Goal: Transaction & Acquisition: Book appointment/travel/reservation

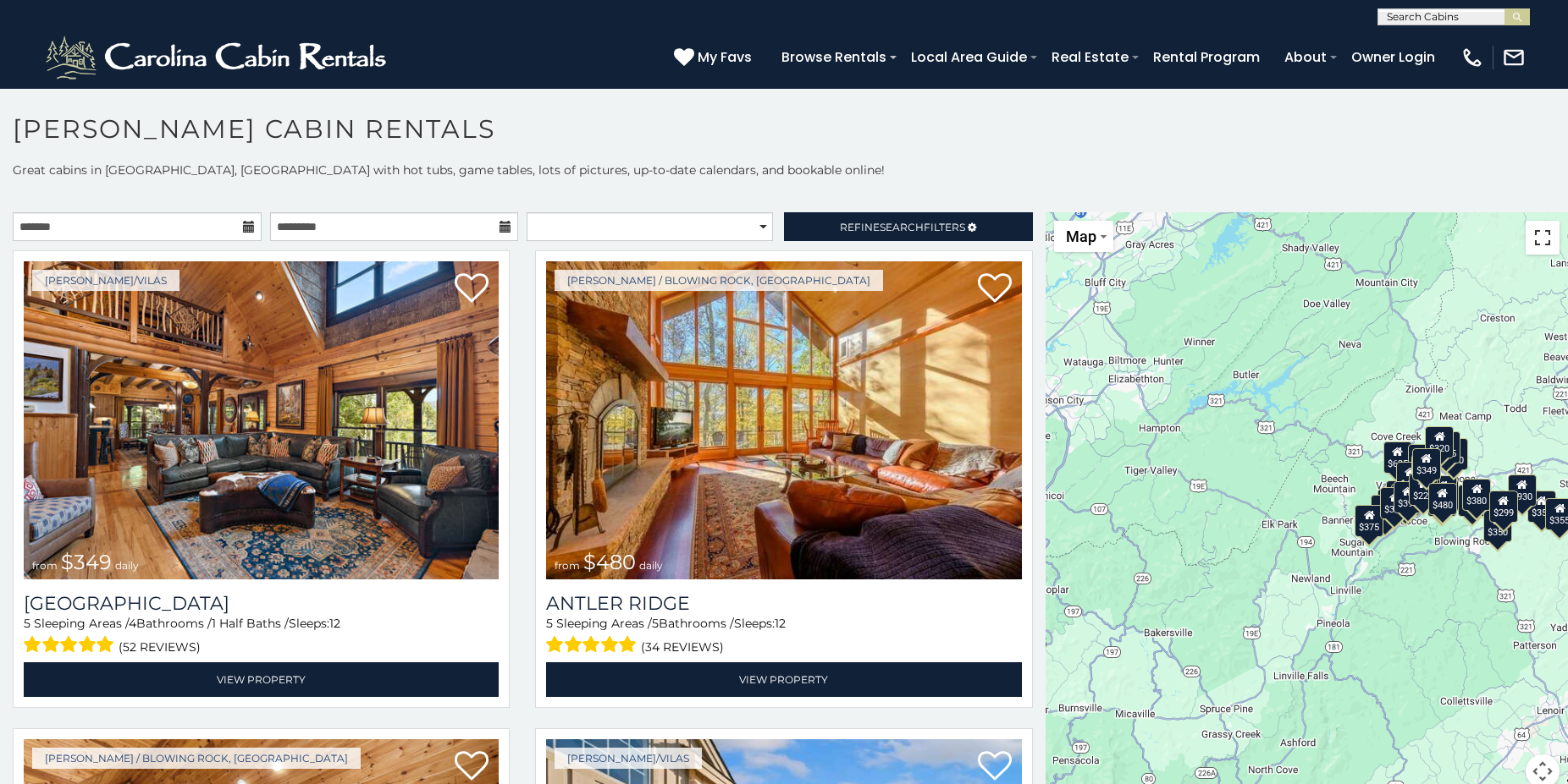
click at [1531, 236] on button "Toggle fullscreen view" at bounding box center [1542, 237] width 34 height 34
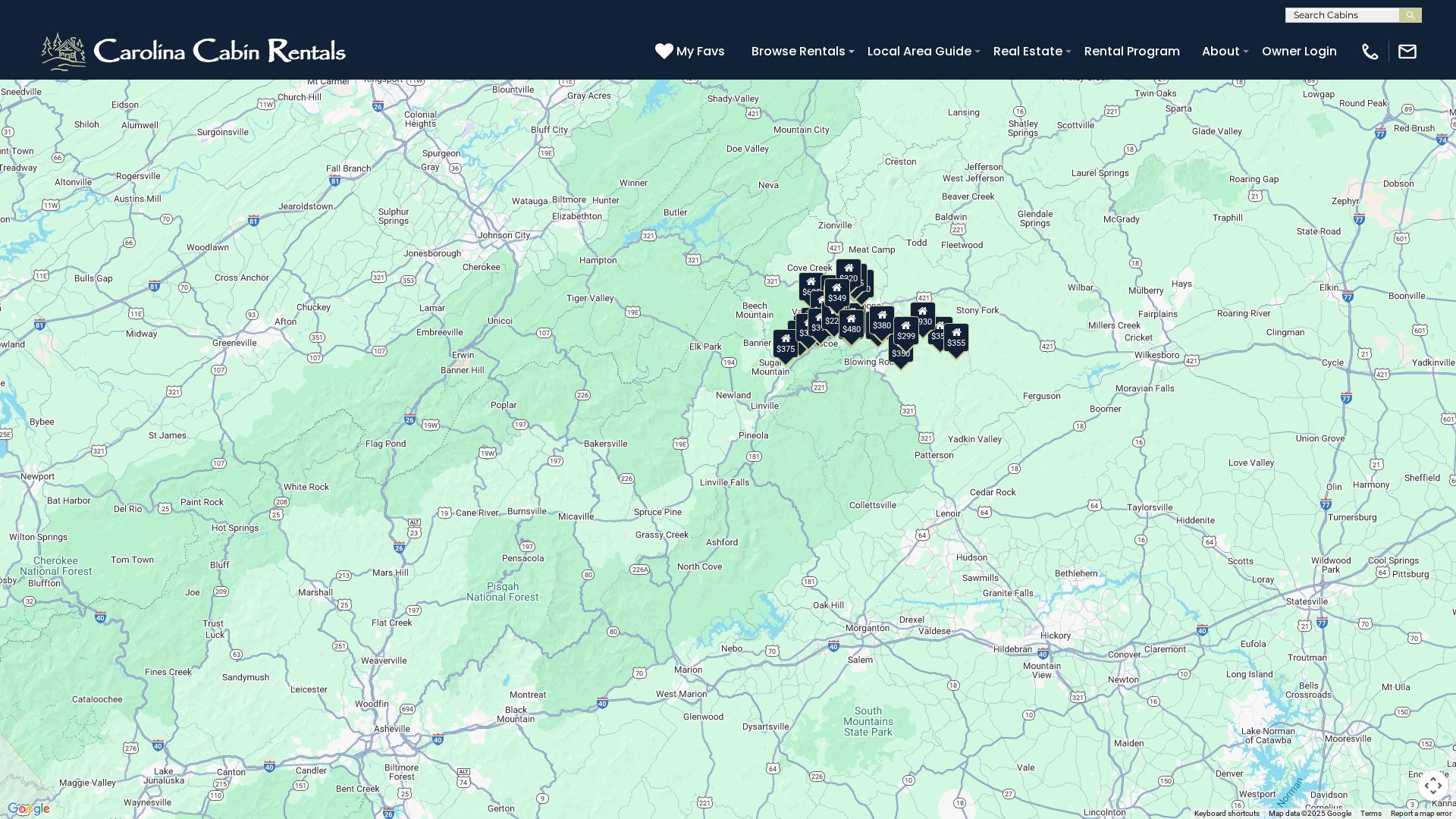
drag, startPoint x: 662, startPoint y: 653, endPoint x: 730, endPoint y: 550, distance: 123.4
click at [664, 577] on div "$349 $480 $315 $425 $355 $635 $930 $675 $400 $451 $330 $400 $485 $460 $395 $250…" at bounding box center [728, 410] width 1456 height 819
click at [1404, 25] on button "Toggle fullscreen view" at bounding box center [1432, 23] width 31 height 31
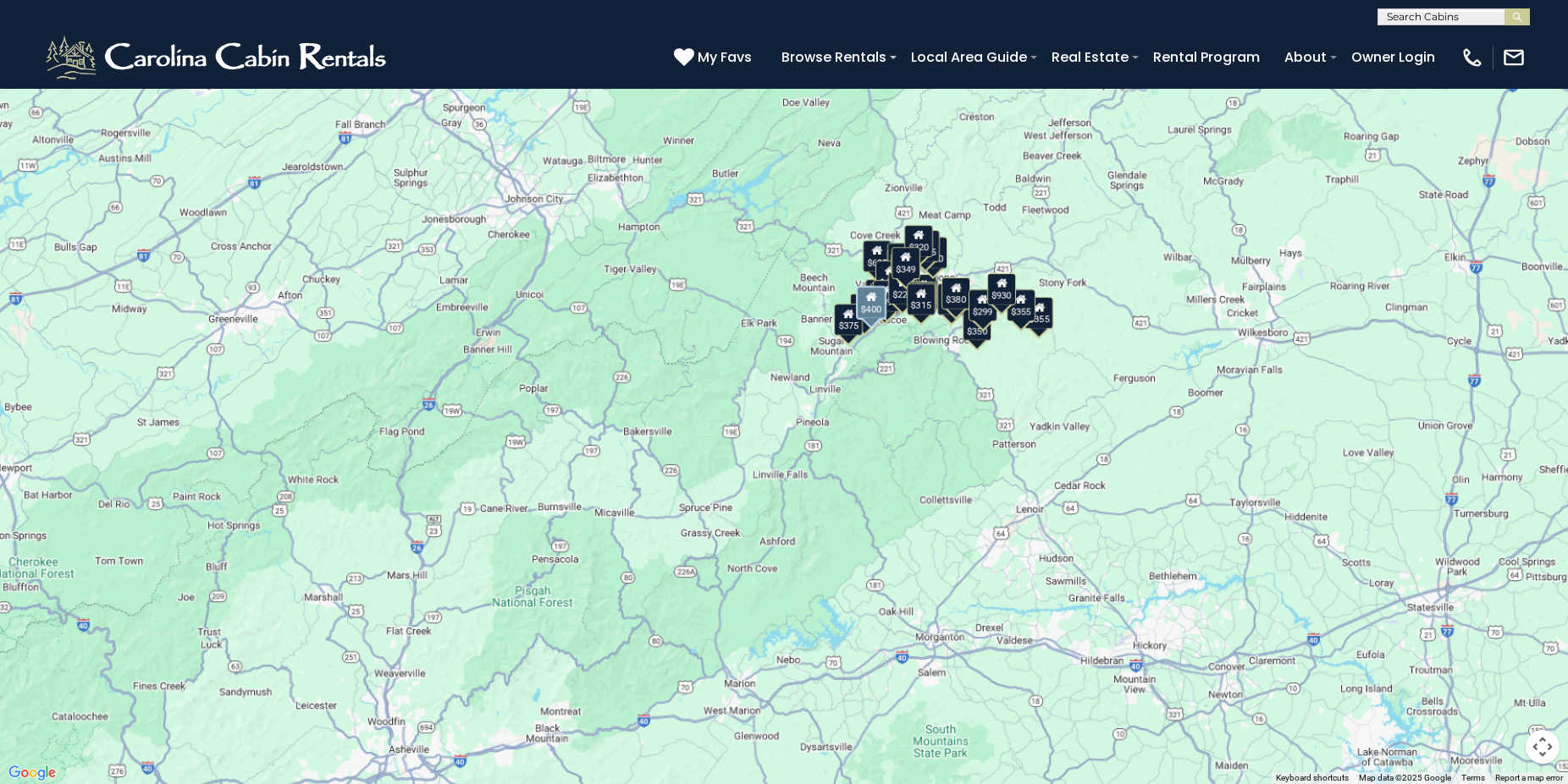
scroll to position [1827, 0]
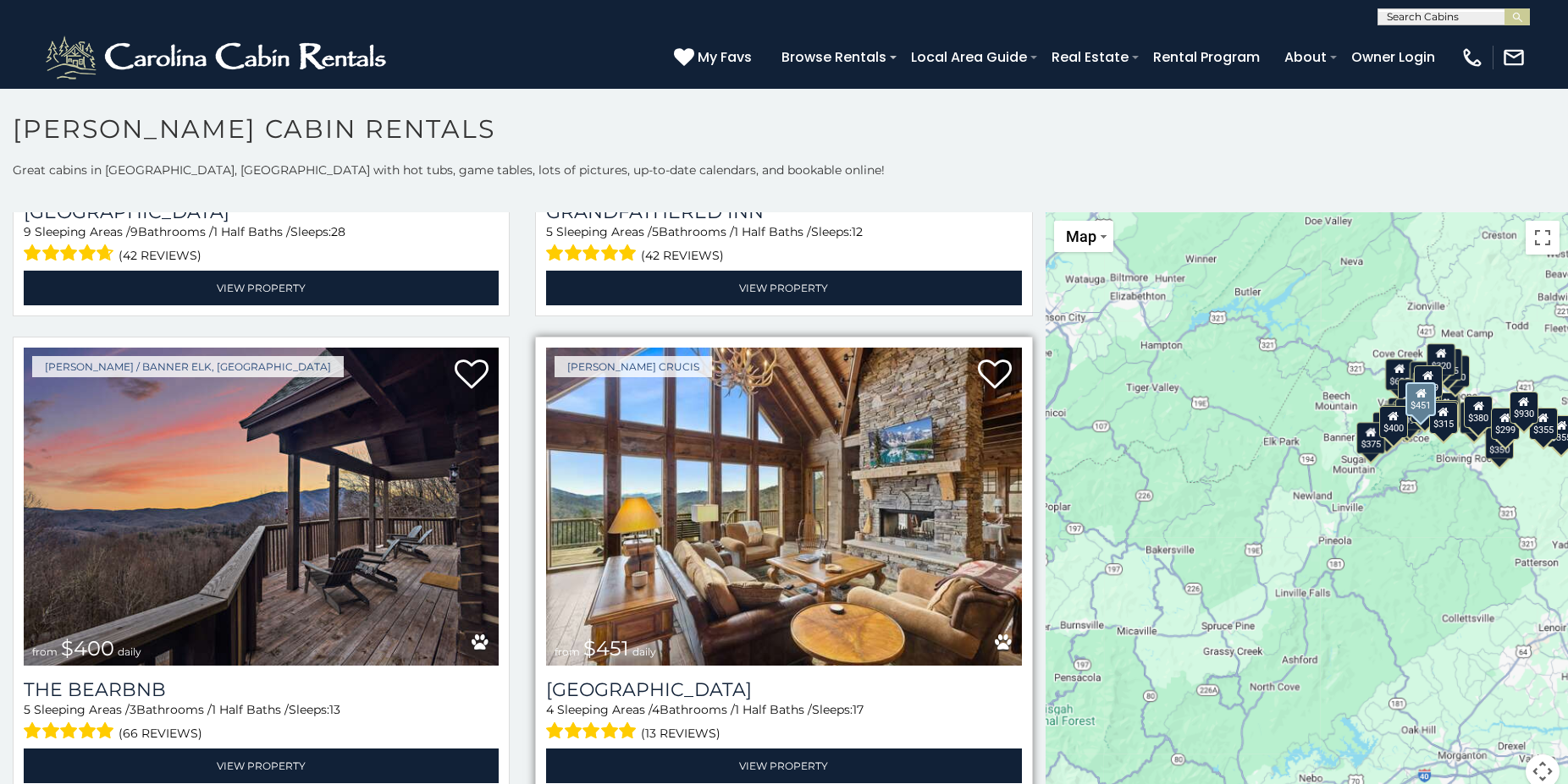
click at [588, 437] on img at bounding box center [784, 507] width 475 height 318
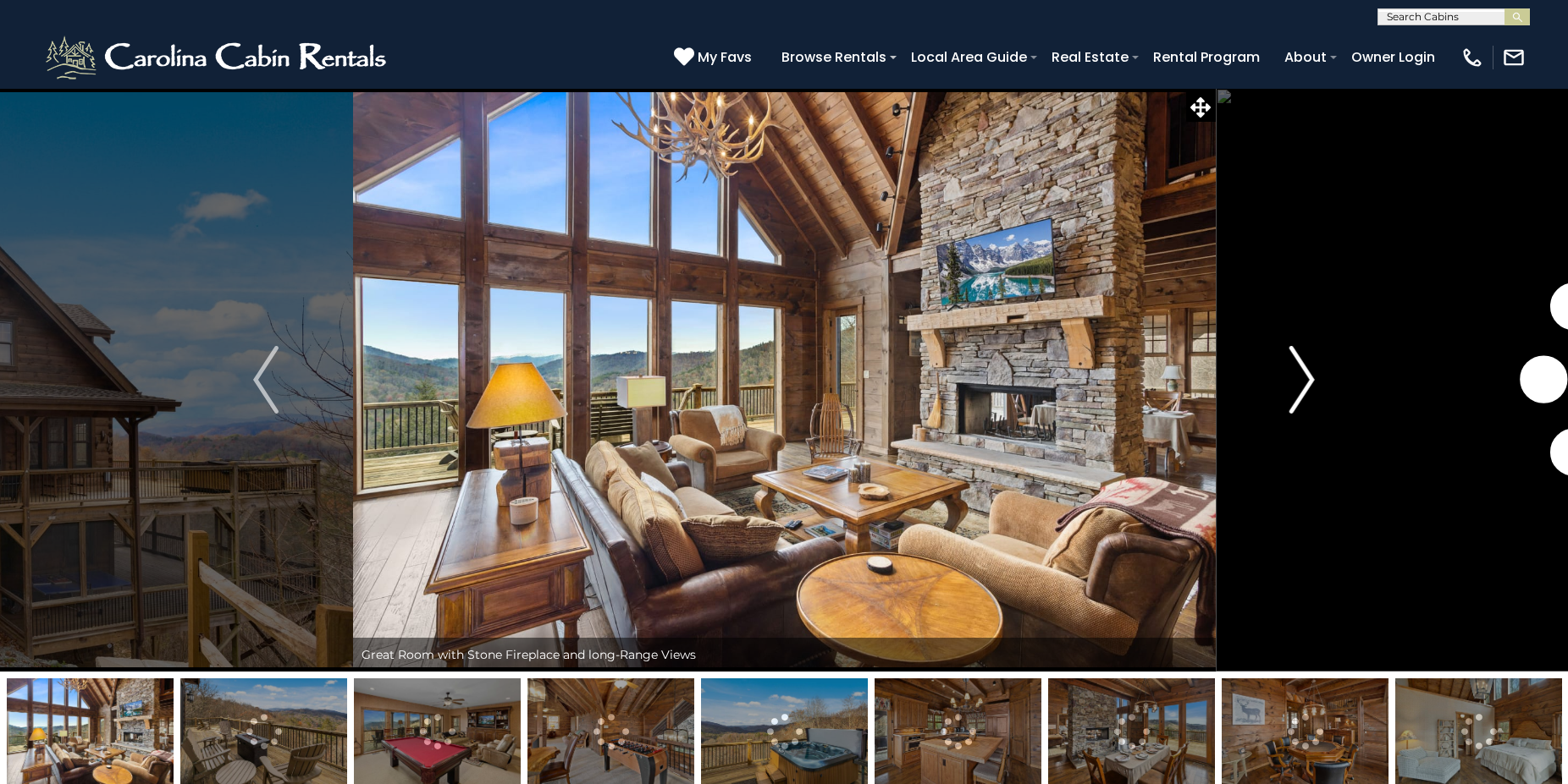
click at [1304, 383] on img "Next" at bounding box center [1302, 379] width 25 height 67
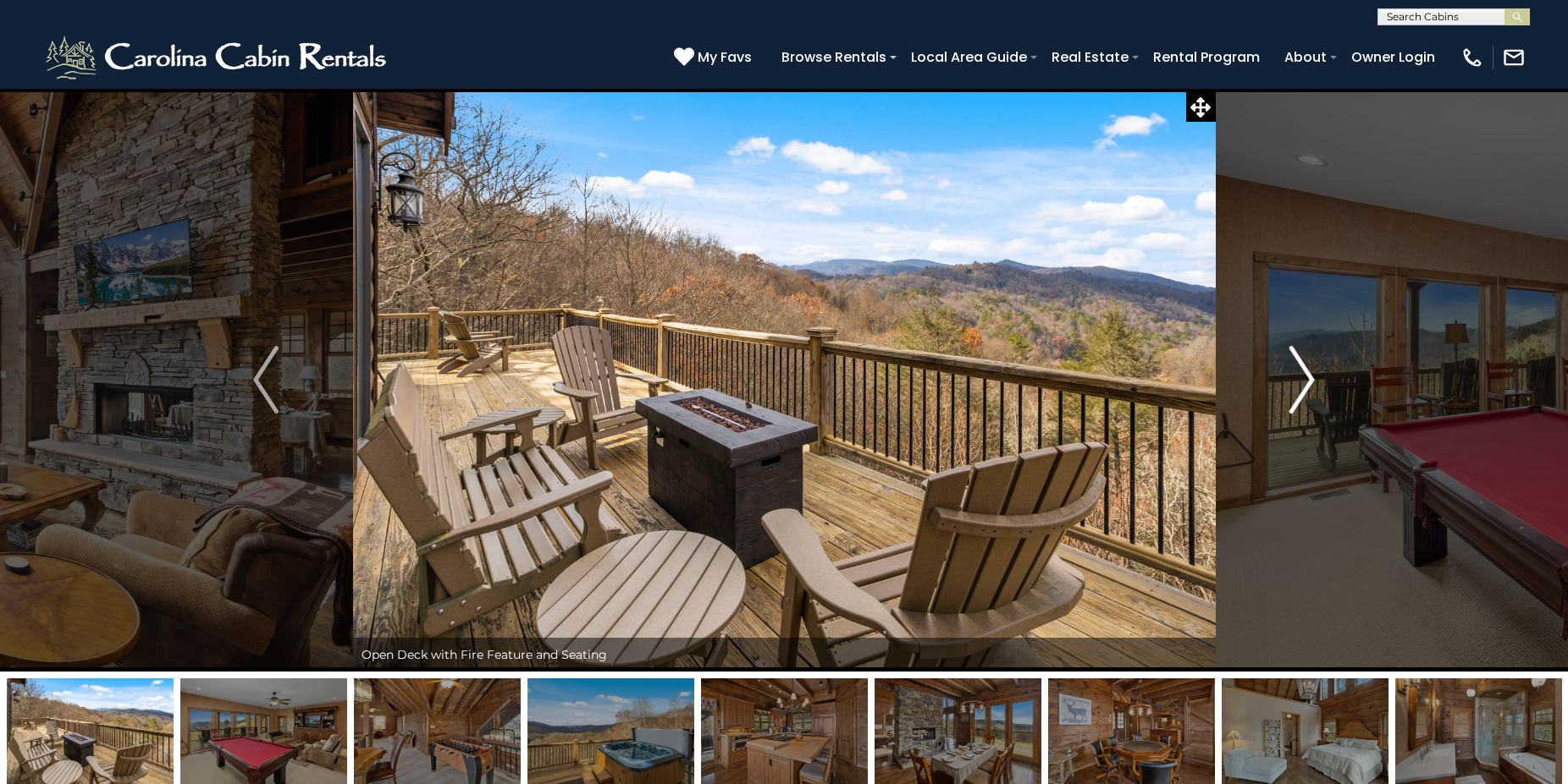
click at [1304, 383] on img "Next" at bounding box center [1302, 379] width 25 height 67
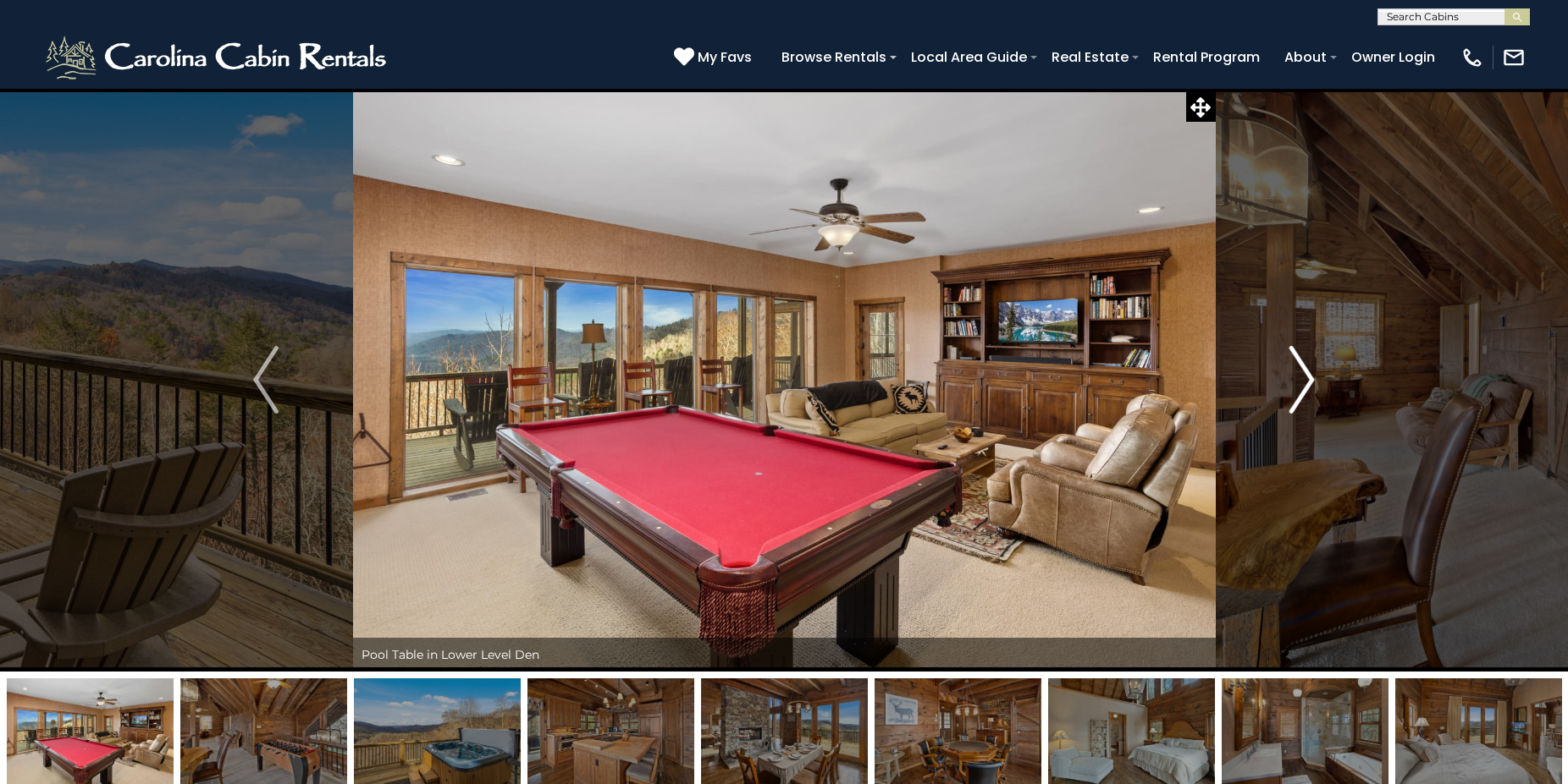
click at [1304, 383] on img "Next" at bounding box center [1302, 379] width 25 height 67
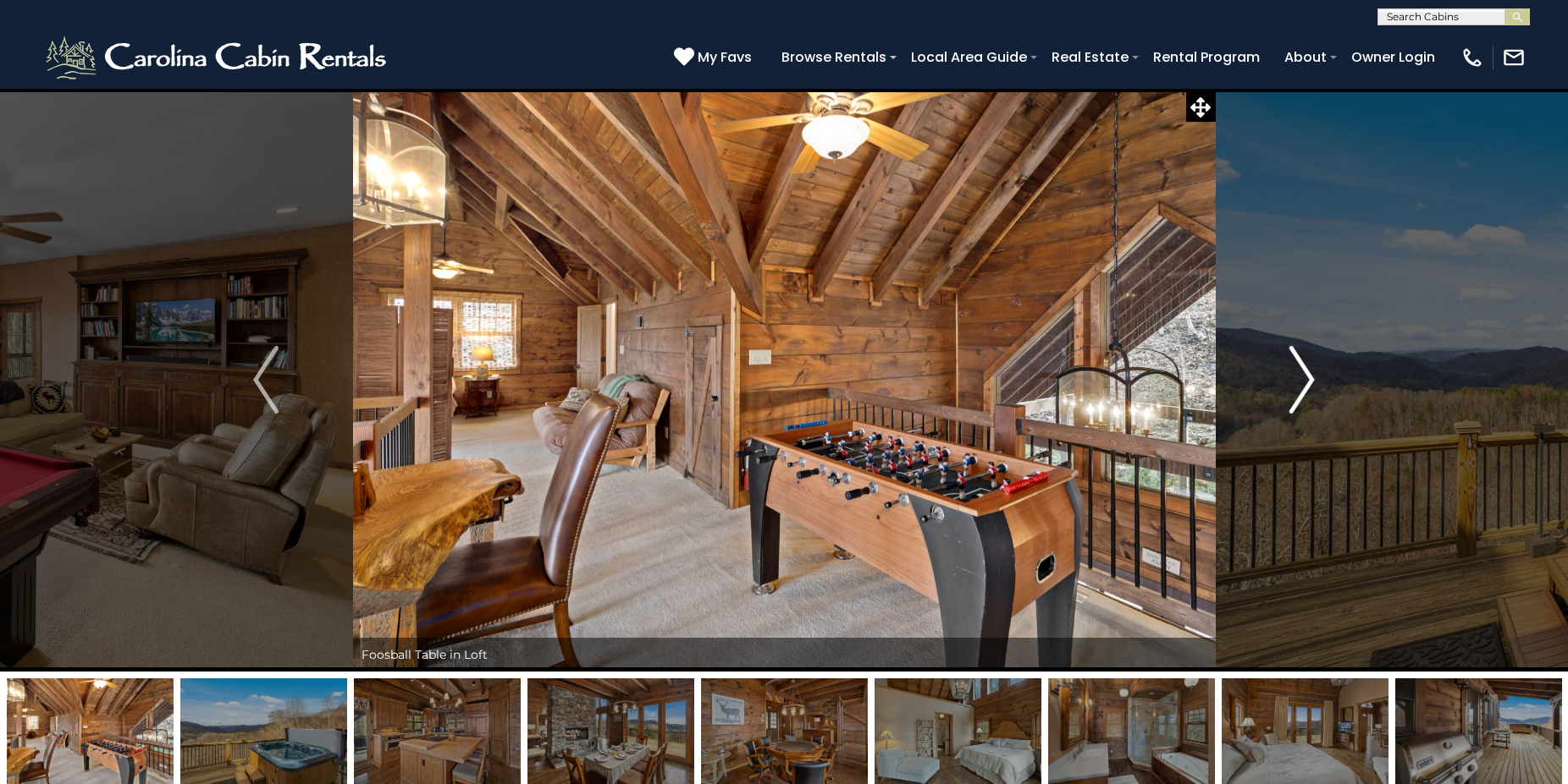
click at [1304, 383] on img "Next" at bounding box center [1302, 379] width 25 height 67
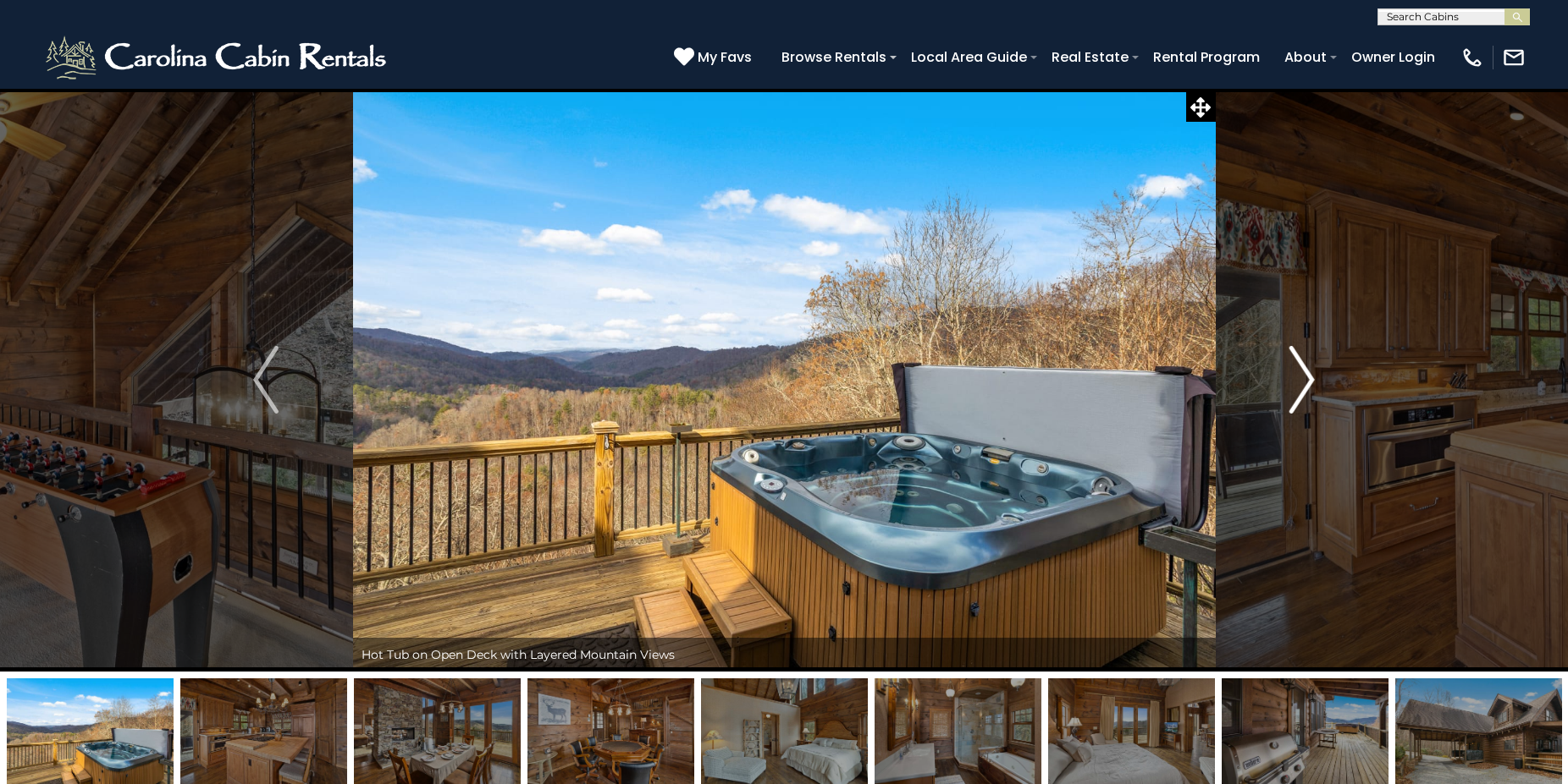
click at [1304, 383] on img "Next" at bounding box center [1302, 379] width 25 height 67
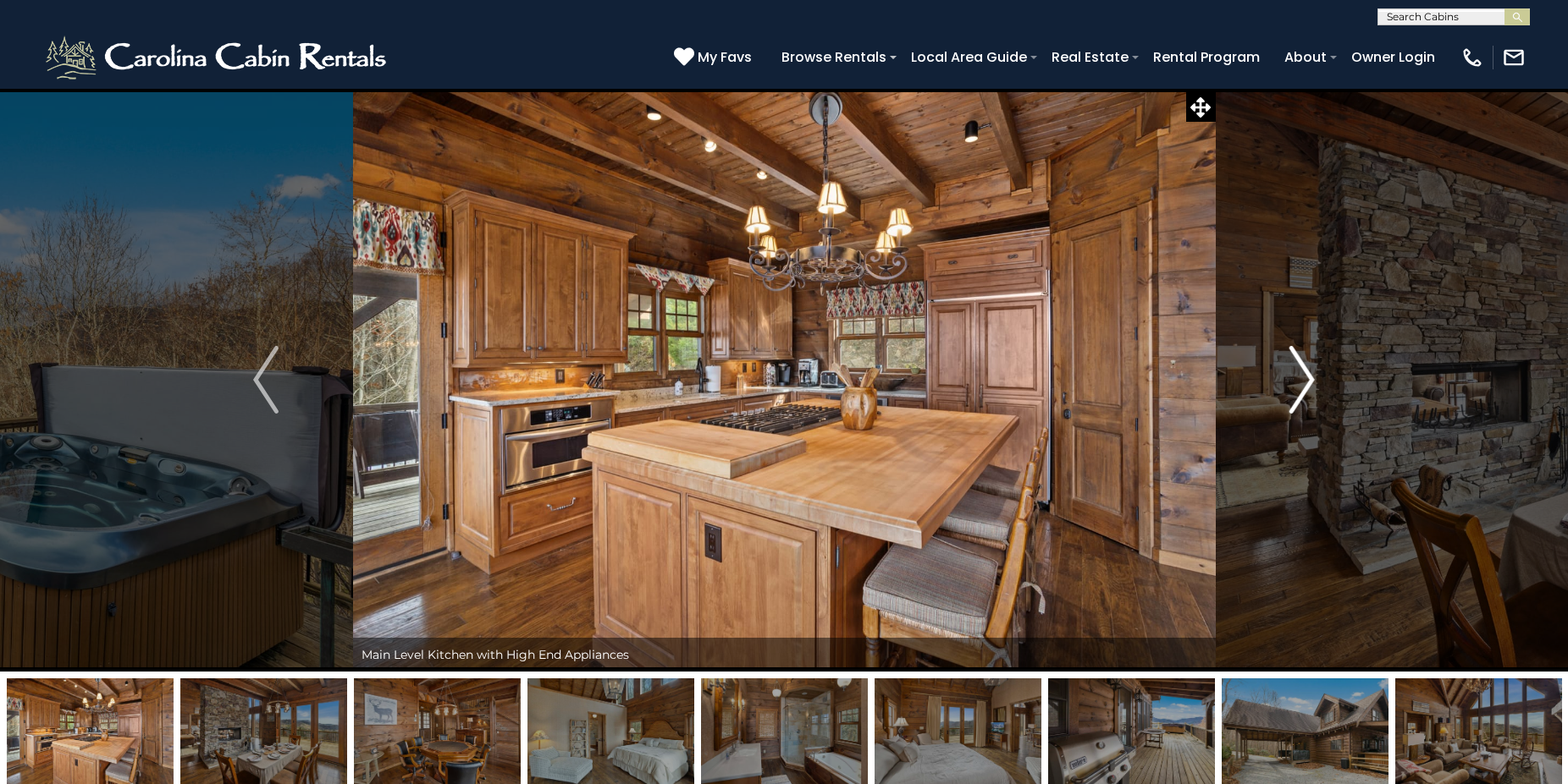
click at [1304, 383] on img "Next" at bounding box center [1302, 379] width 25 height 67
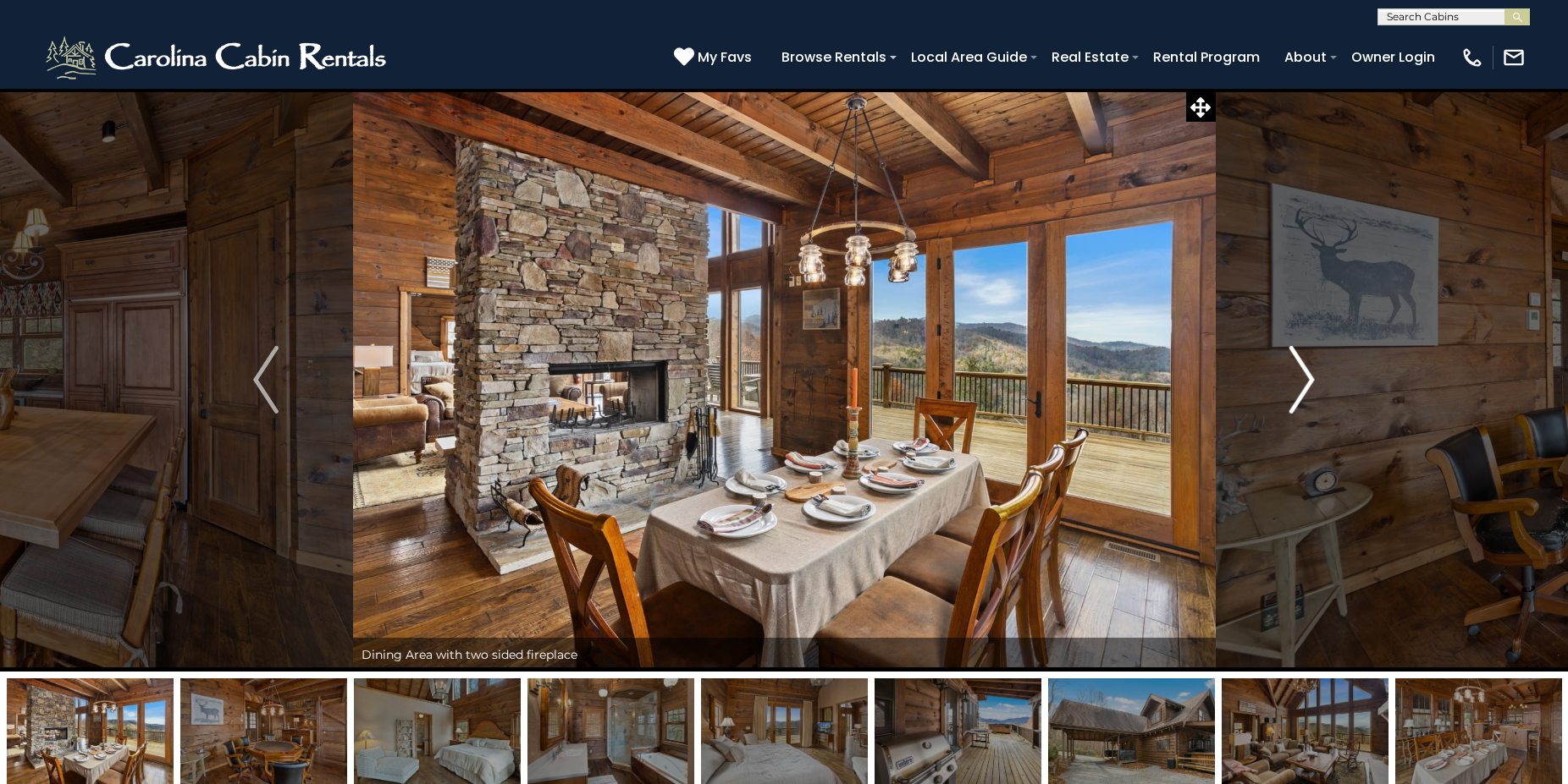
click at [1304, 383] on img "Next" at bounding box center [1302, 379] width 25 height 67
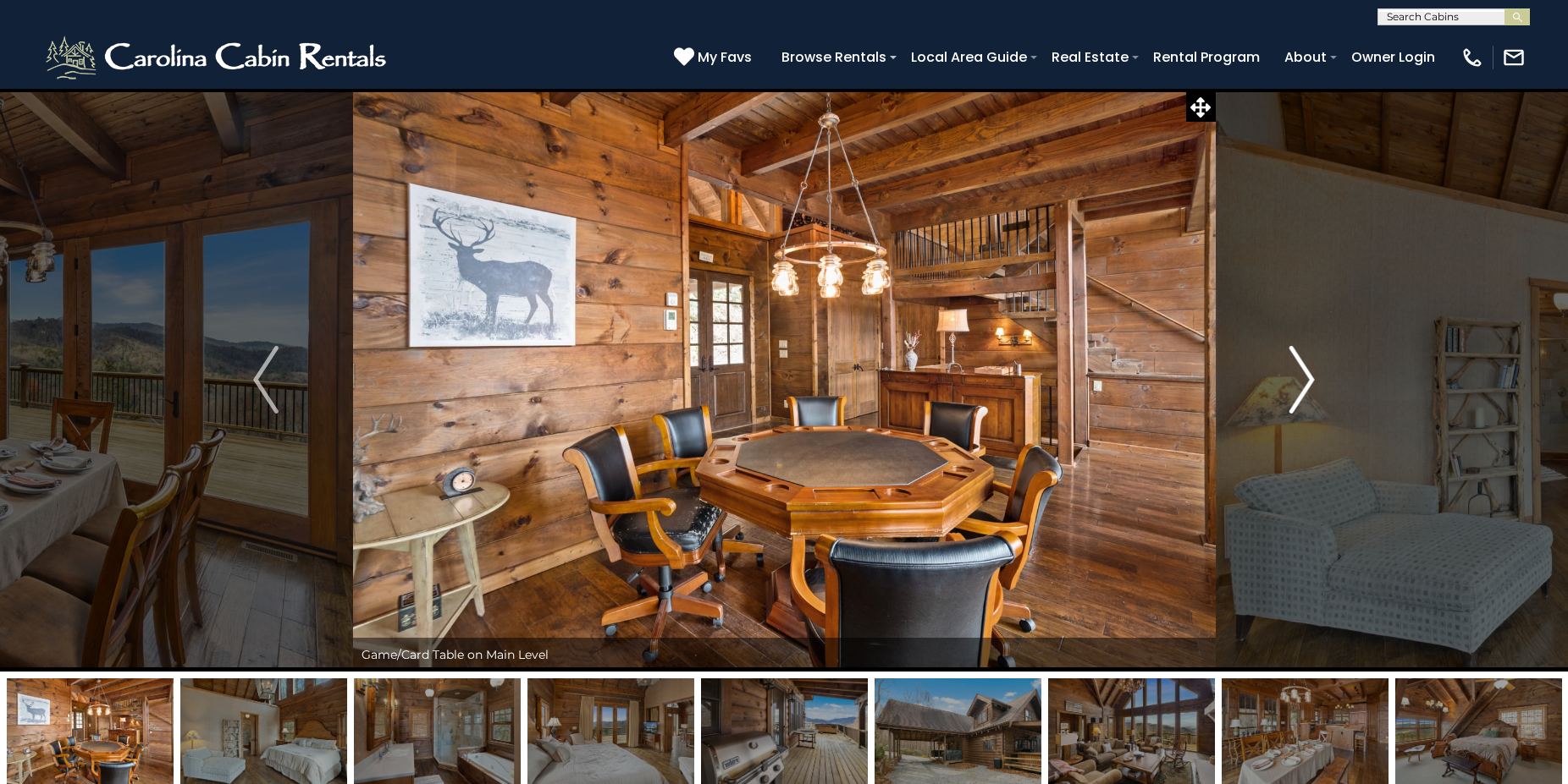
click at [1304, 383] on img "Next" at bounding box center [1302, 379] width 25 height 67
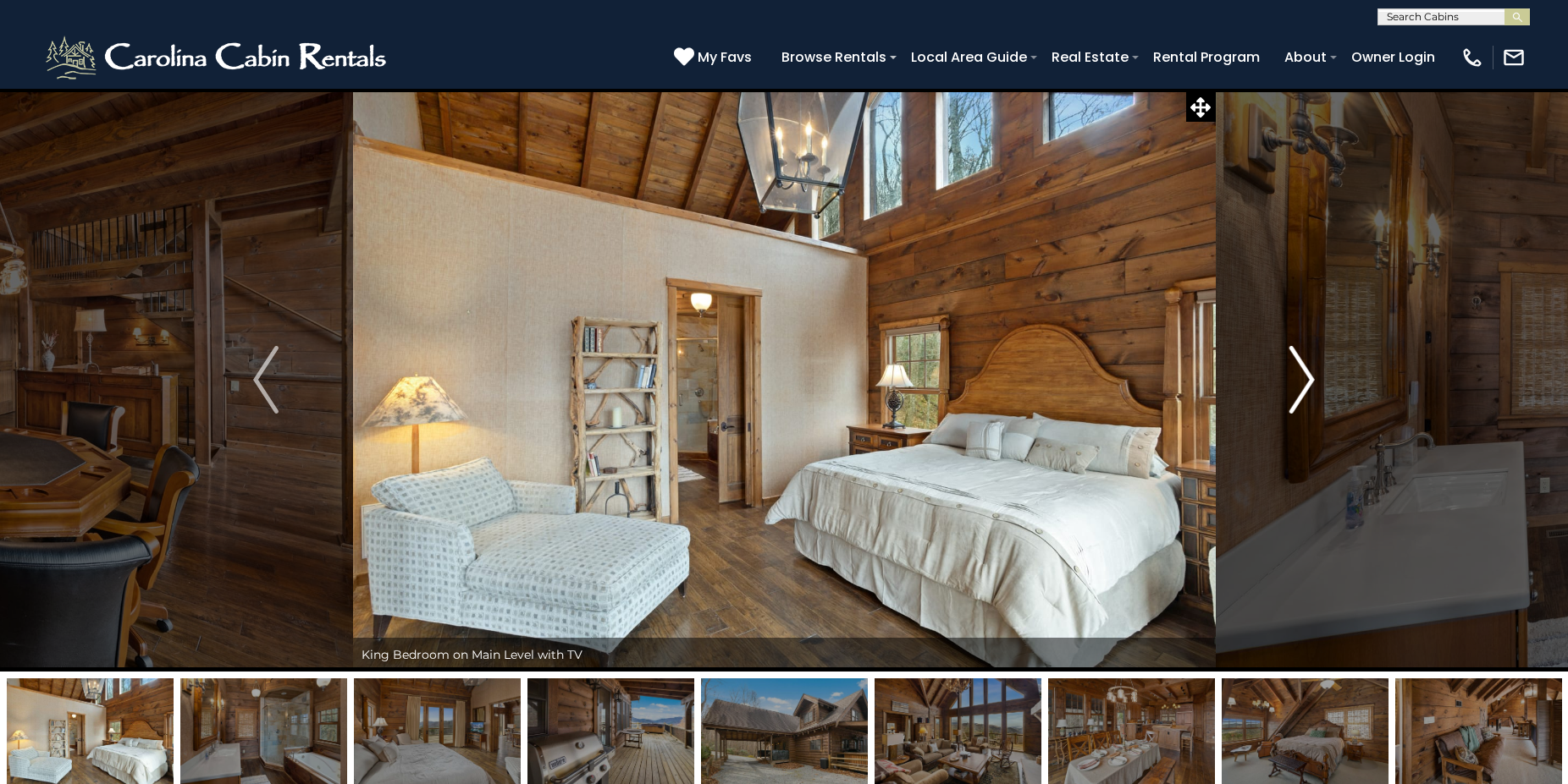
click at [1304, 383] on img "Next" at bounding box center [1302, 379] width 25 height 67
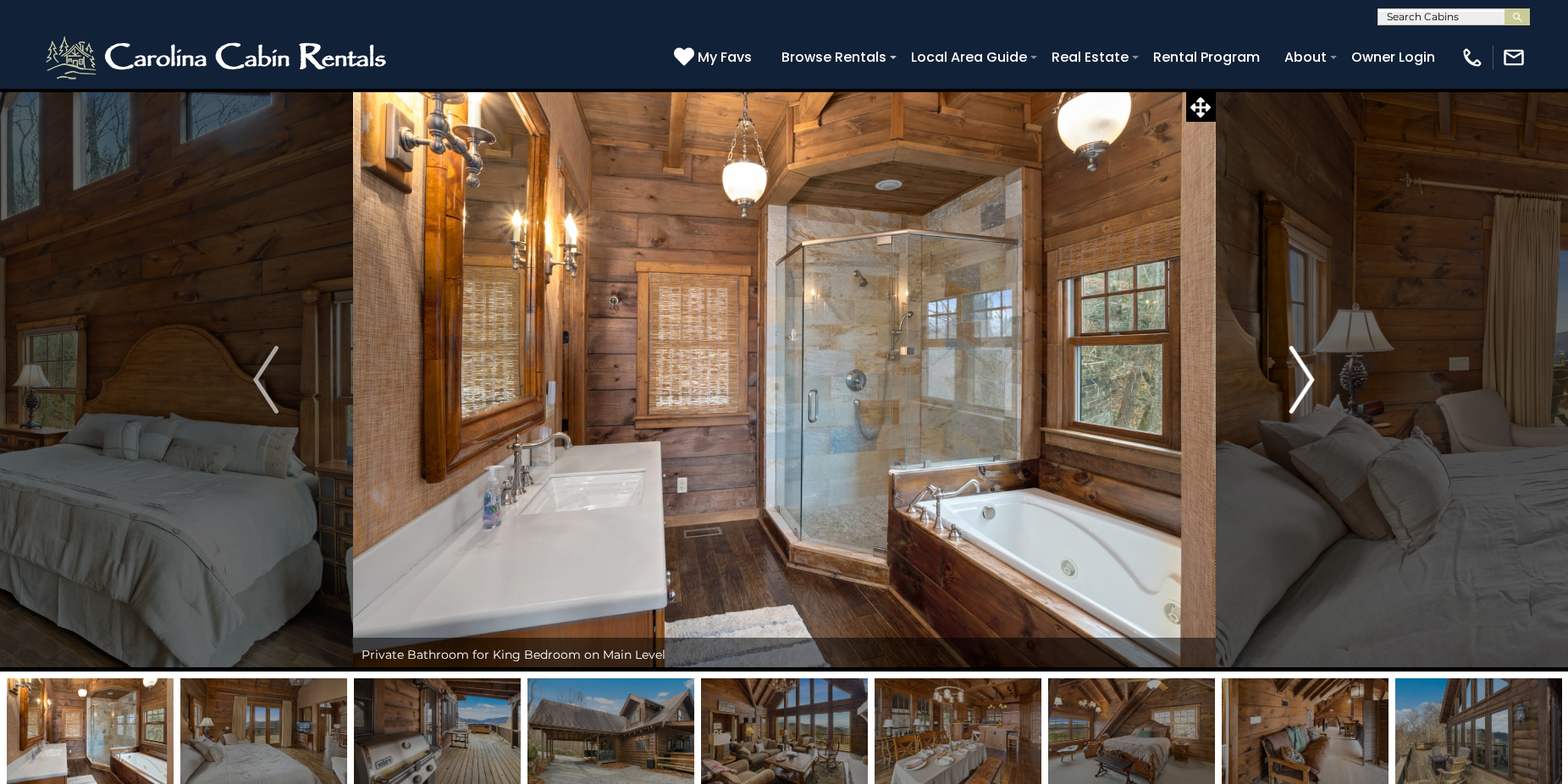
click at [1304, 383] on img "Next" at bounding box center [1302, 379] width 25 height 67
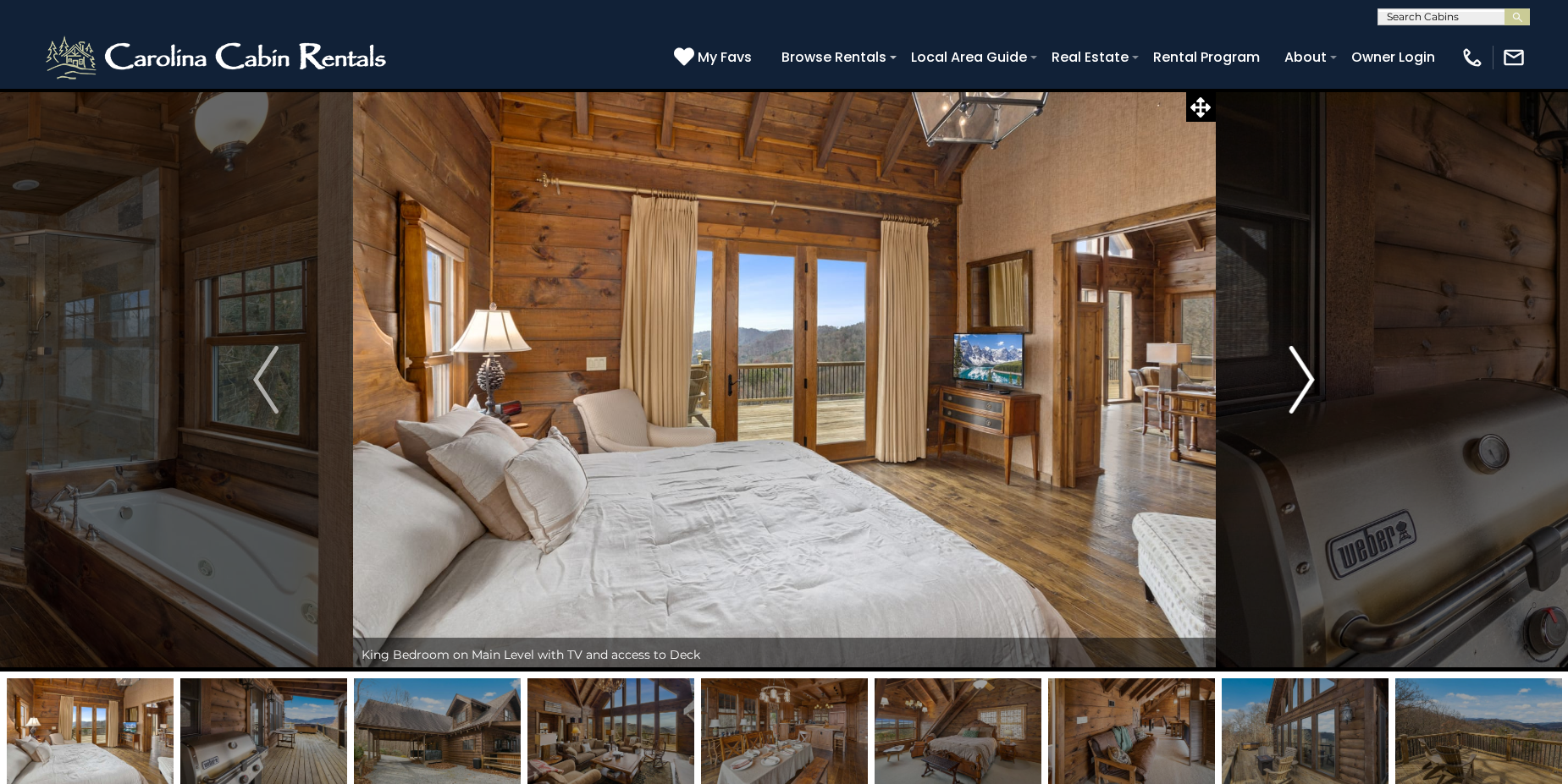
click at [1304, 383] on img "Next" at bounding box center [1302, 379] width 25 height 67
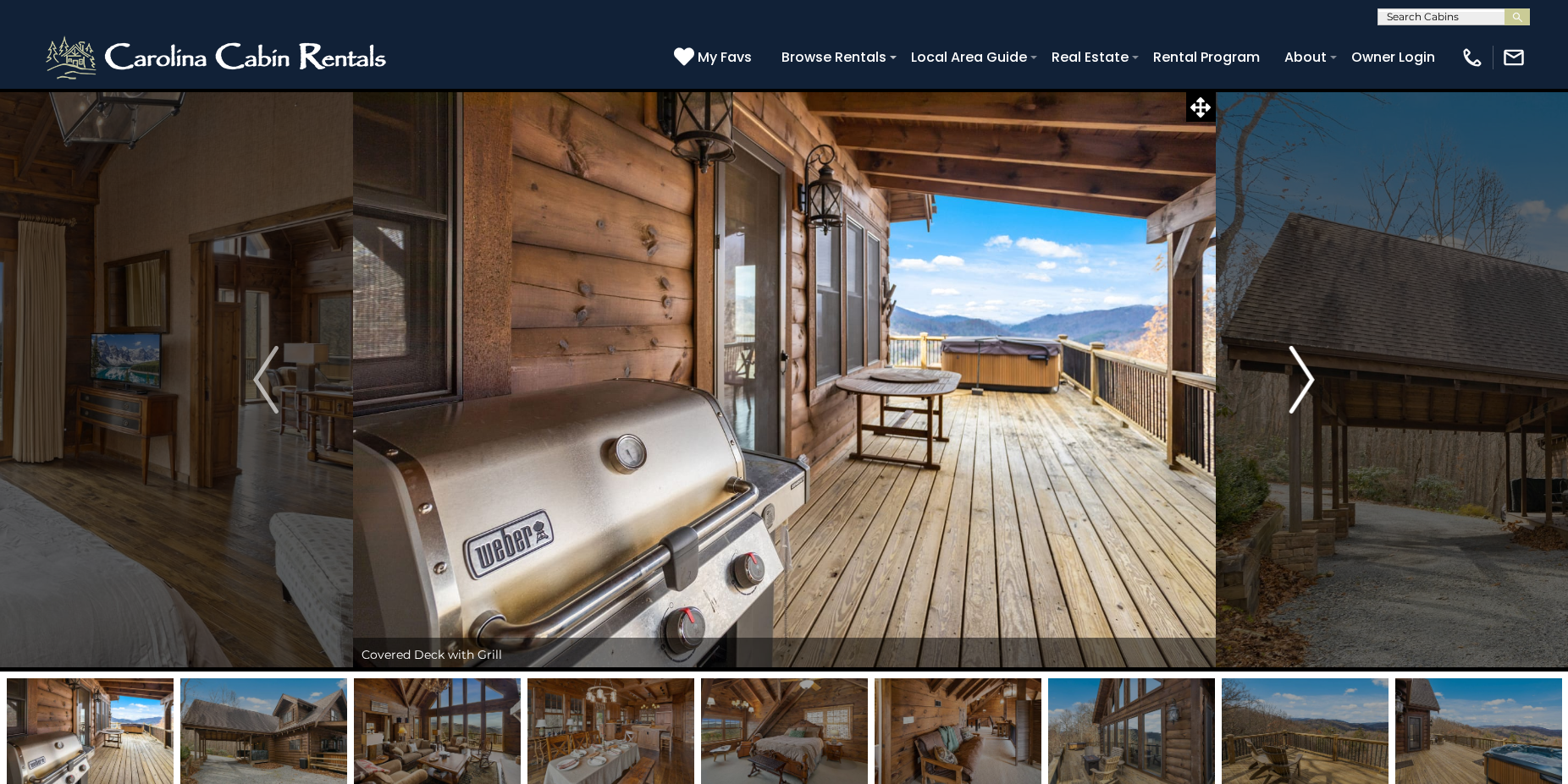
click at [1304, 383] on img "Next" at bounding box center [1302, 379] width 25 height 67
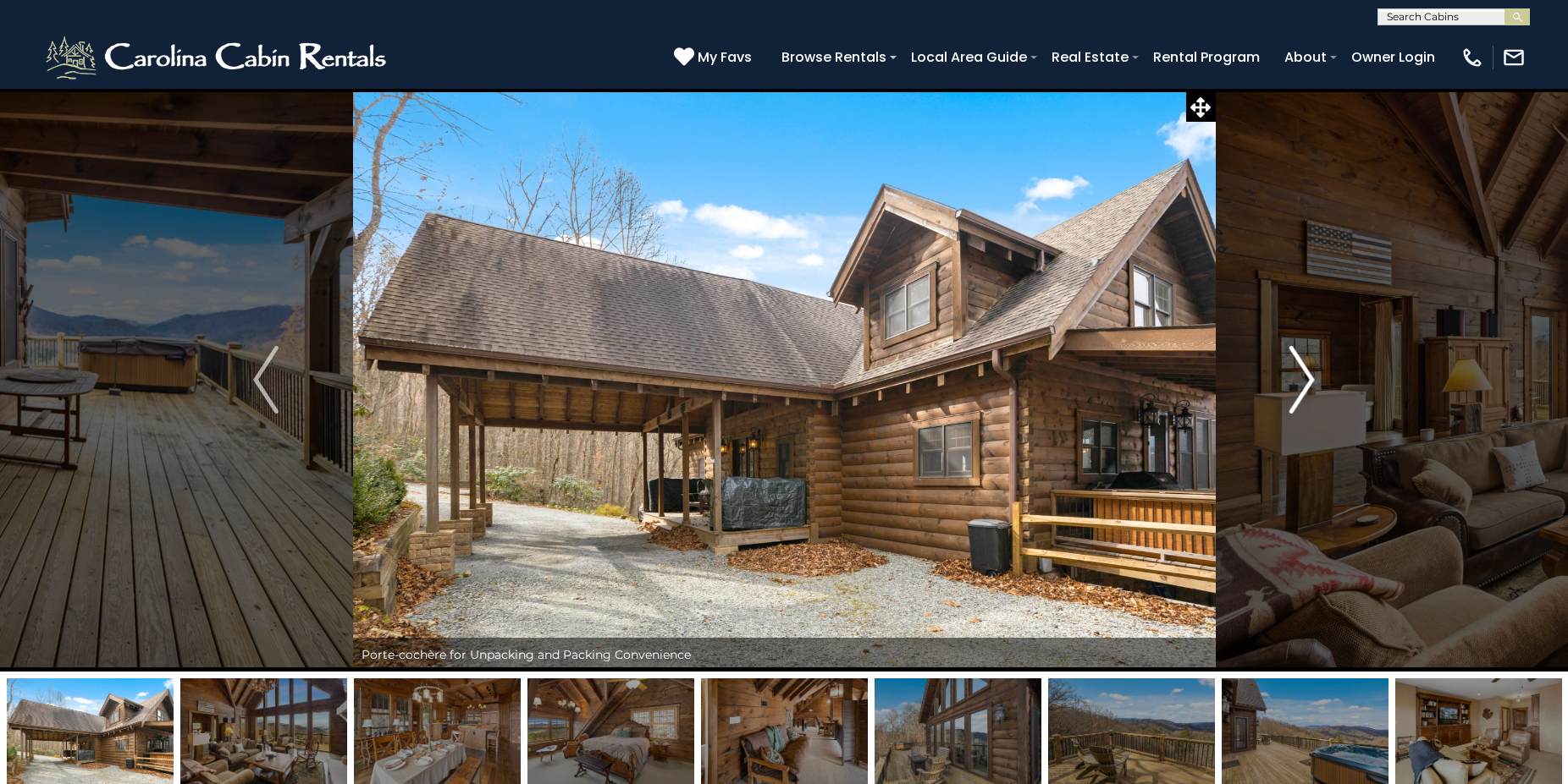
click at [1311, 374] on img "Next" at bounding box center [1302, 379] width 25 height 67
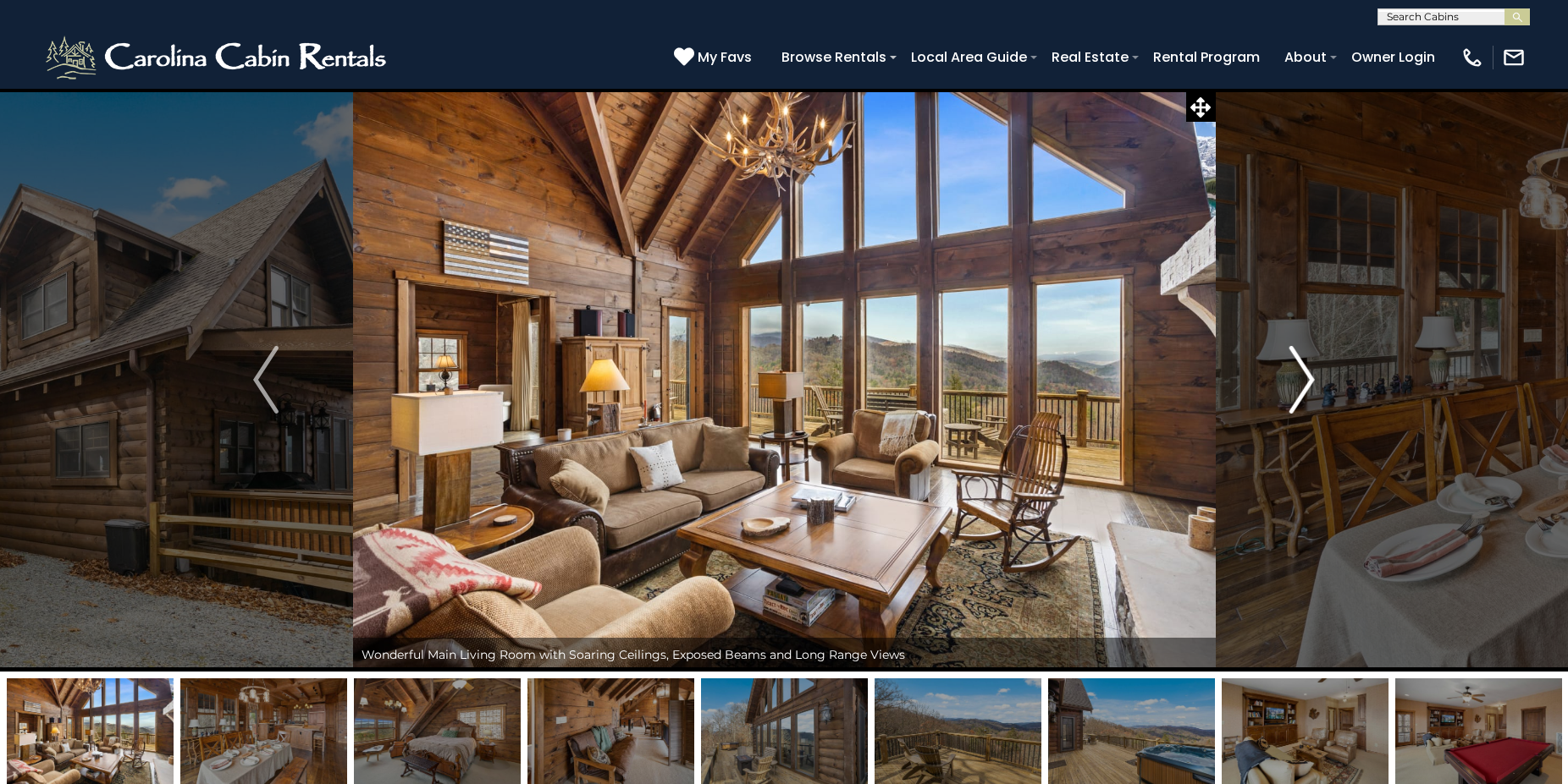
click at [1311, 374] on img "Next" at bounding box center [1302, 379] width 25 height 67
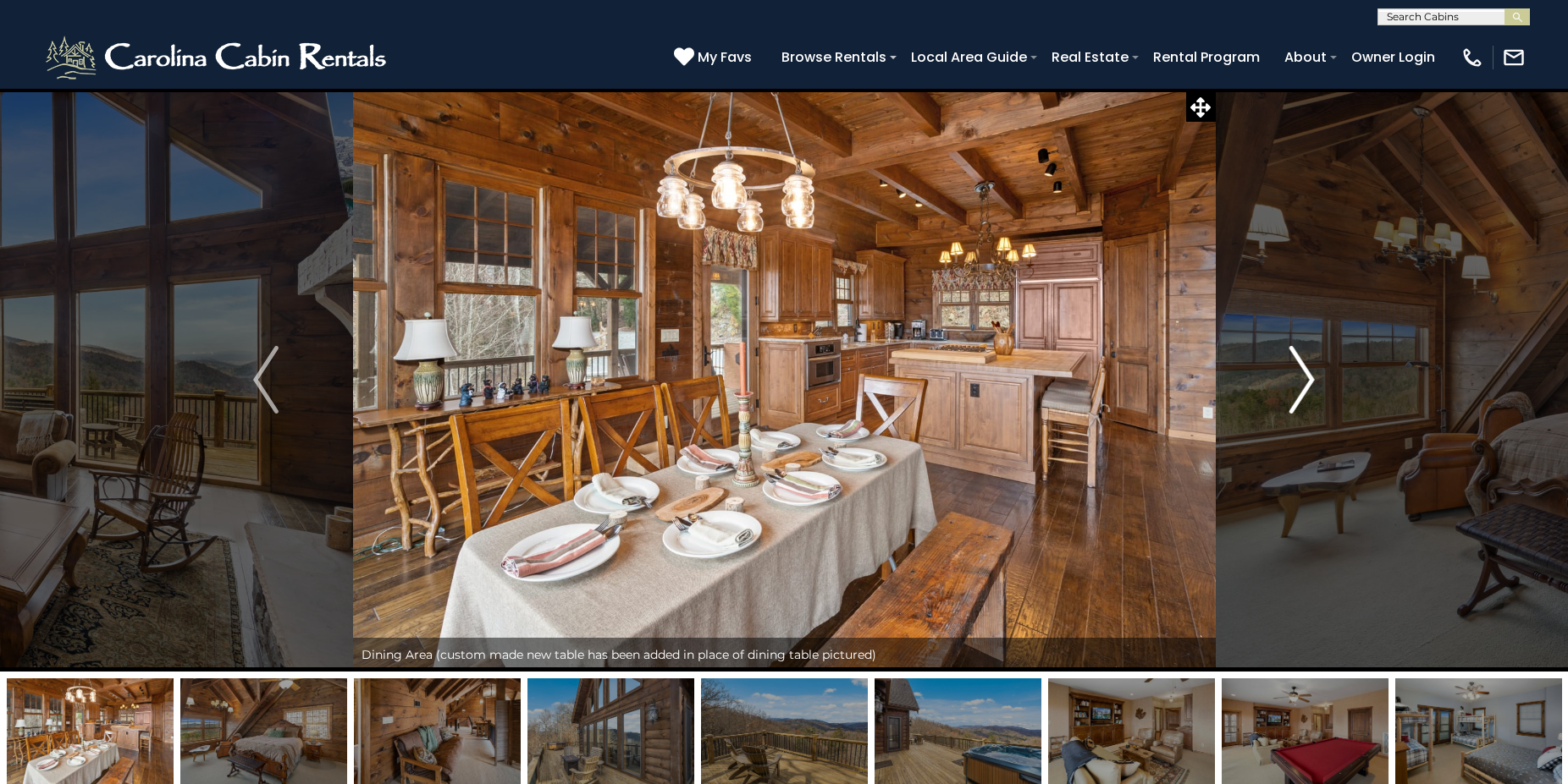
click at [1309, 374] on img "Next" at bounding box center [1302, 379] width 25 height 67
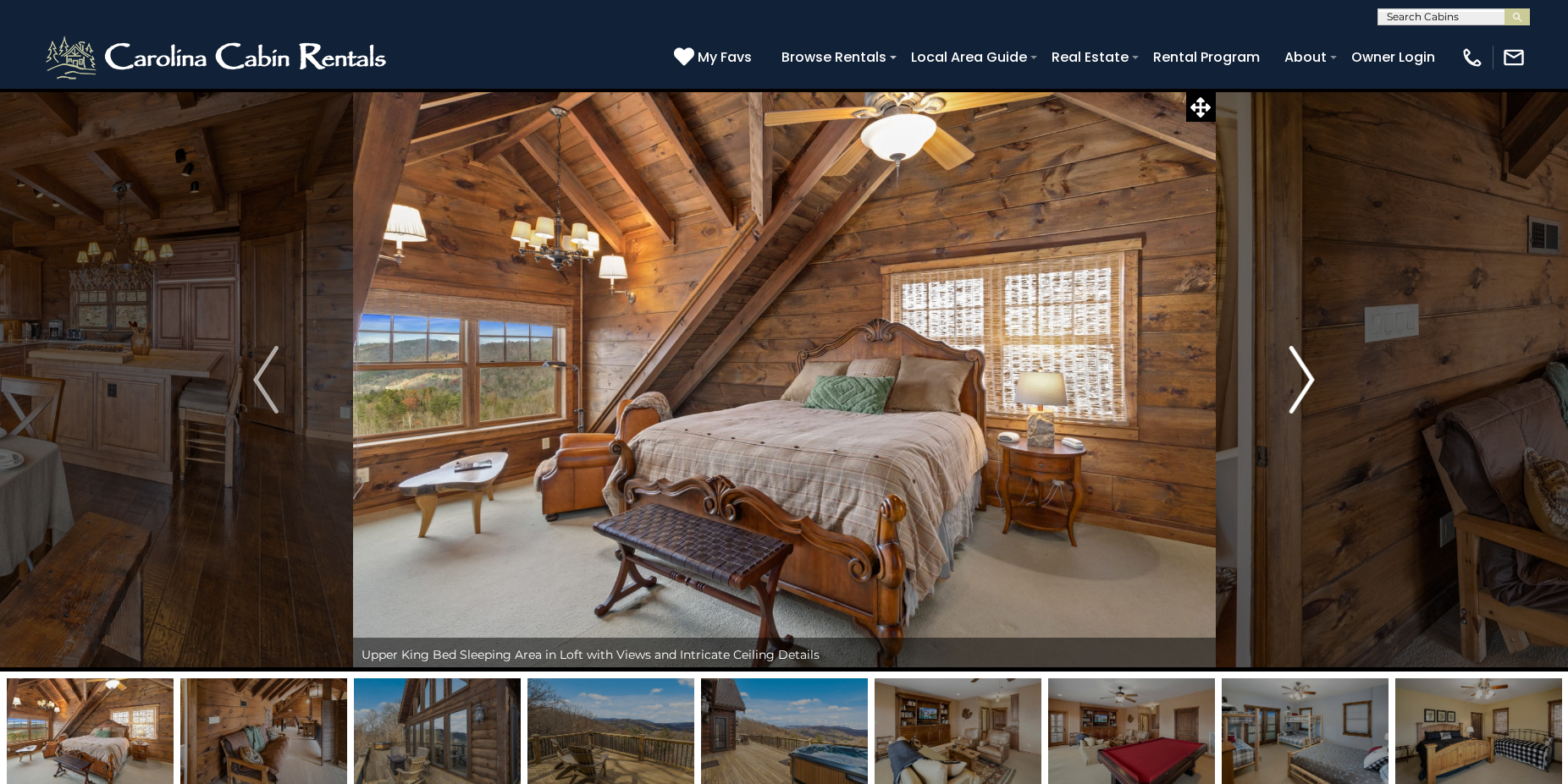
click at [1308, 374] on img "Next" at bounding box center [1302, 379] width 25 height 67
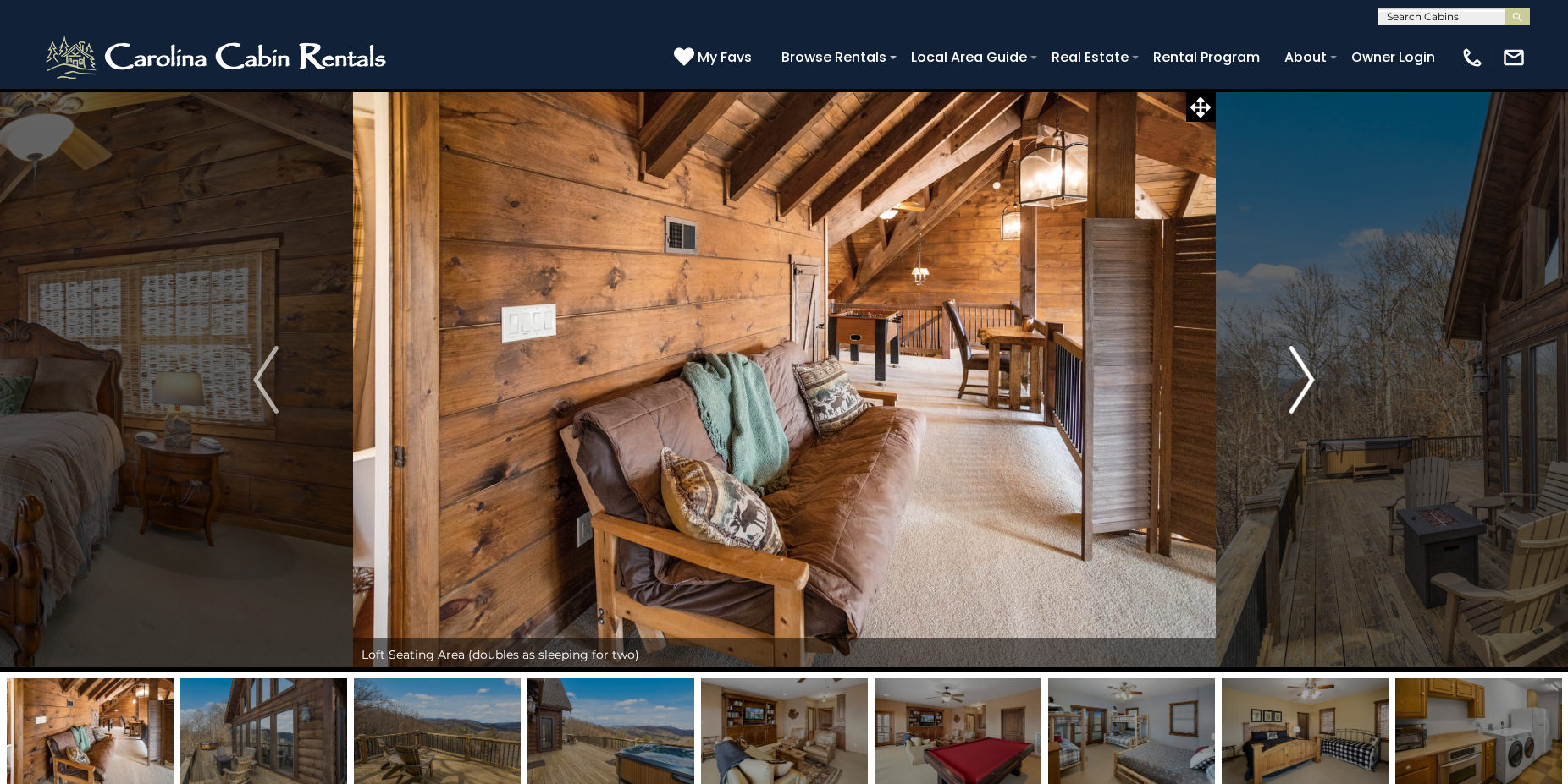
click at [1308, 374] on img "Next" at bounding box center [1302, 379] width 25 height 67
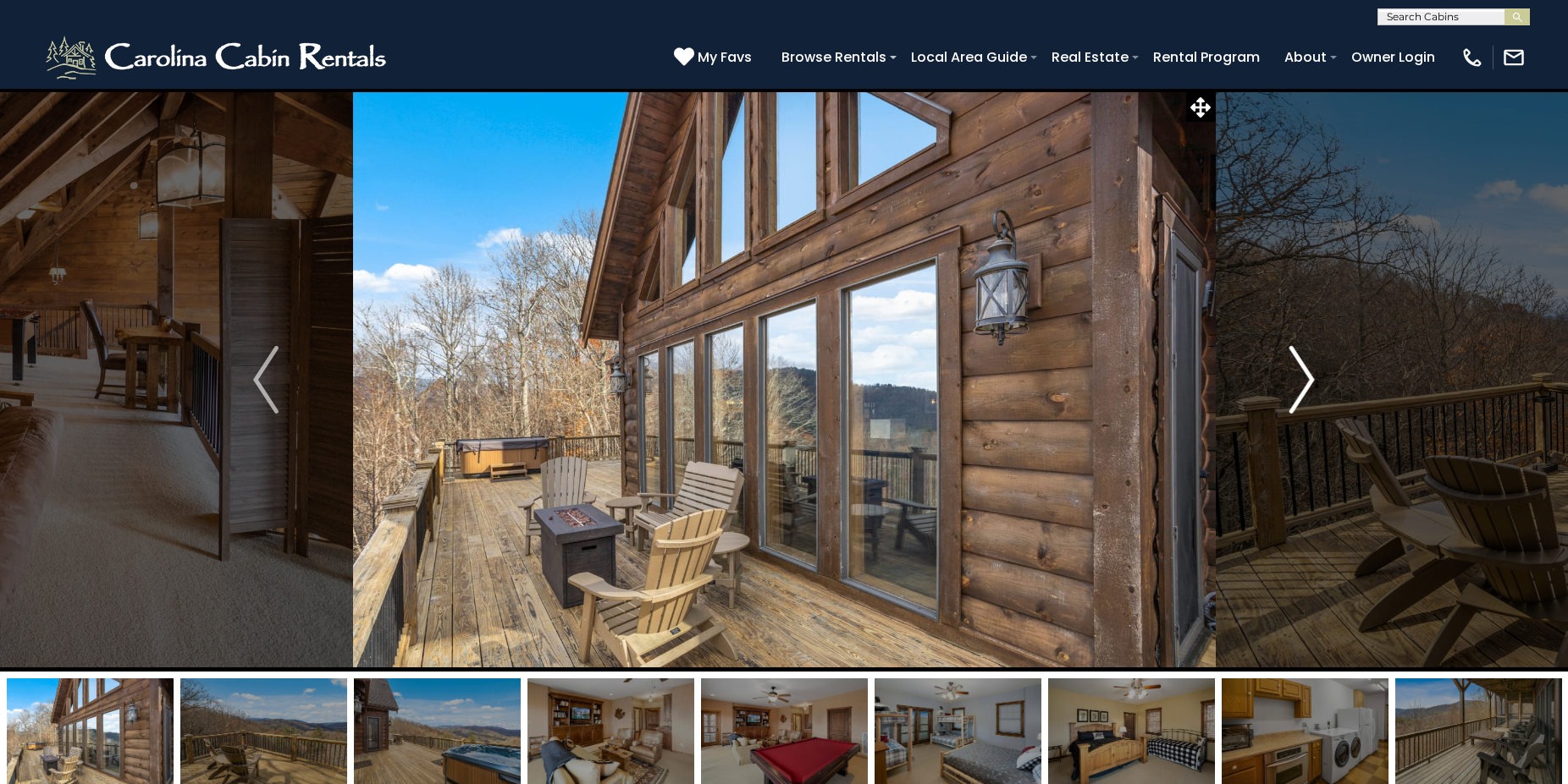
click at [1303, 373] on img "Next" at bounding box center [1302, 379] width 25 height 67
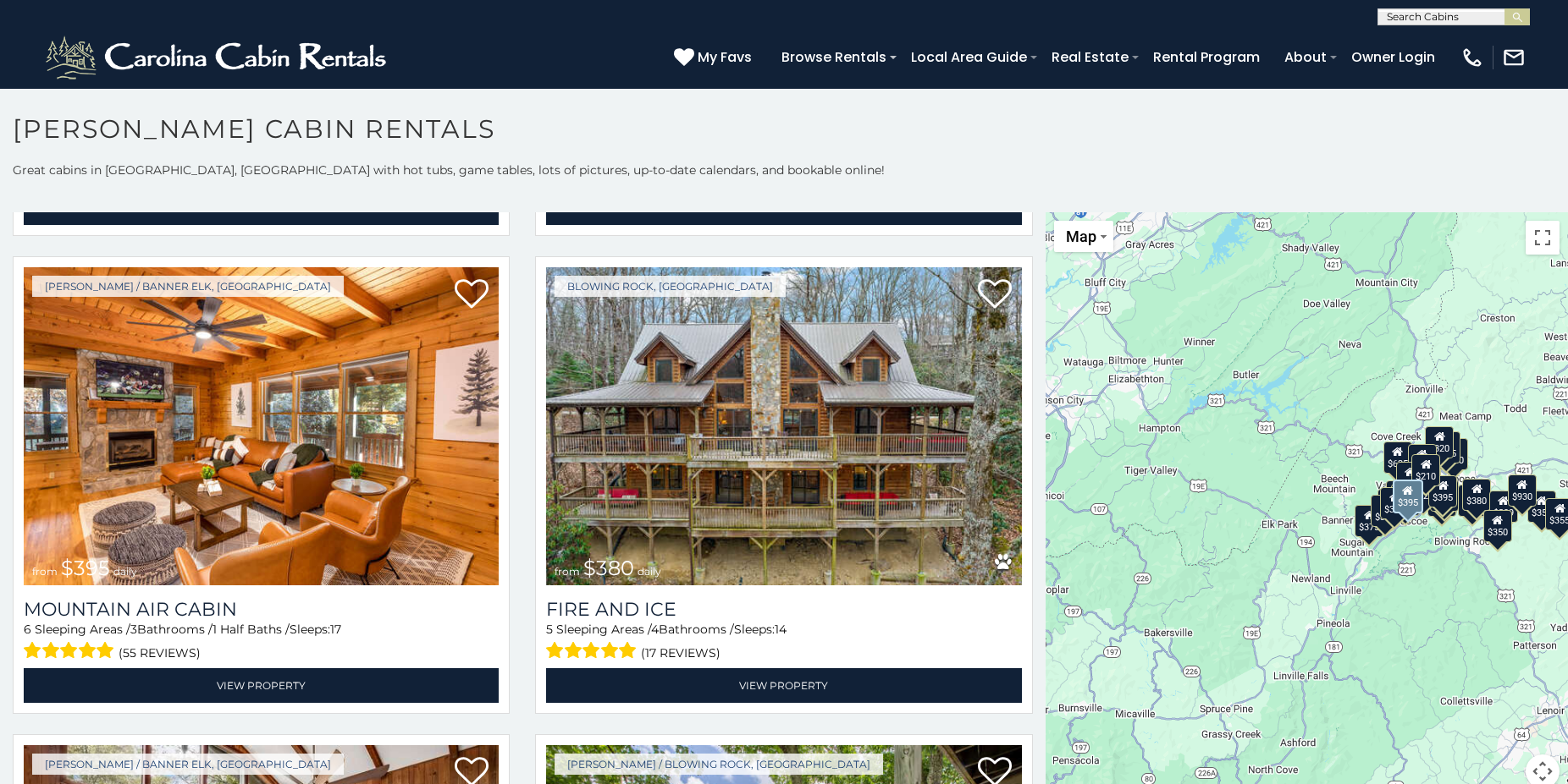
scroll to position [6211, 0]
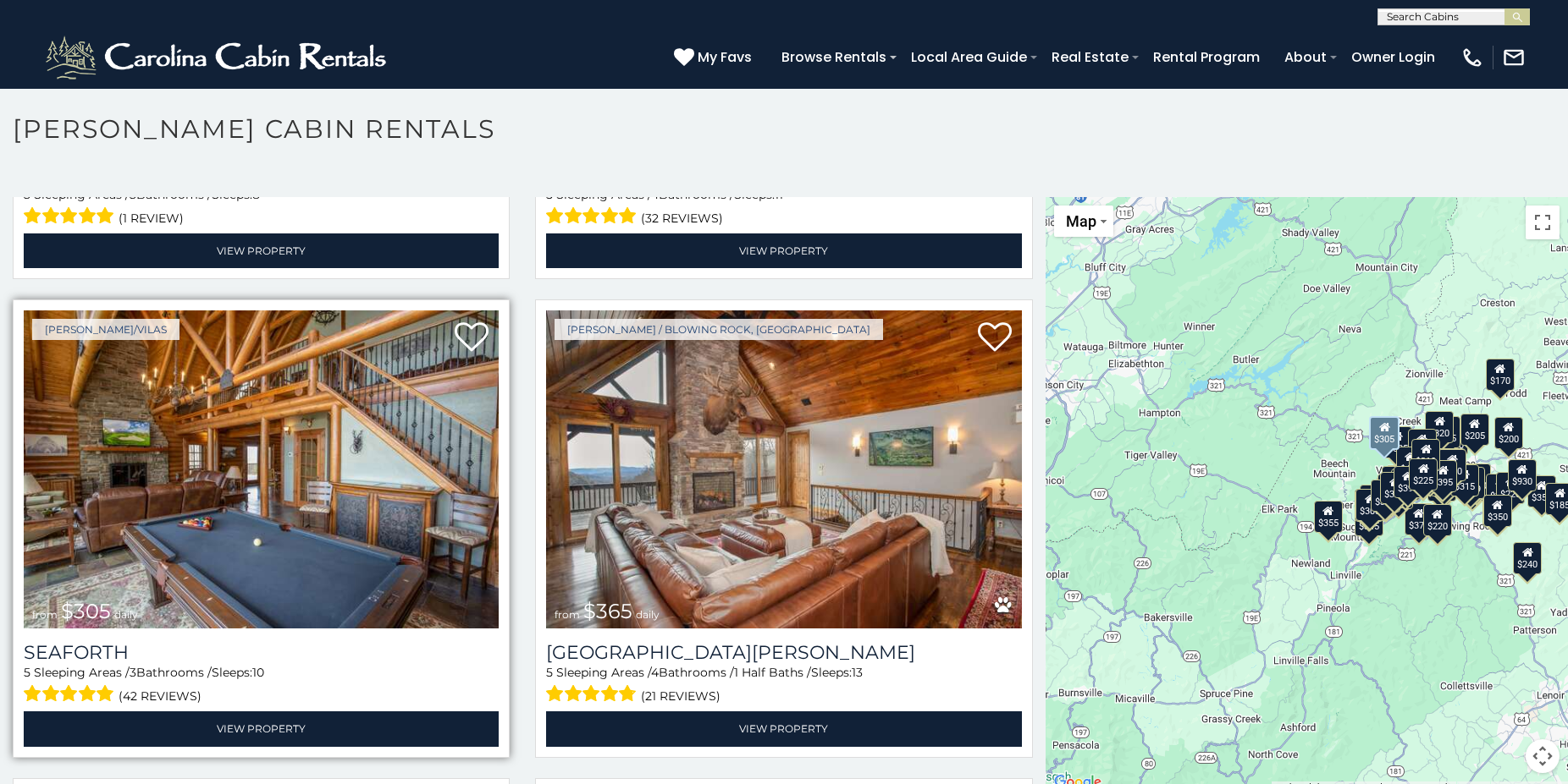
scroll to position [7109, 0]
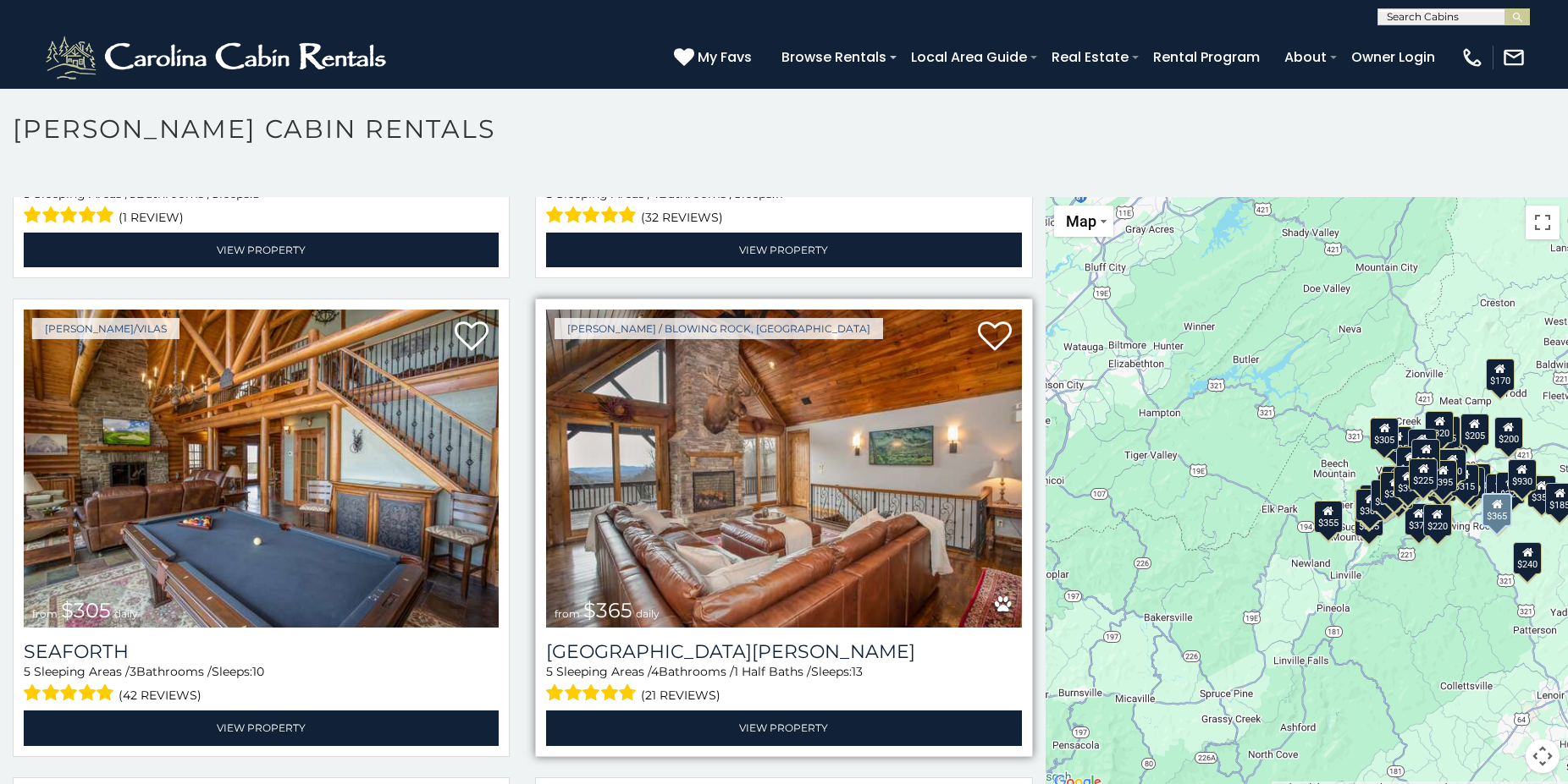
click at [644, 386] on img at bounding box center [784, 469] width 475 height 318
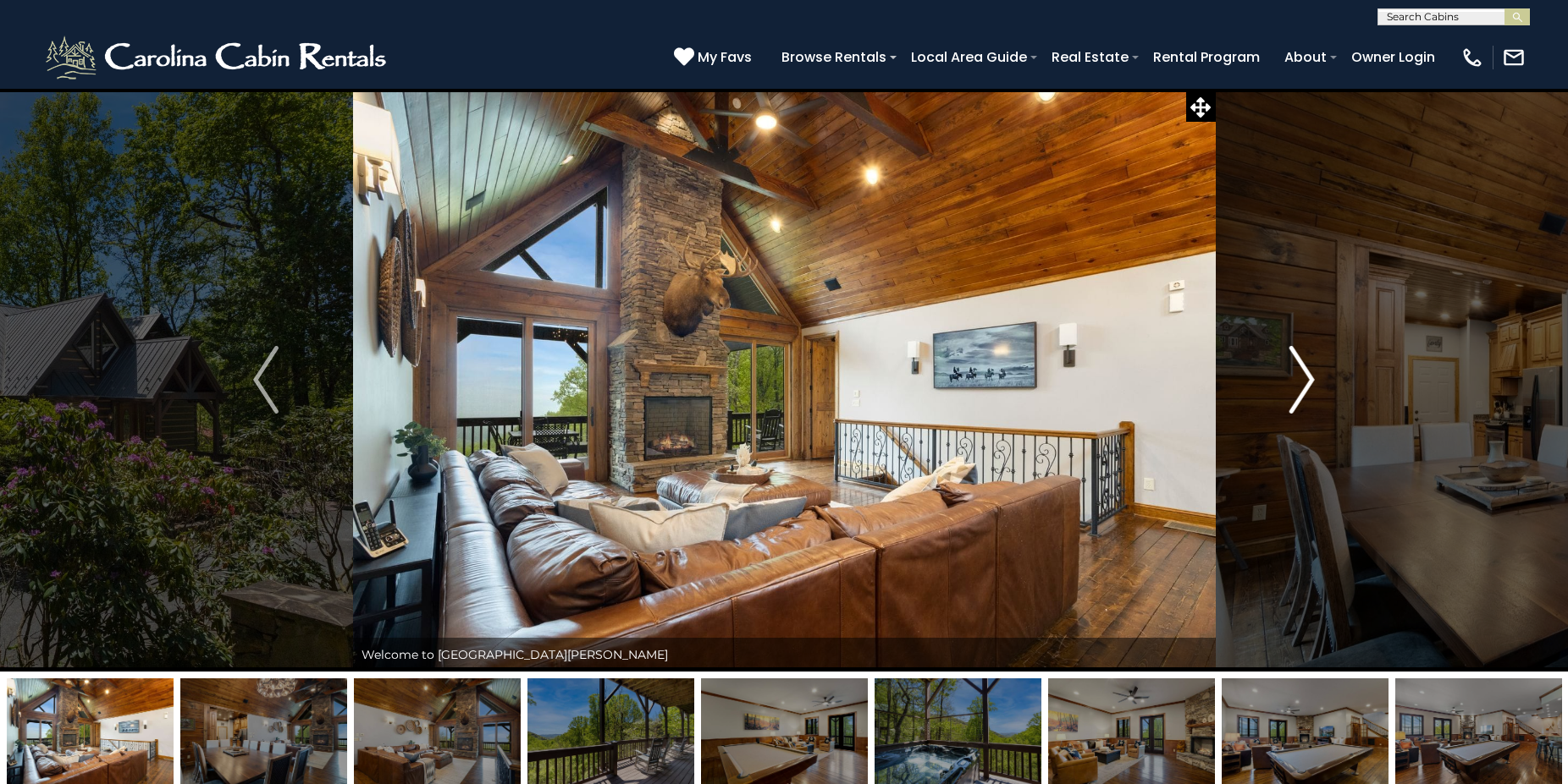
click at [1306, 376] on img "Next" at bounding box center [1302, 379] width 25 height 67
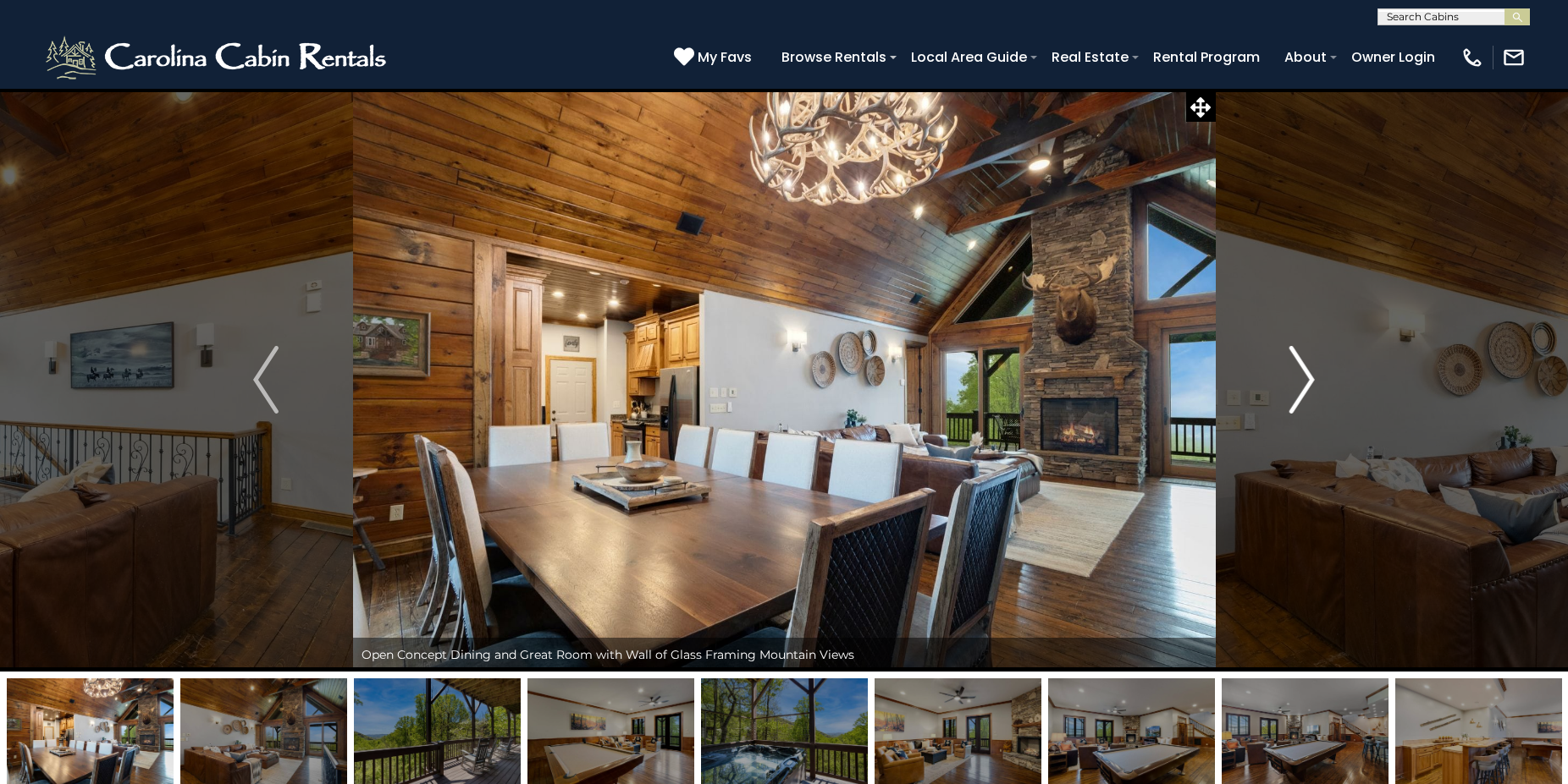
click at [1306, 376] on img "Next" at bounding box center [1302, 379] width 25 height 67
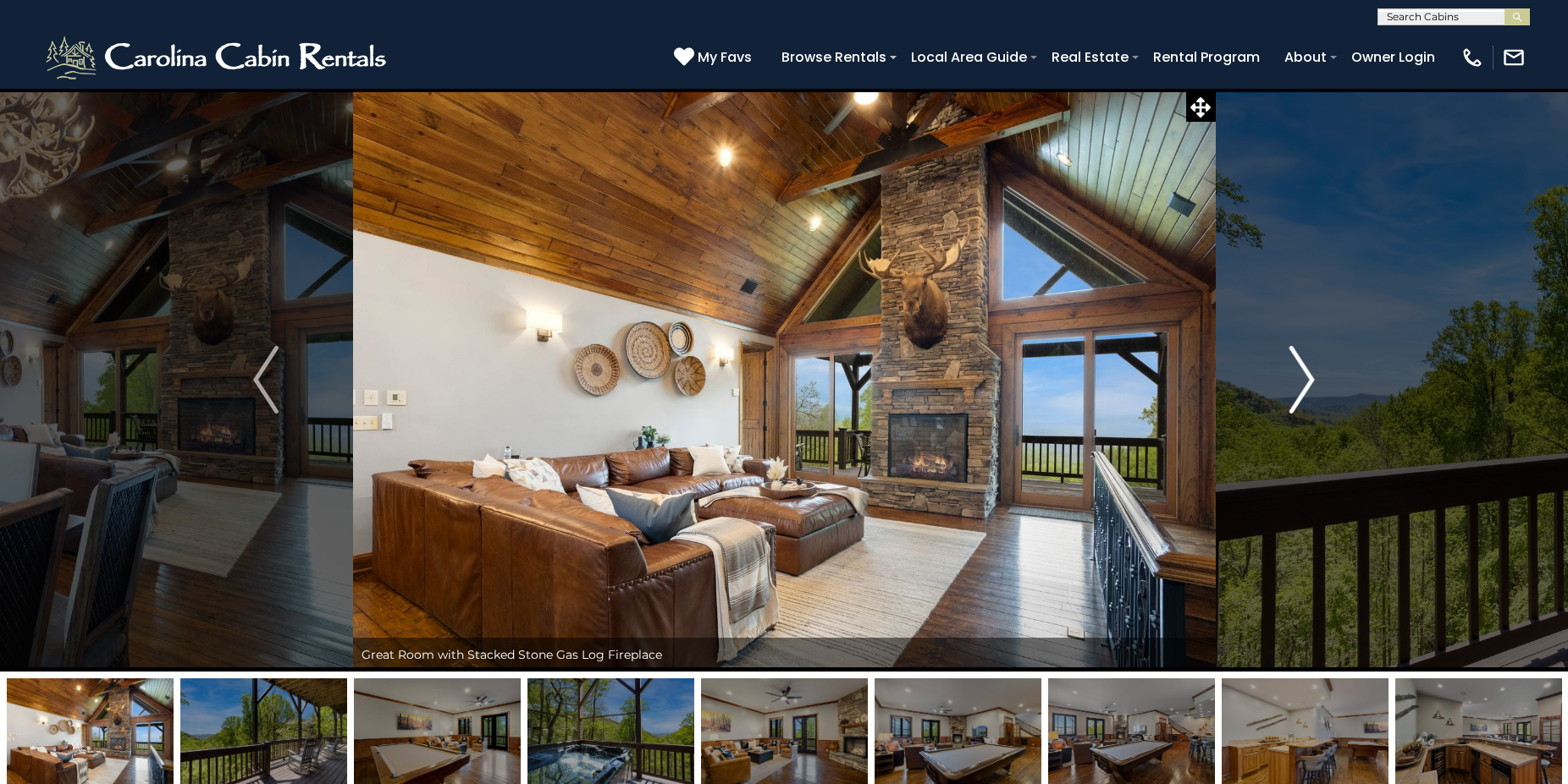
click at [1306, 376] on img "Next" at bounding box center [1302, 379] width 25 height 67
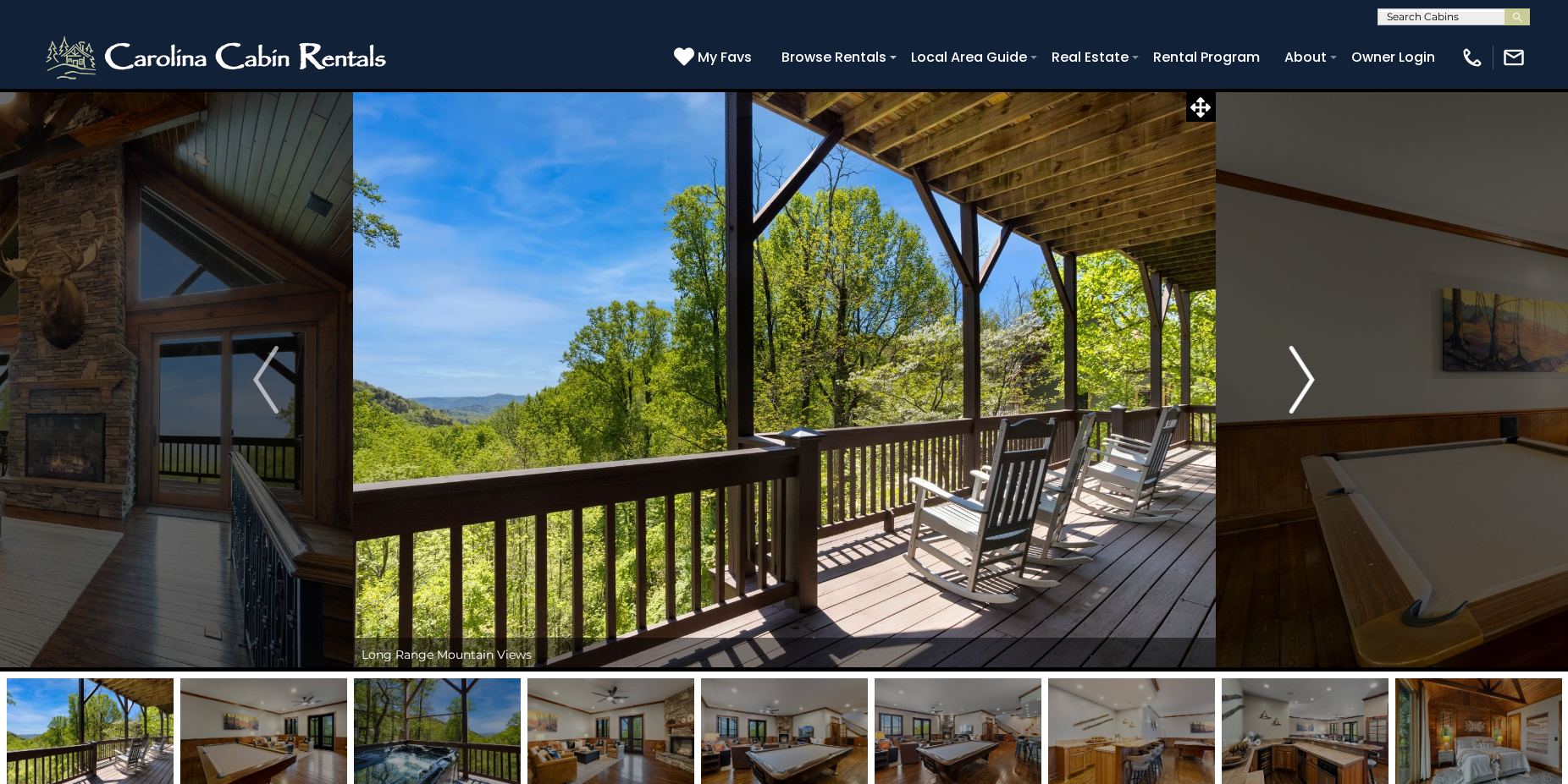
click at [1306, 376] on img "Next" at bounding box center [1302, 379] width 25 height 67
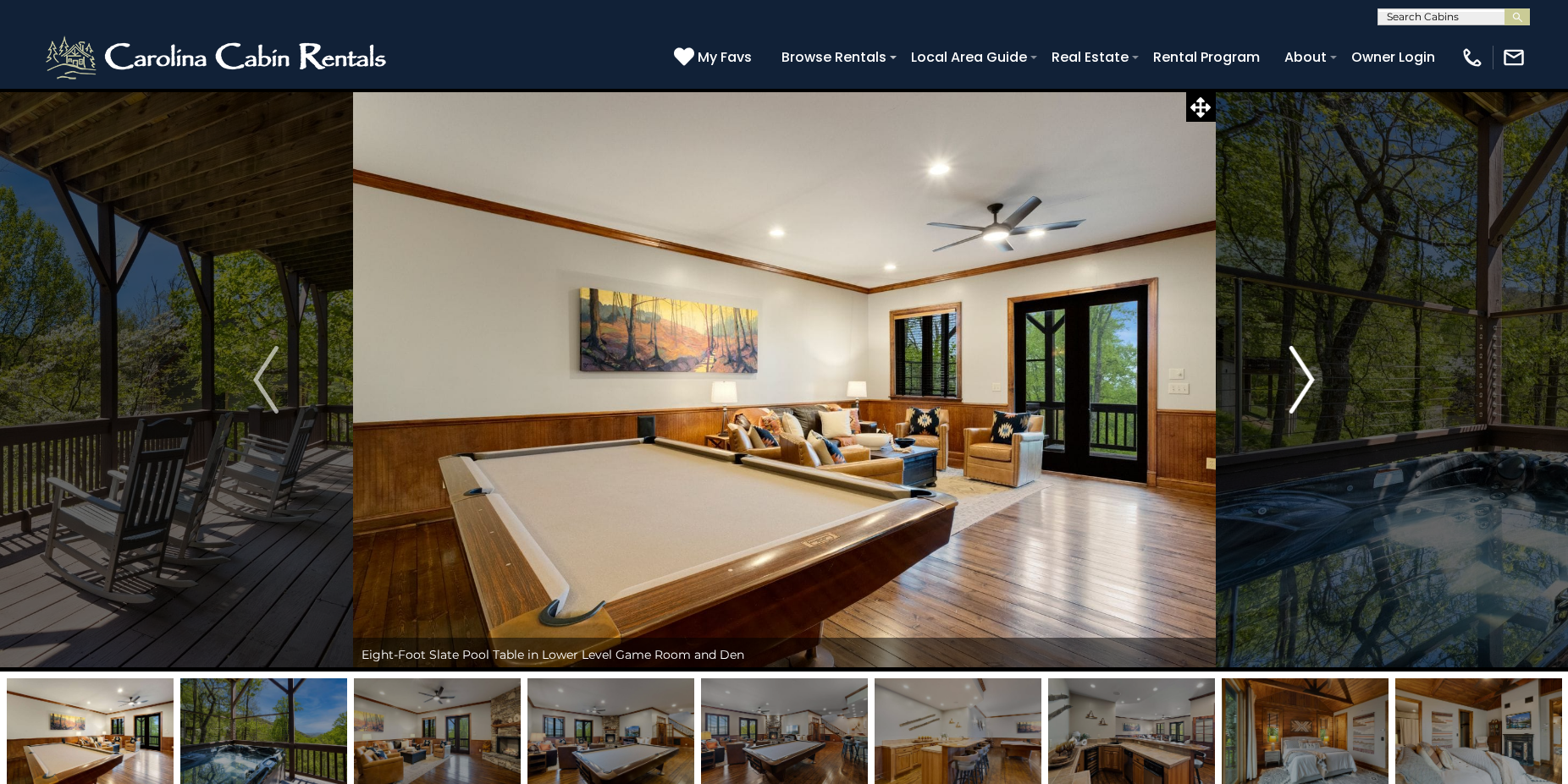
click at [1306, 372] on img "Next" at bounding box center [1302, 379] width 25 height 67
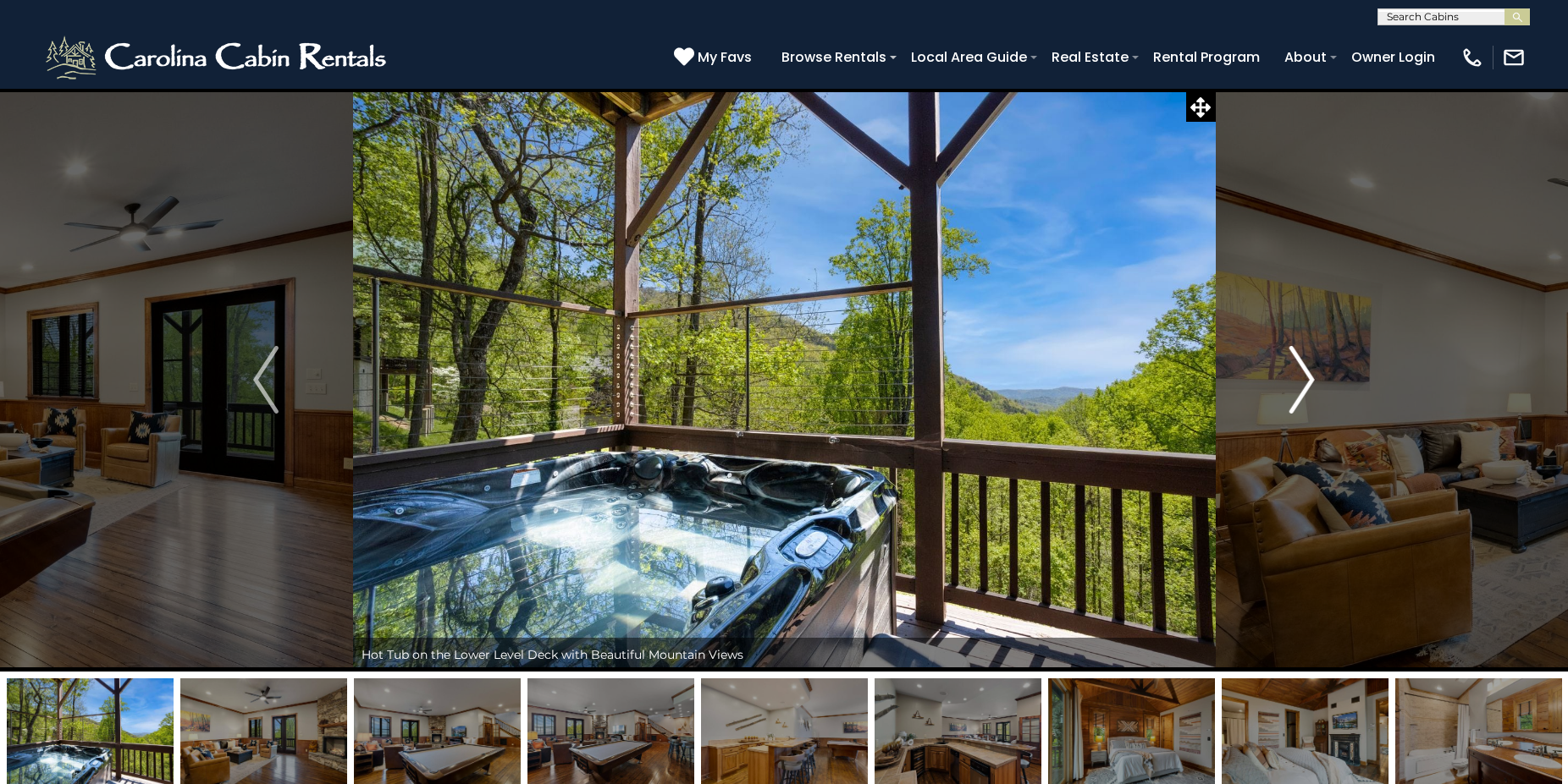
click at [1306, 372] on img "Next" at bounding box center [1302, 379] width 25 height 67
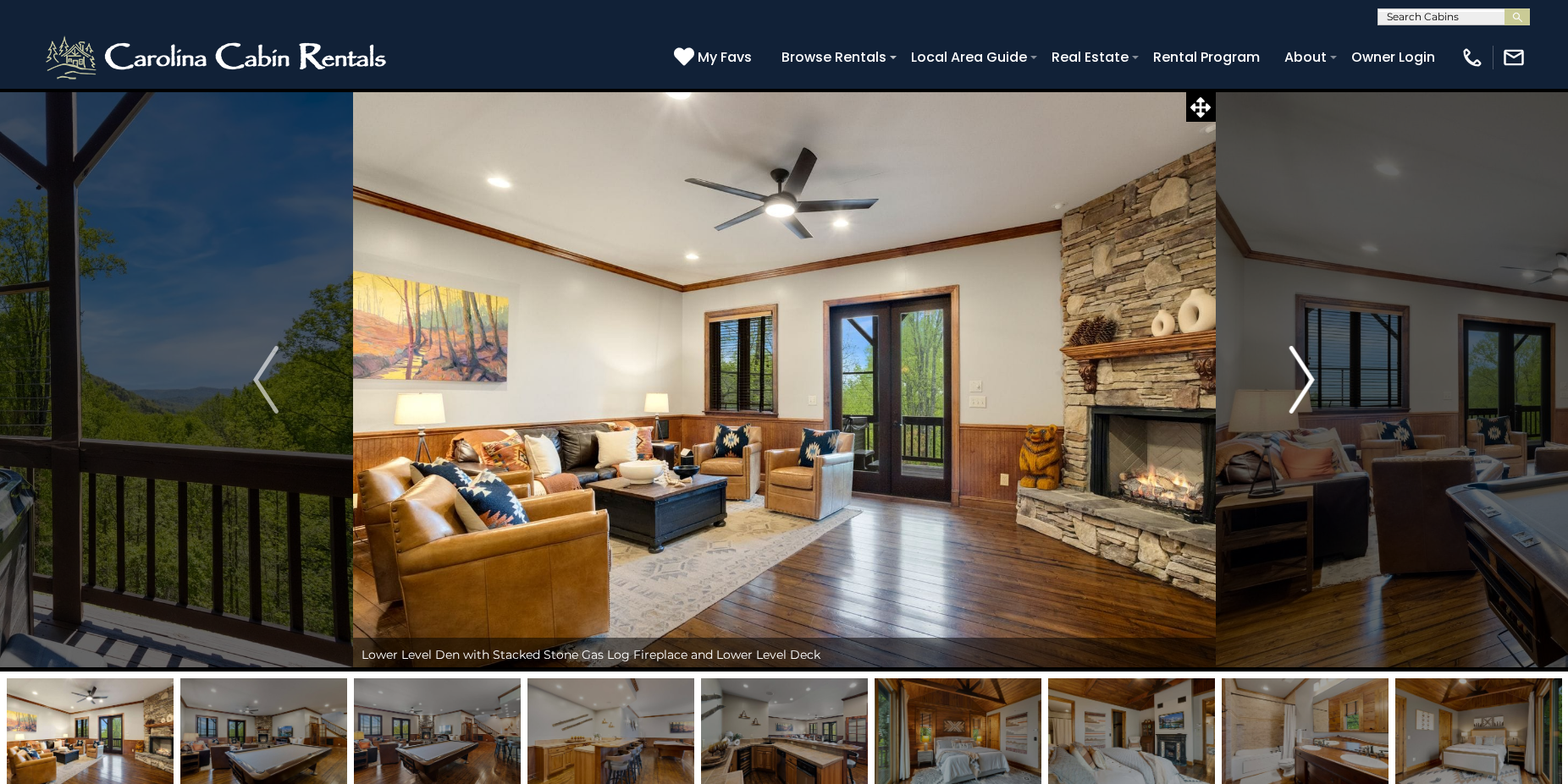
click at [1306, 372] on img "Next" at bounding box center [1302, 379] width 25 height 67
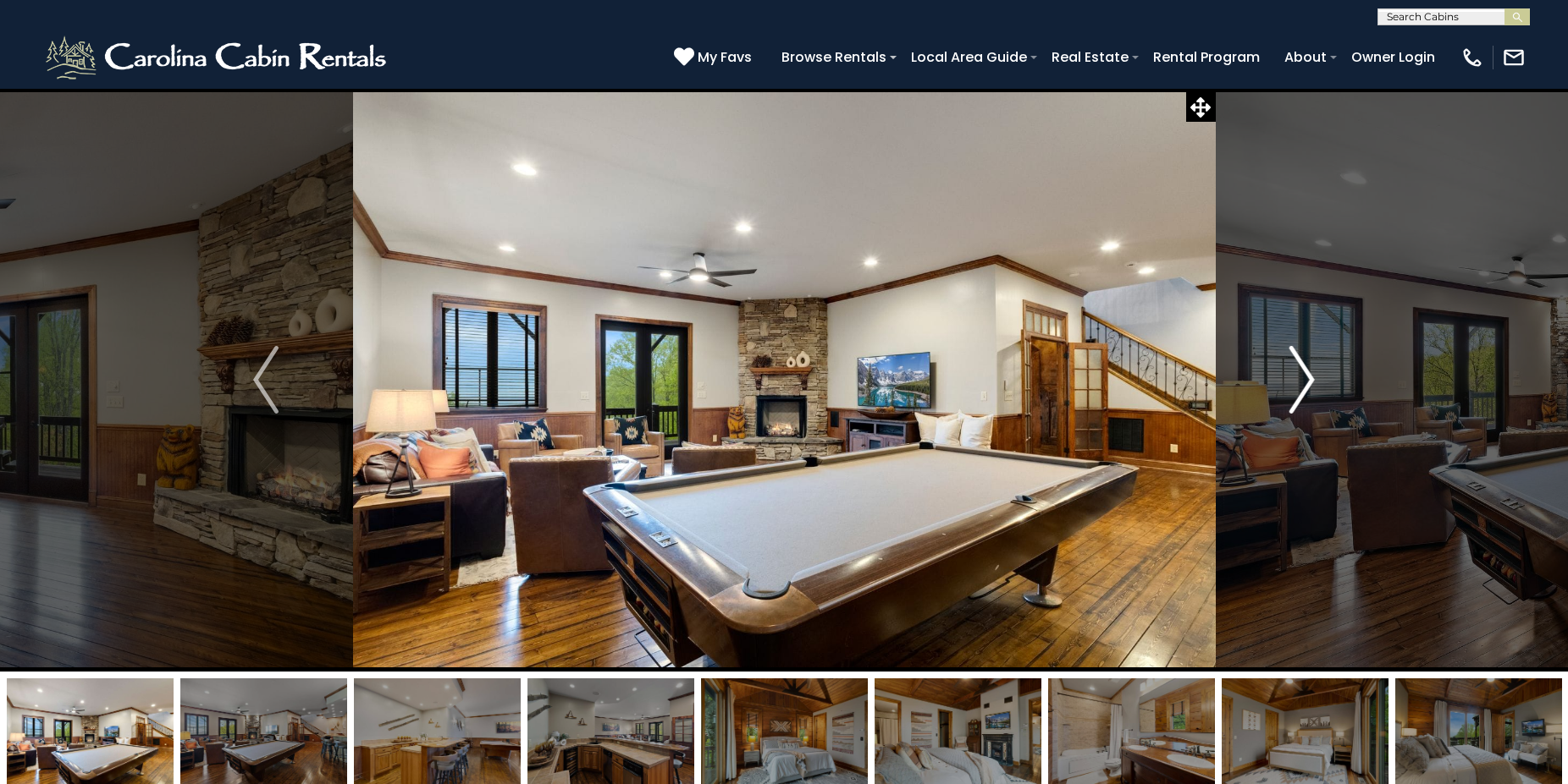
click at [1306, 372] on img "Next" at bounding box center [1302, 379] width 25 height 67
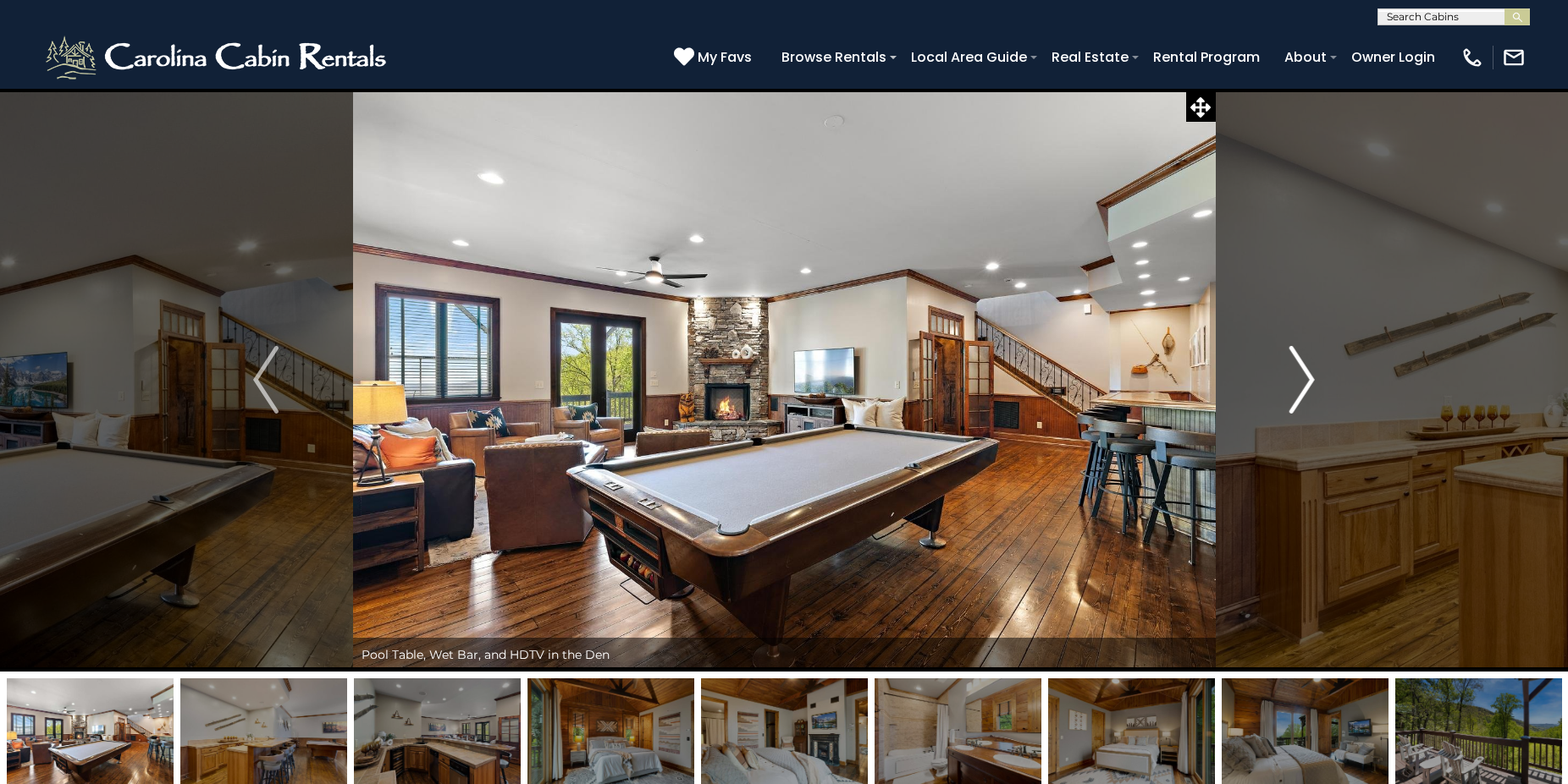
click at [1306, 372] on img "Next" at bounding box center [1302, 379] width 25 height 67
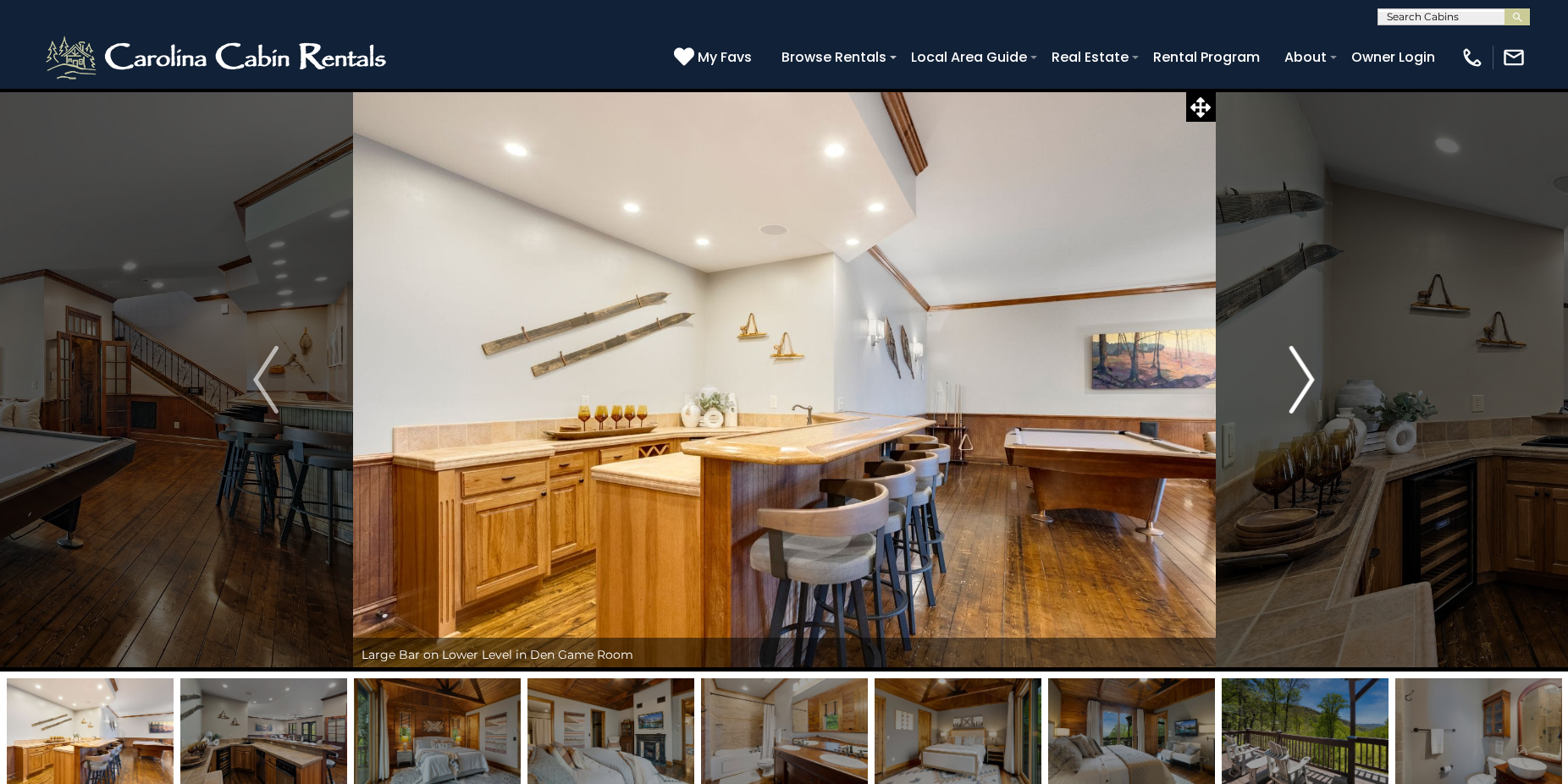
click at [1306, 372] on img "Next" at bounding box center [1302, 379] width 25 height 67
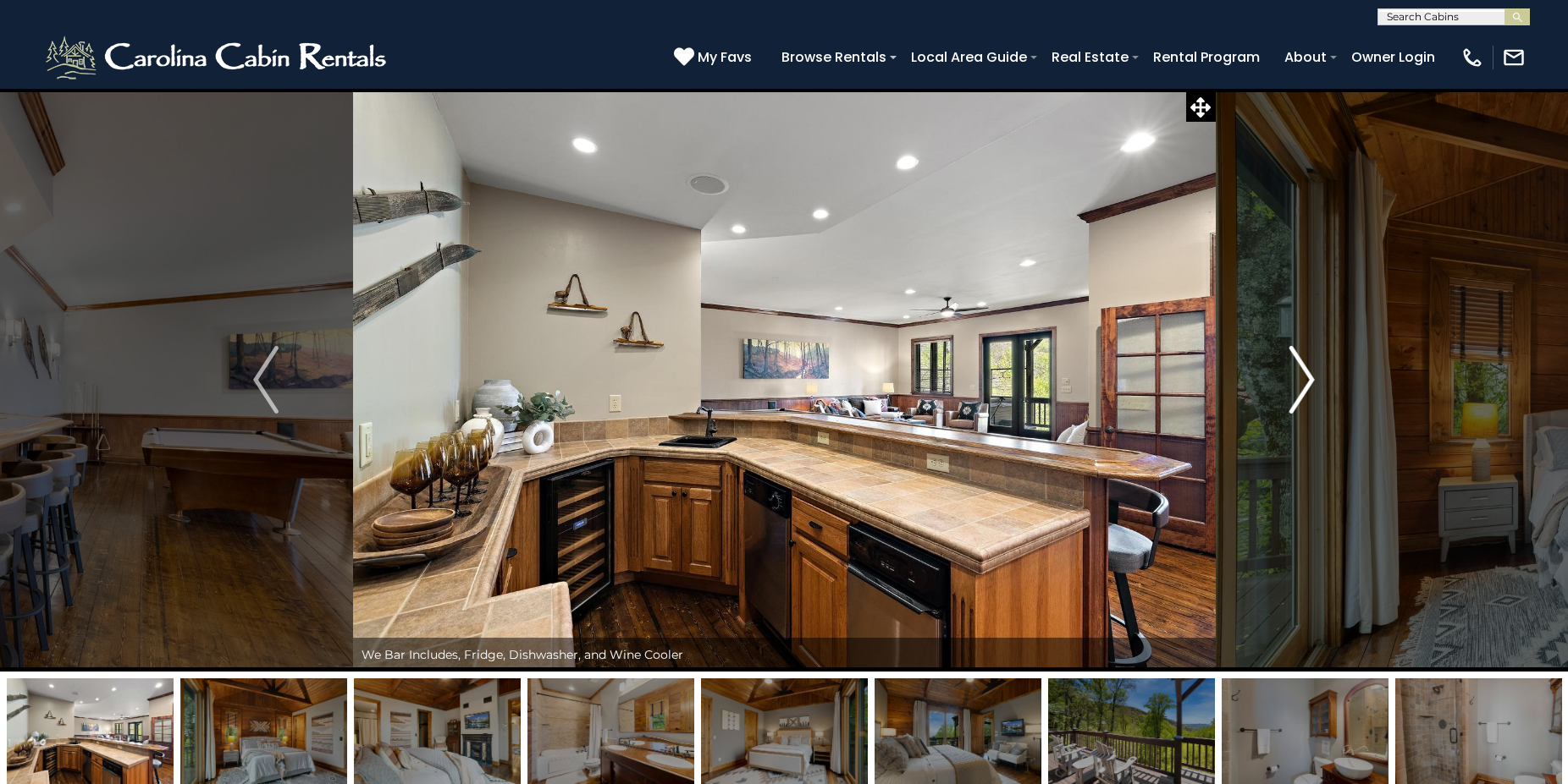
click at [1306, 372] on img "Next" at bounding box center [1302, 379] width 25 height 67
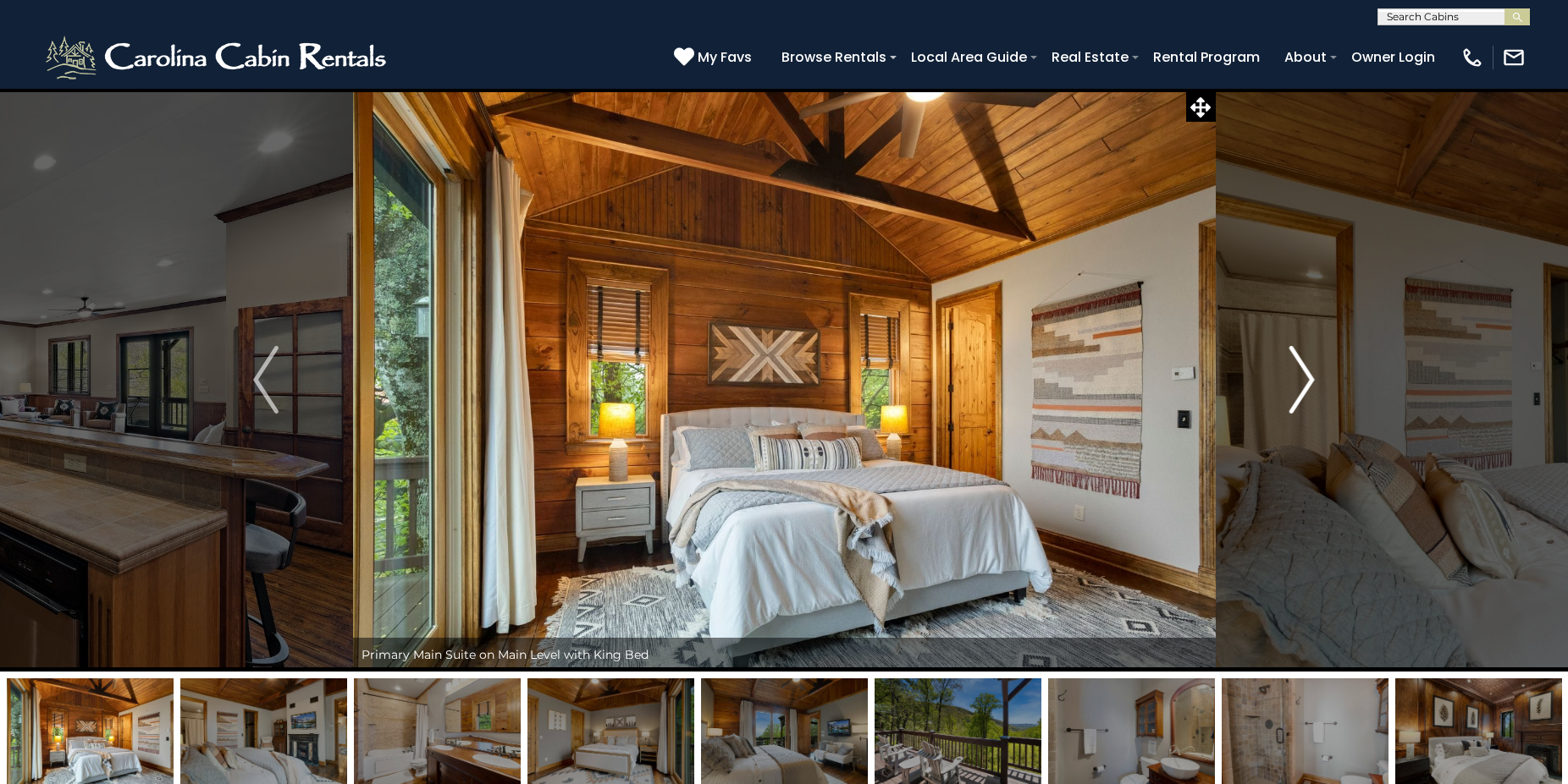
click at [1306, 372] on img "Next" at bounding box center [1302, 379] width 25 height 67
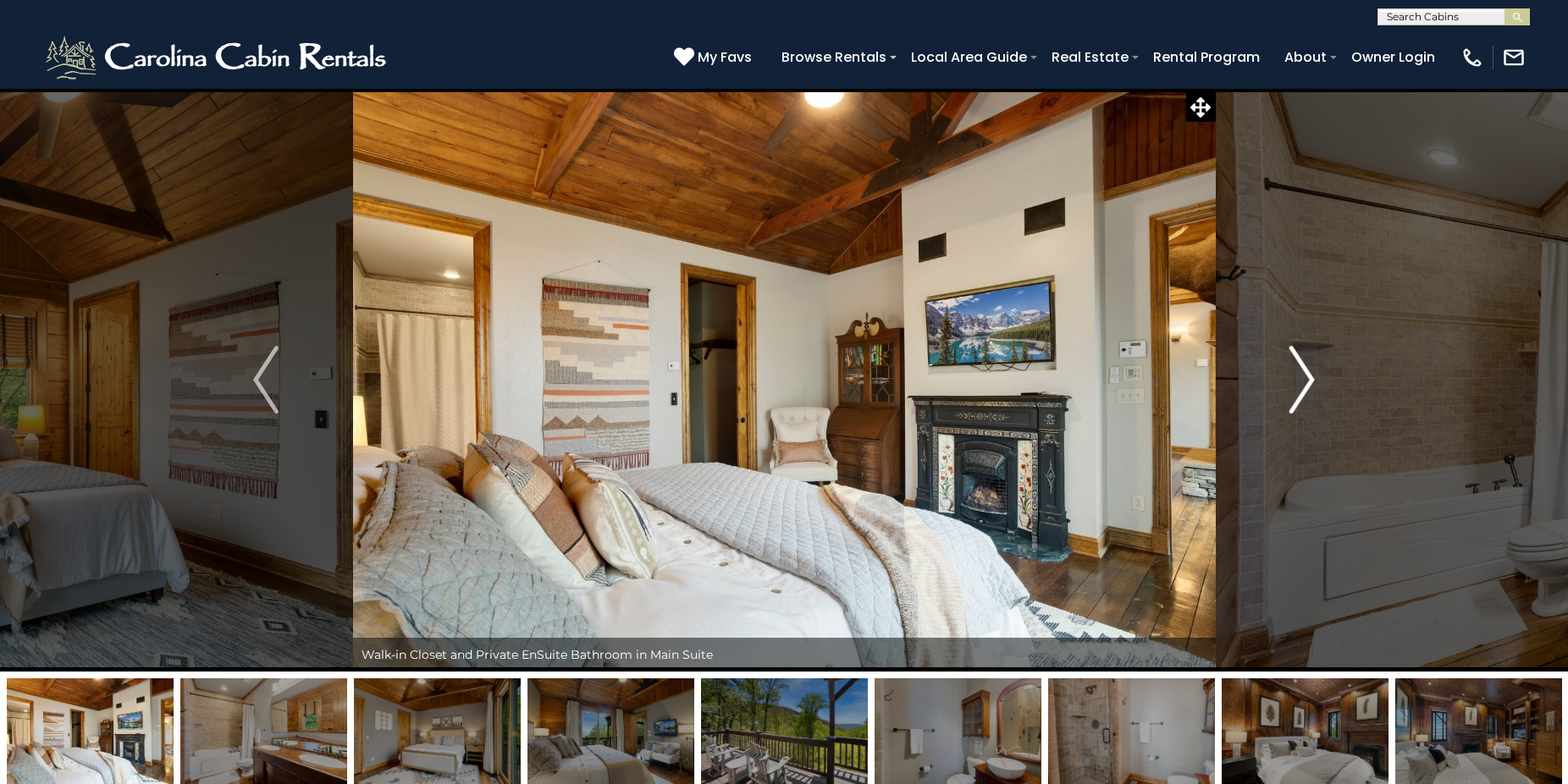
click at [1306, 372] on img "Next" at bounding box center [1302, 379] width 25 height 67
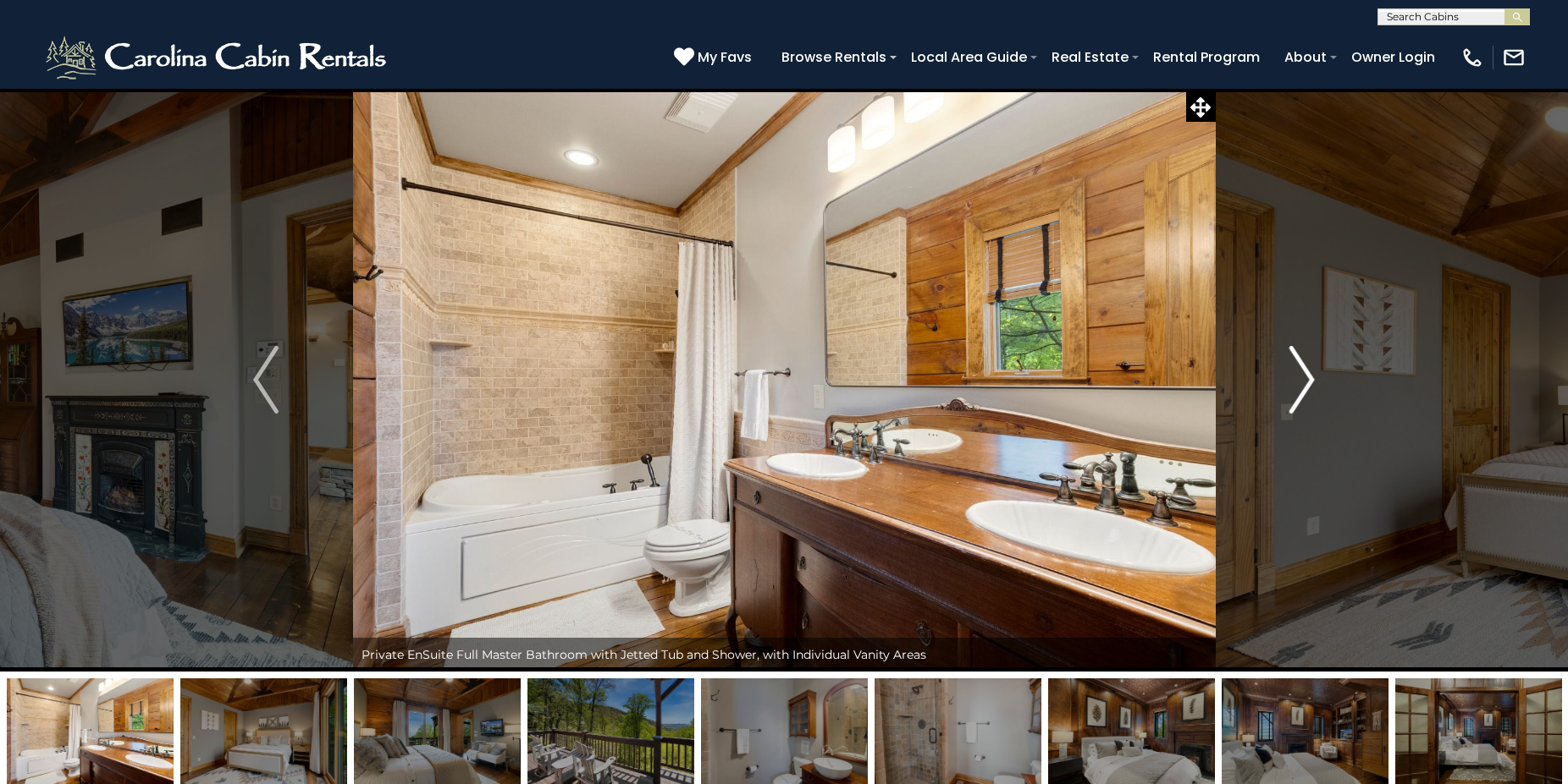
click at [1306, 372] on img "Next" at bounding box center [1302, 379] width 25 height 67
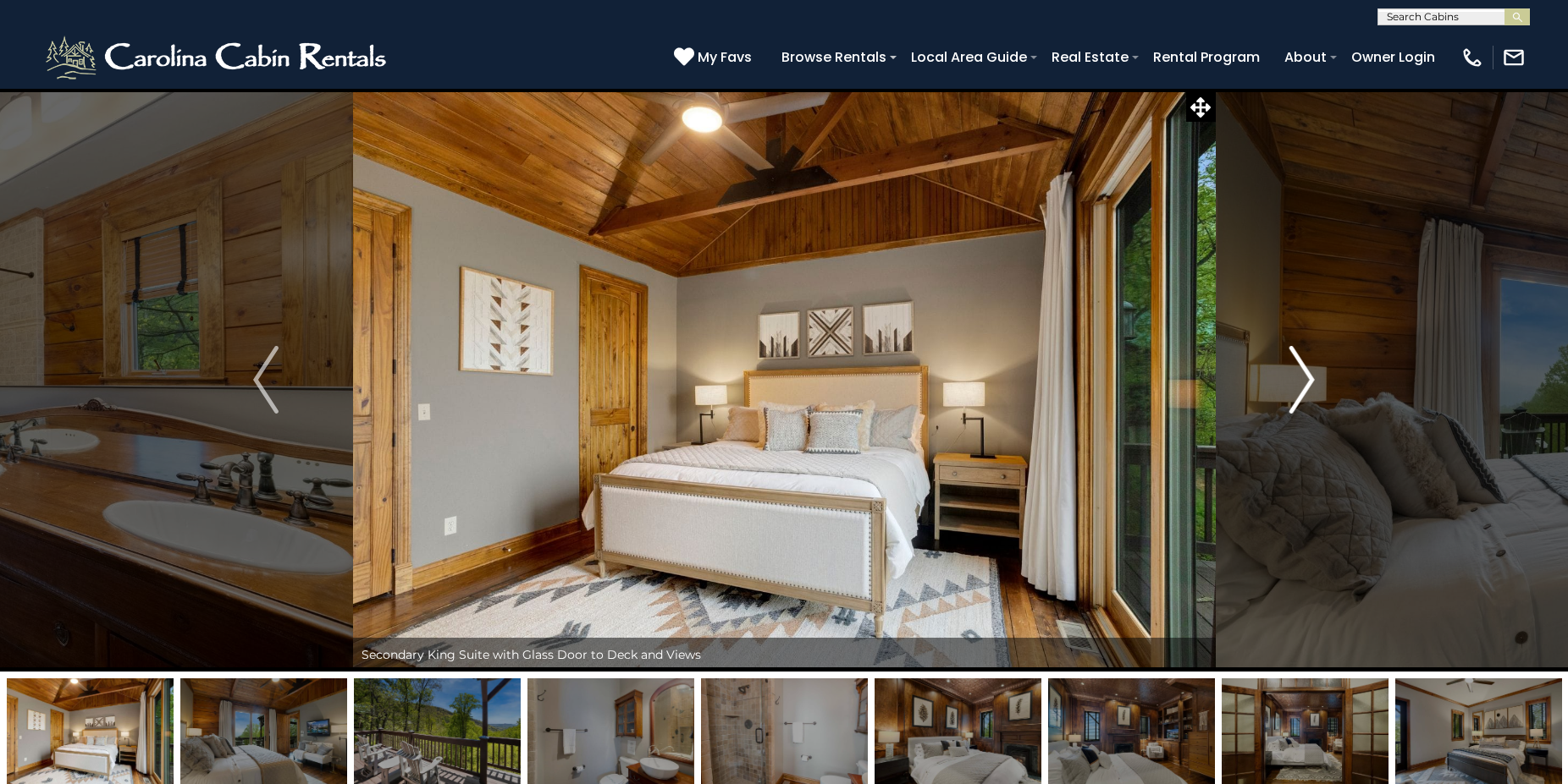
click at [1306, 372] on img "Next" at bounding box center [1302, 379] width 25 height 67
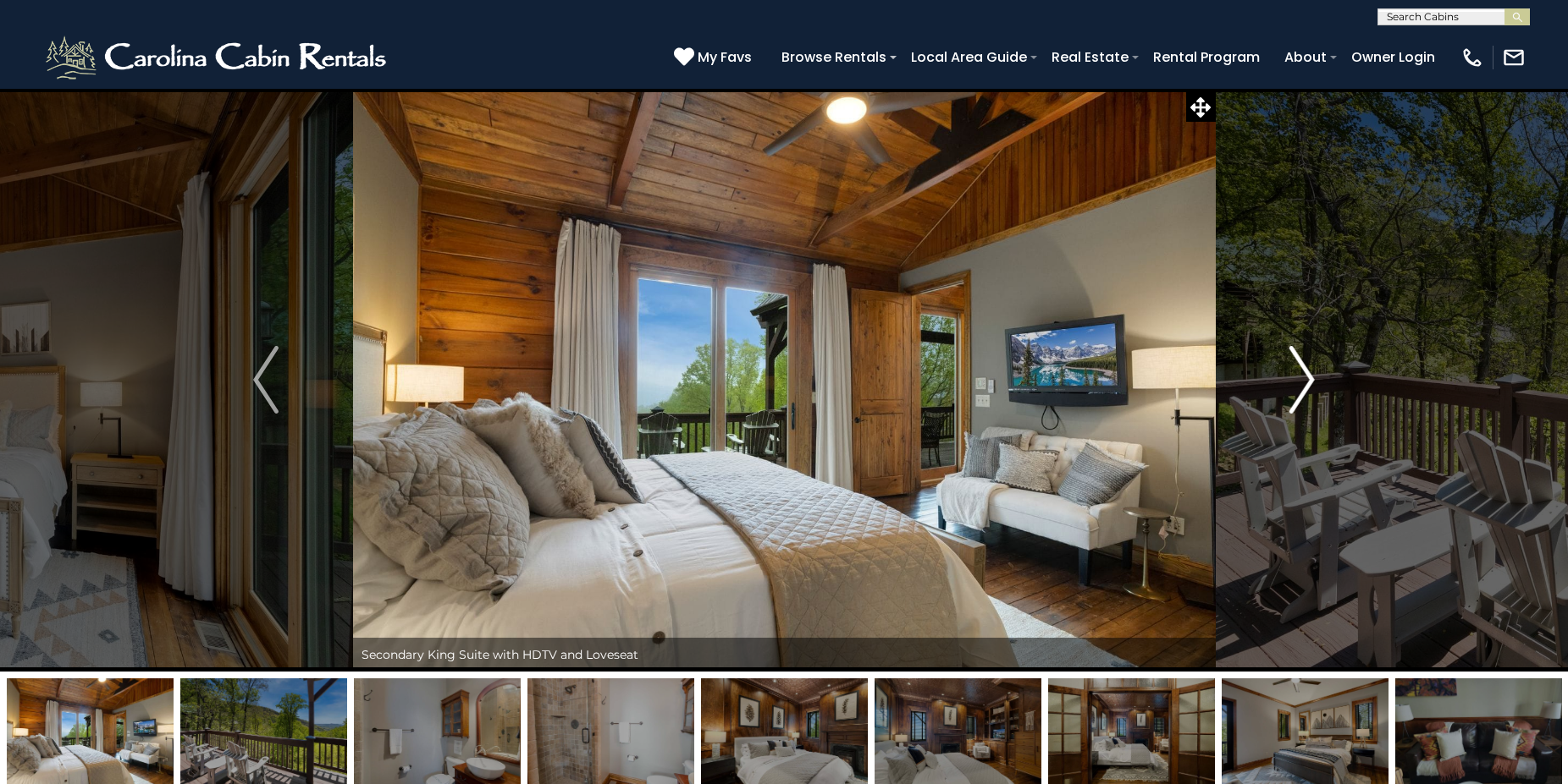
click at [1306, 372] on img "Next" at bounding box center [1302, 379] width 25 height 67
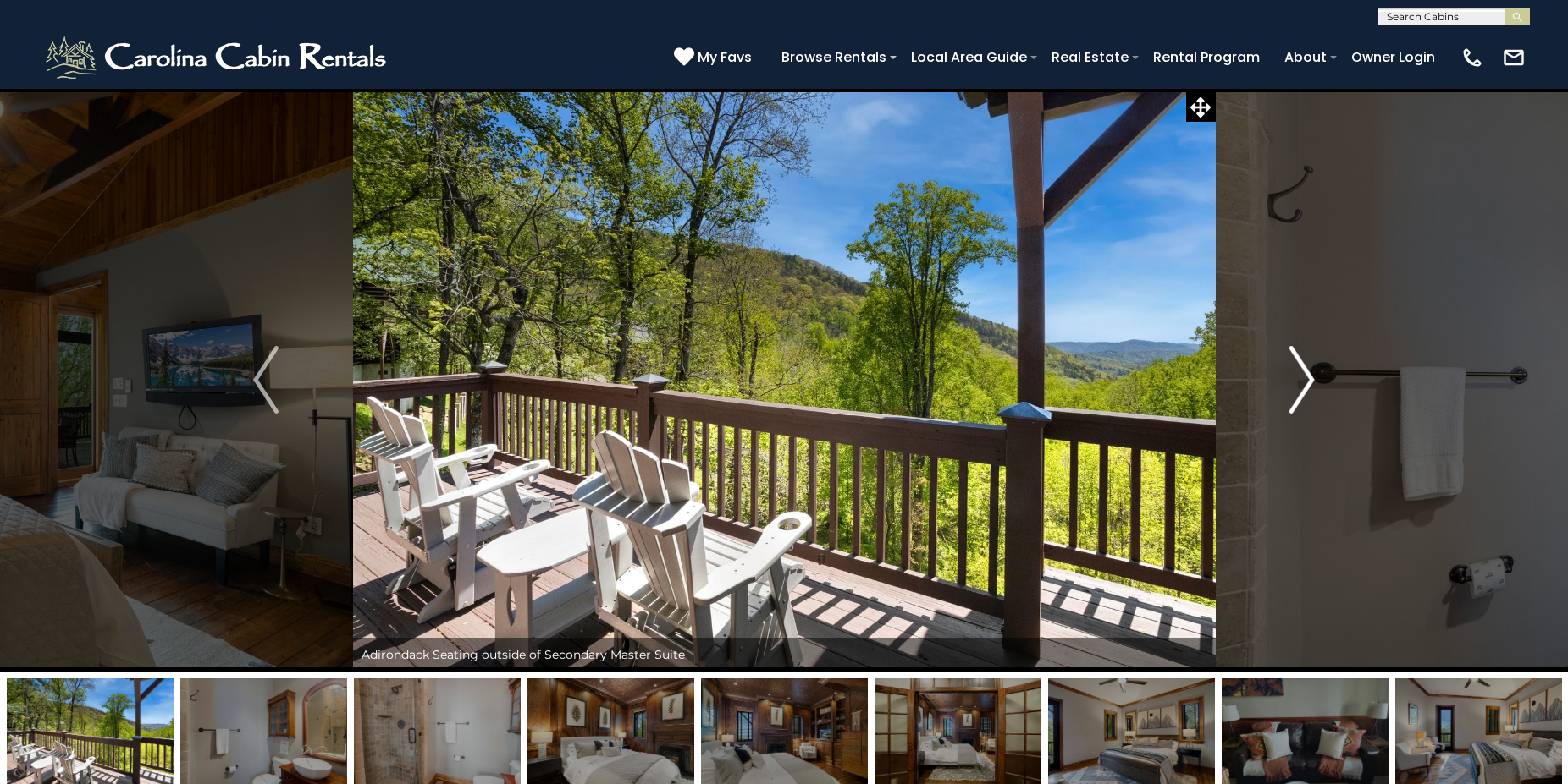
click at [1306, 372] on img "Next" at bounding box center [1302, 379] width 25 height 67
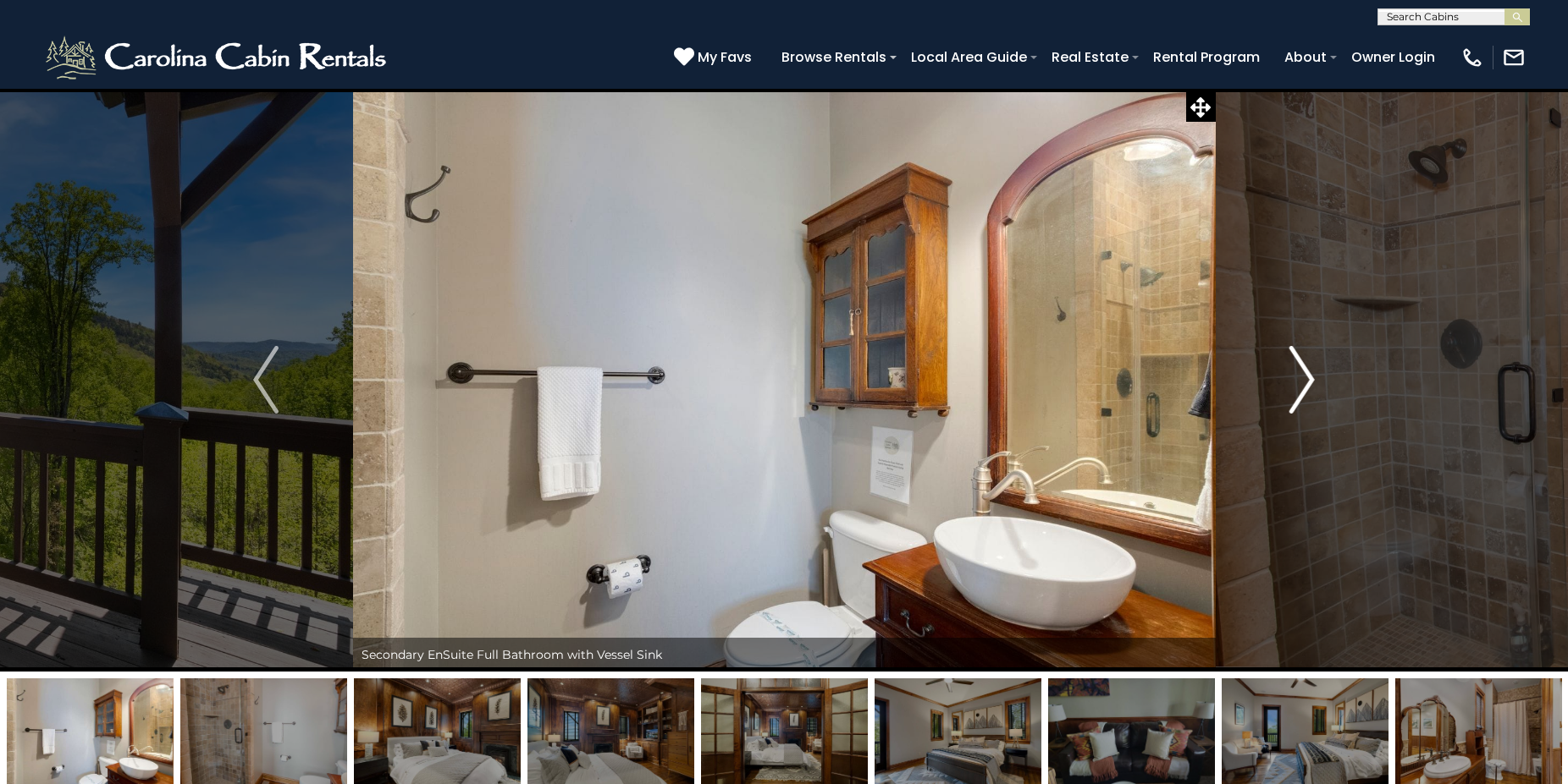
click at [1306, 372] on img "Next" at bounding box center [1302, 379] width 25 height 67
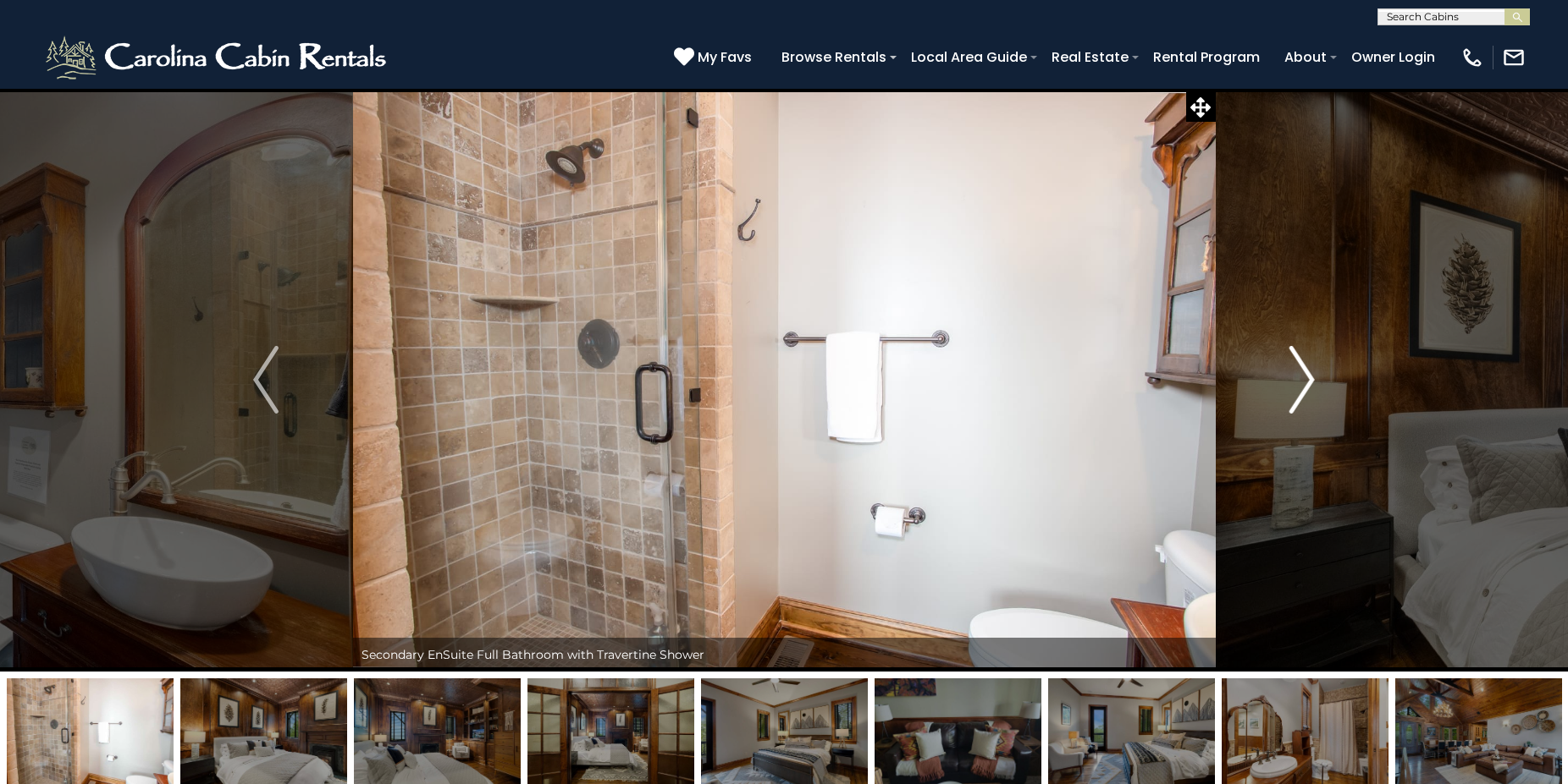
click at [1306, 372] on img "Next" at bounding box center [1302, 379] width 25 height 67
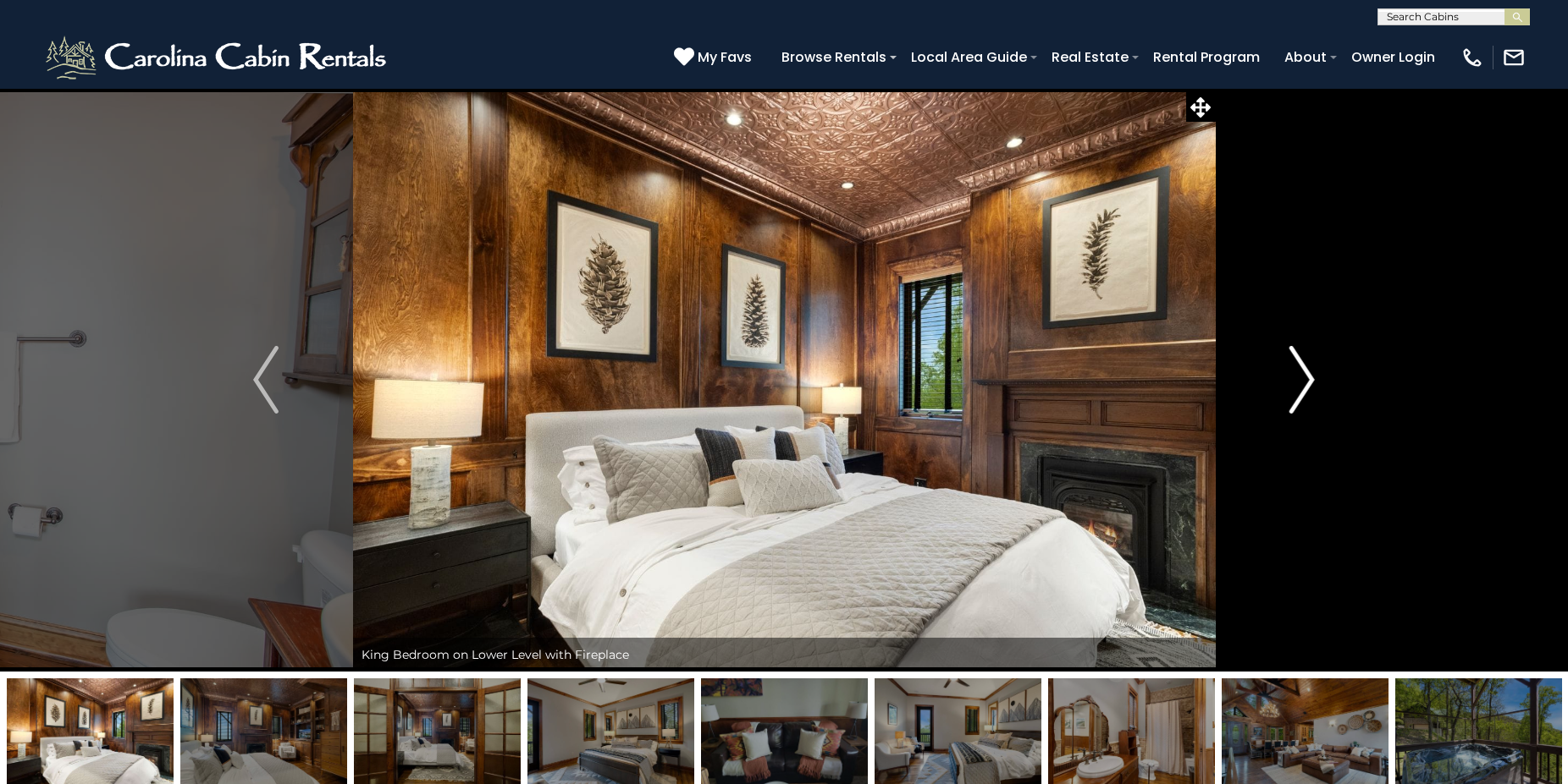
click at [1306, 372] on img "Next" at bounding box center [1302, 379] width 25 height 67
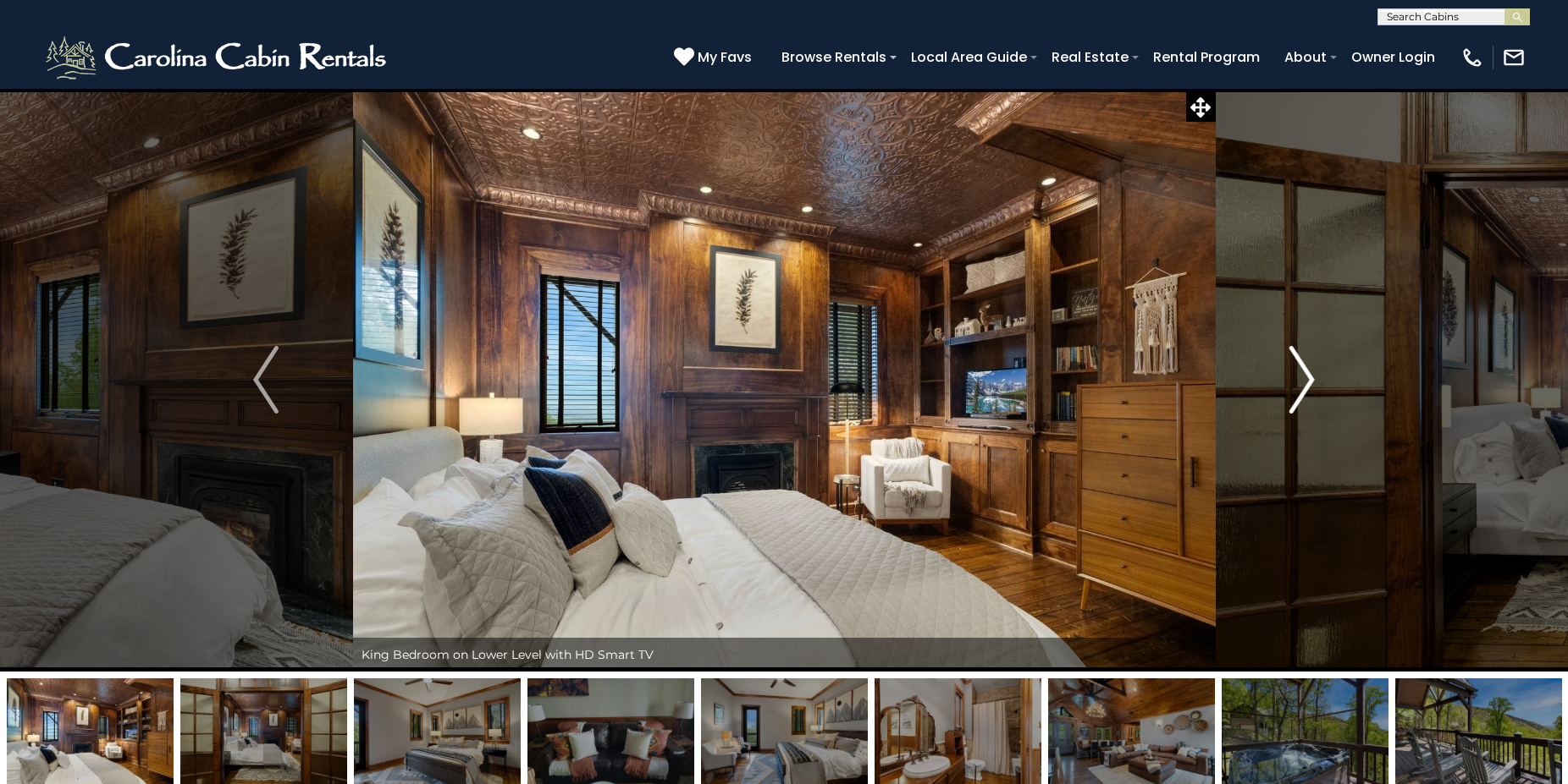
click at [1306, 372] on img "Next" at bounding box center [1302, 379] width 25 height 67
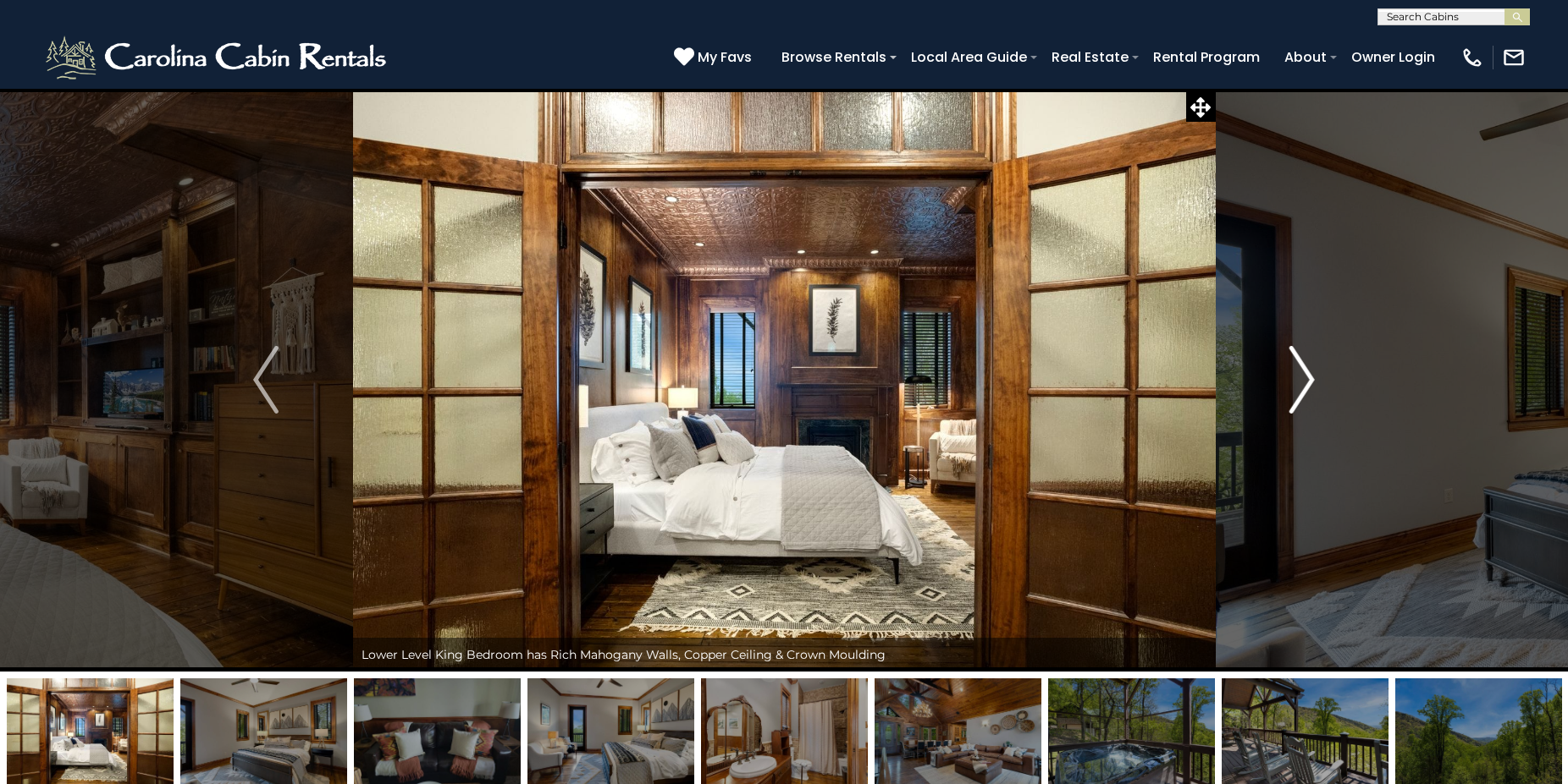
click at [1306, 372] on img "Next" at bounding box center [1302, 379] width 25 height 67
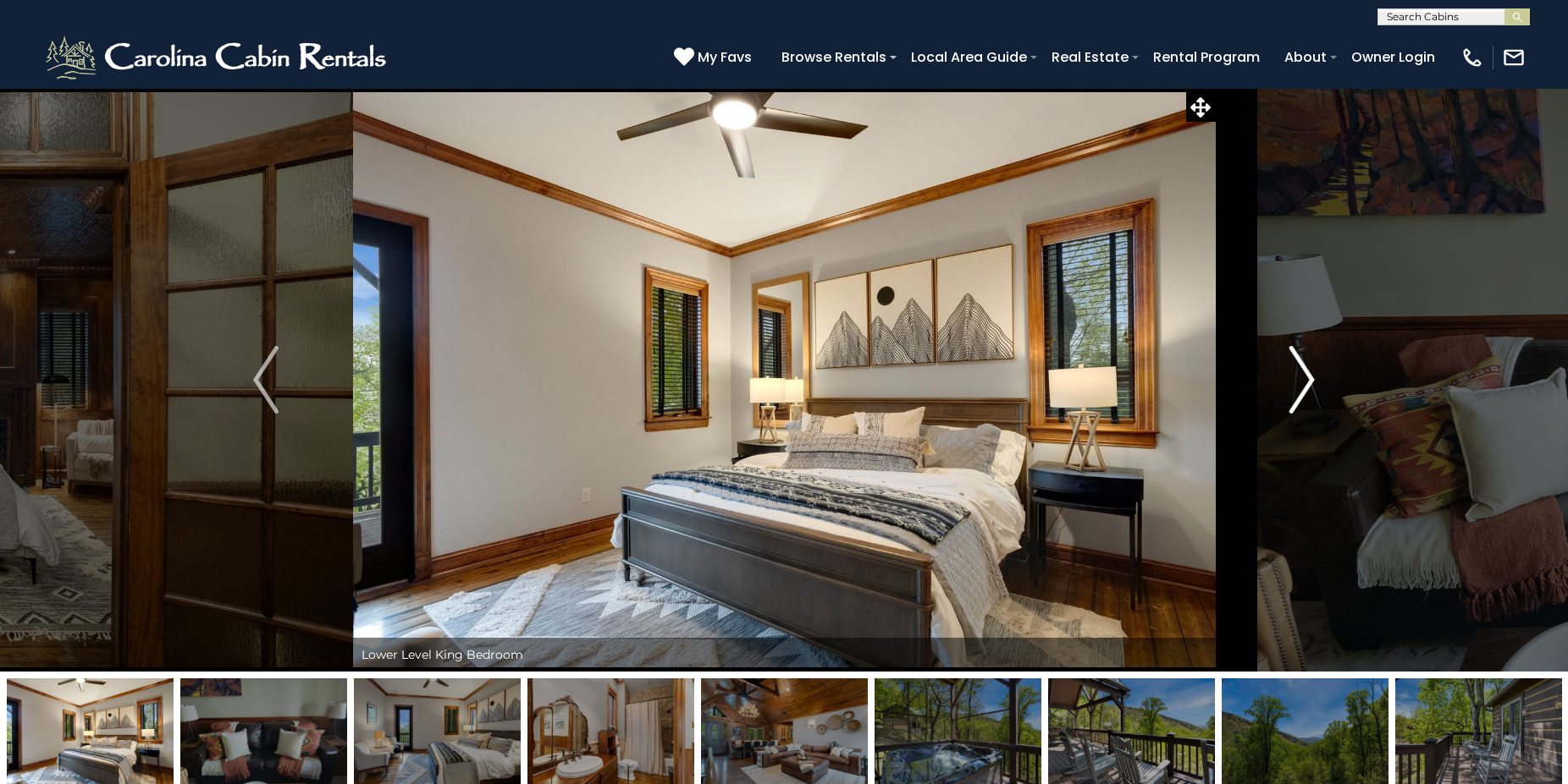
click at [1306, 372] on img "Next" at bounding box center [1302, 379] width 25 height 67
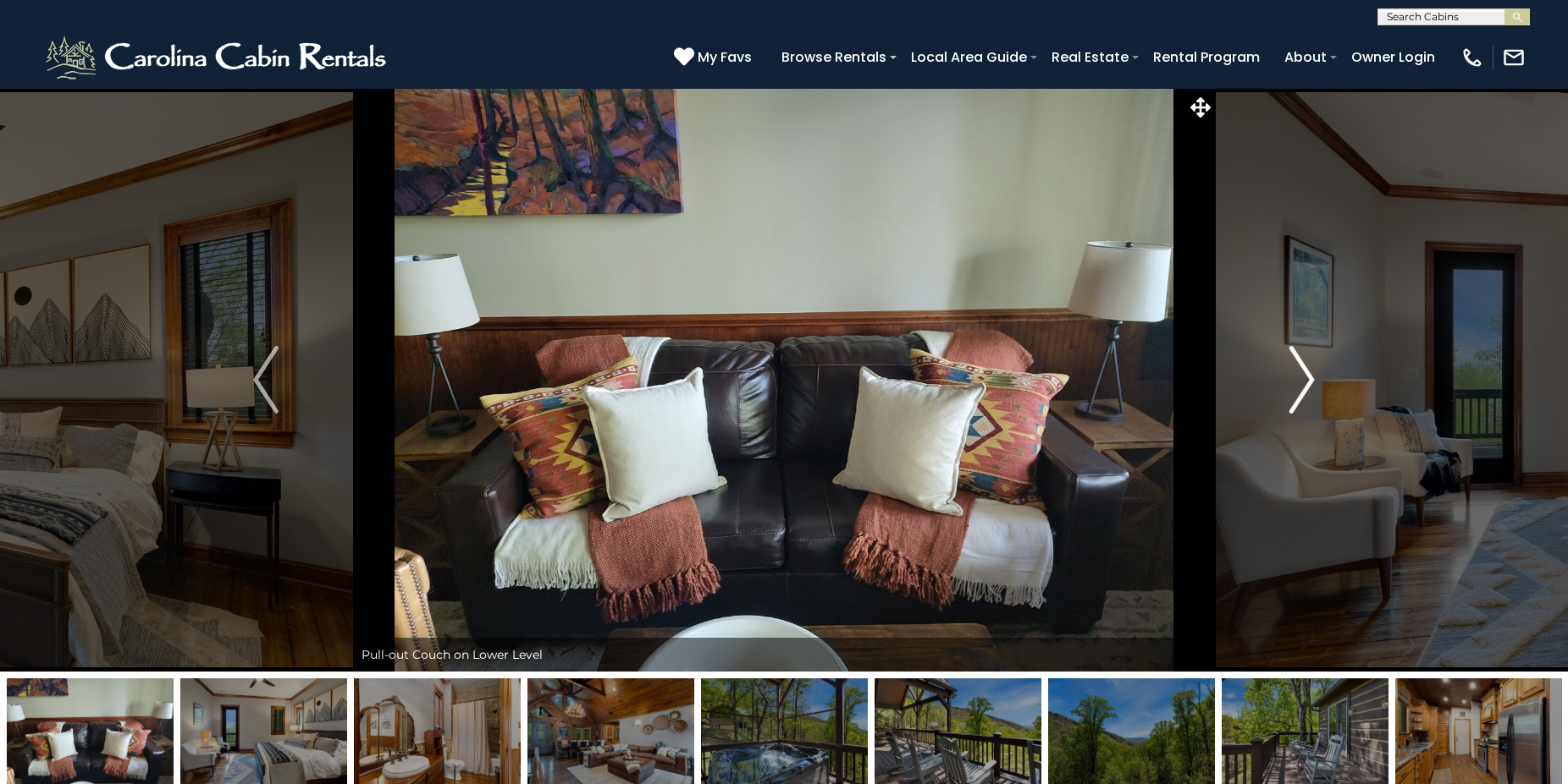
click at [1306, 372] on img "Next" at bounding box center [1302, 379] width 25 height 67
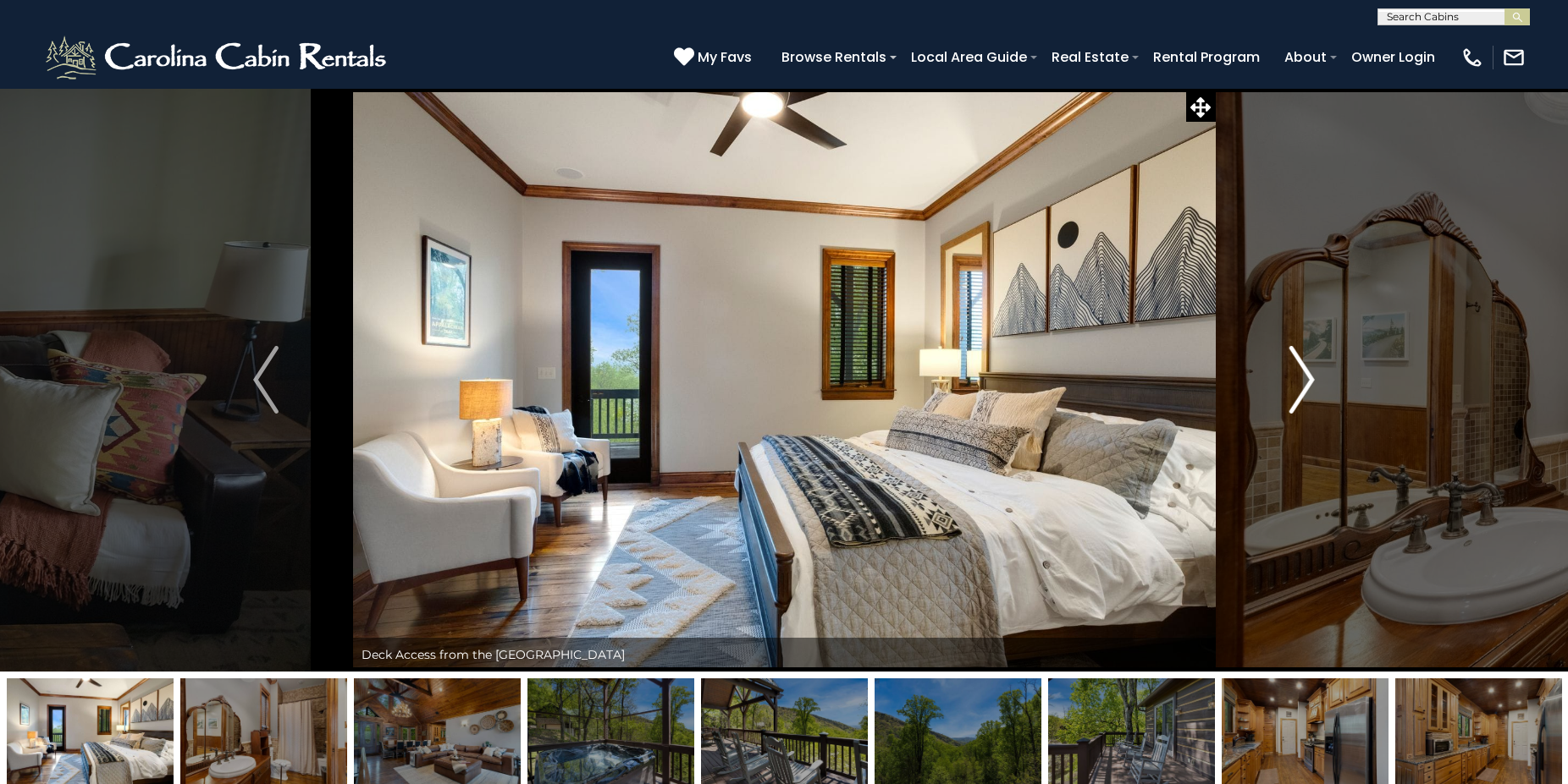
click at [1306, 372] on img "Next" at bounding box center [1302, 379] width 25 height 67
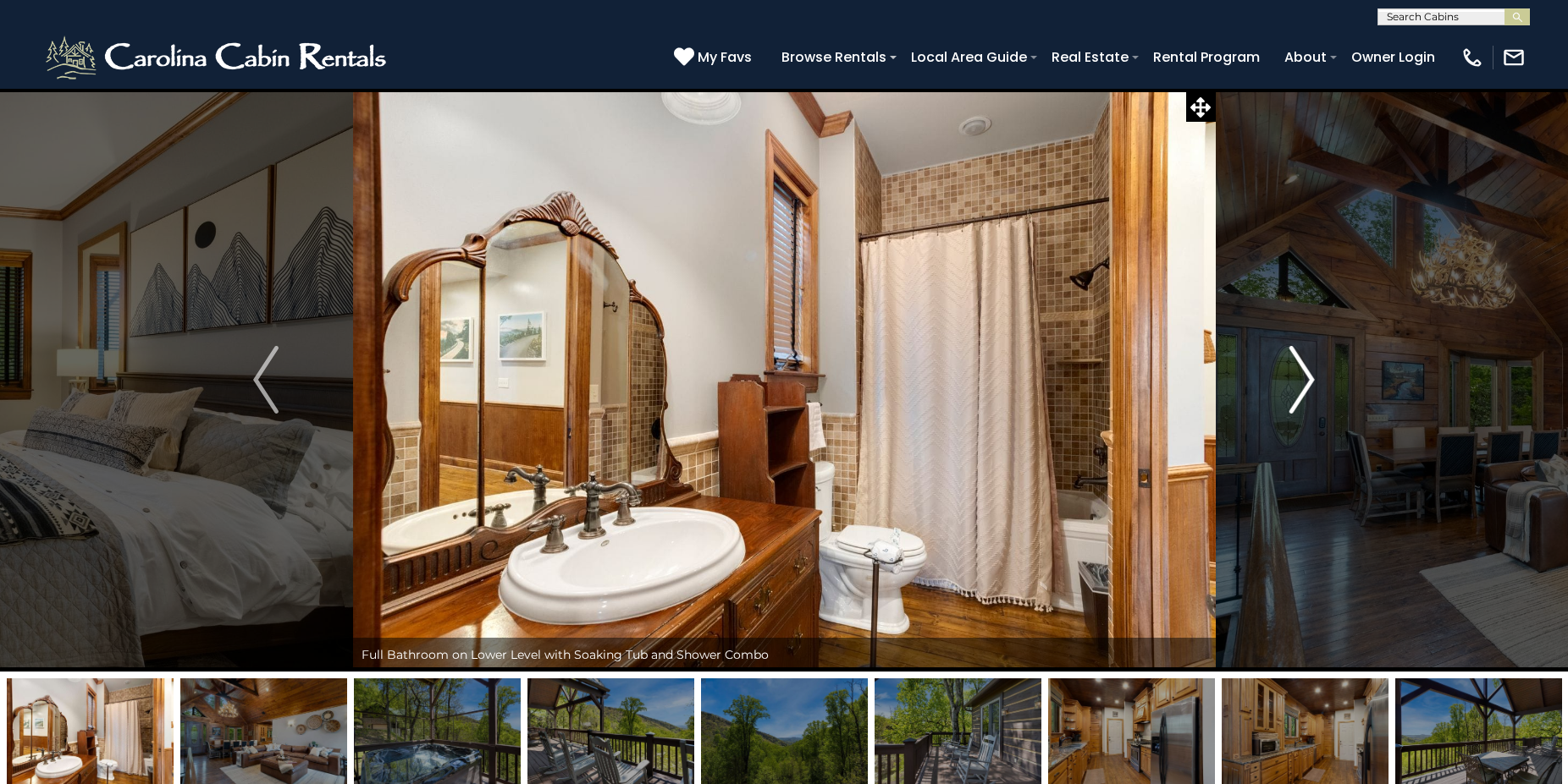
click at [1306, 372] on img "Next" at bounding box center [1302, 379] width 25 height 67
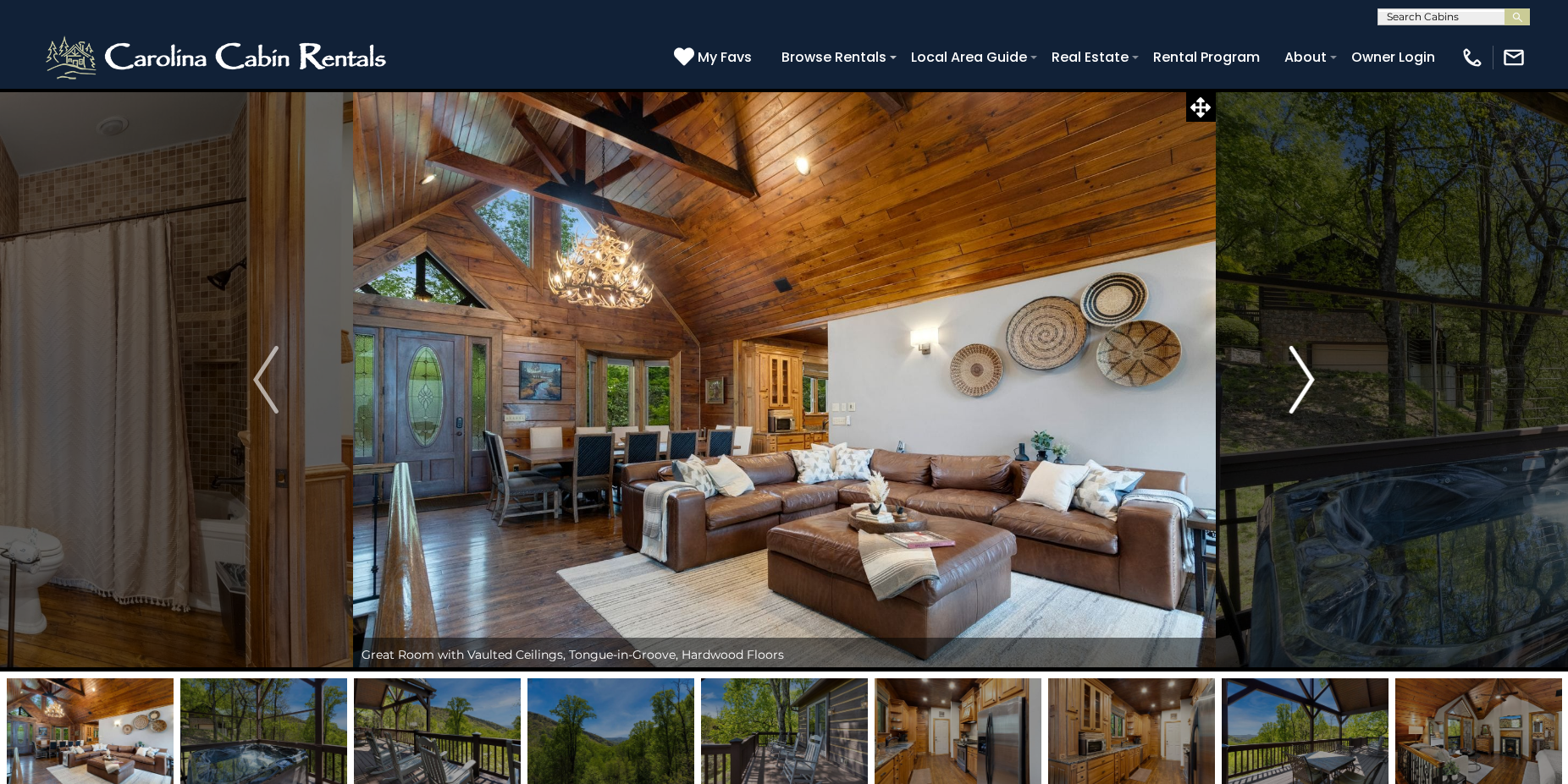
click at [1306, 372] on img "Next" at bounding box center [1302, 379] width 25 height 67
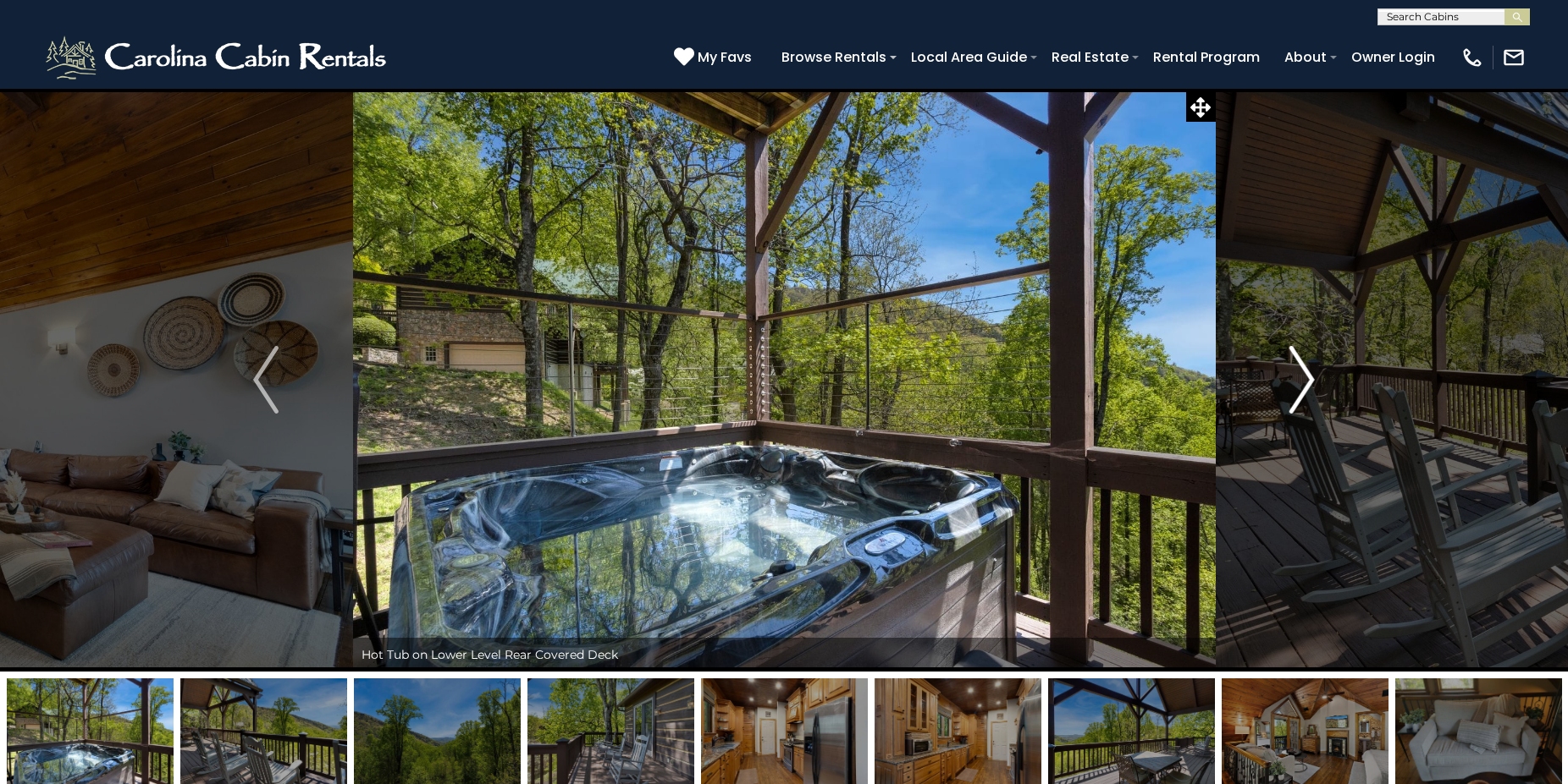
click at [1306, 372] on img "Next" at bounding box center [1302, 379] width 25 height 67
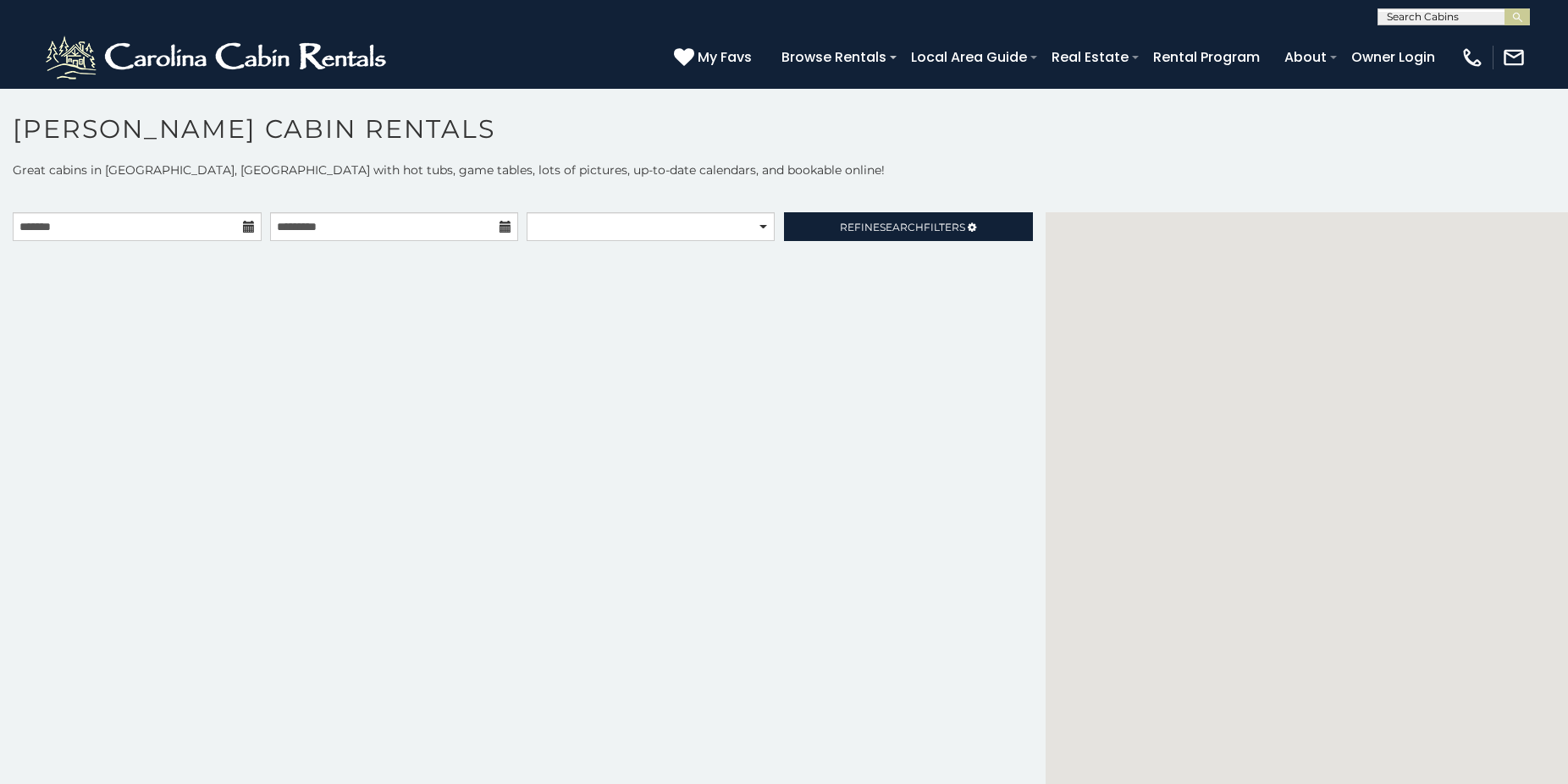
scroll to position [16, 0]
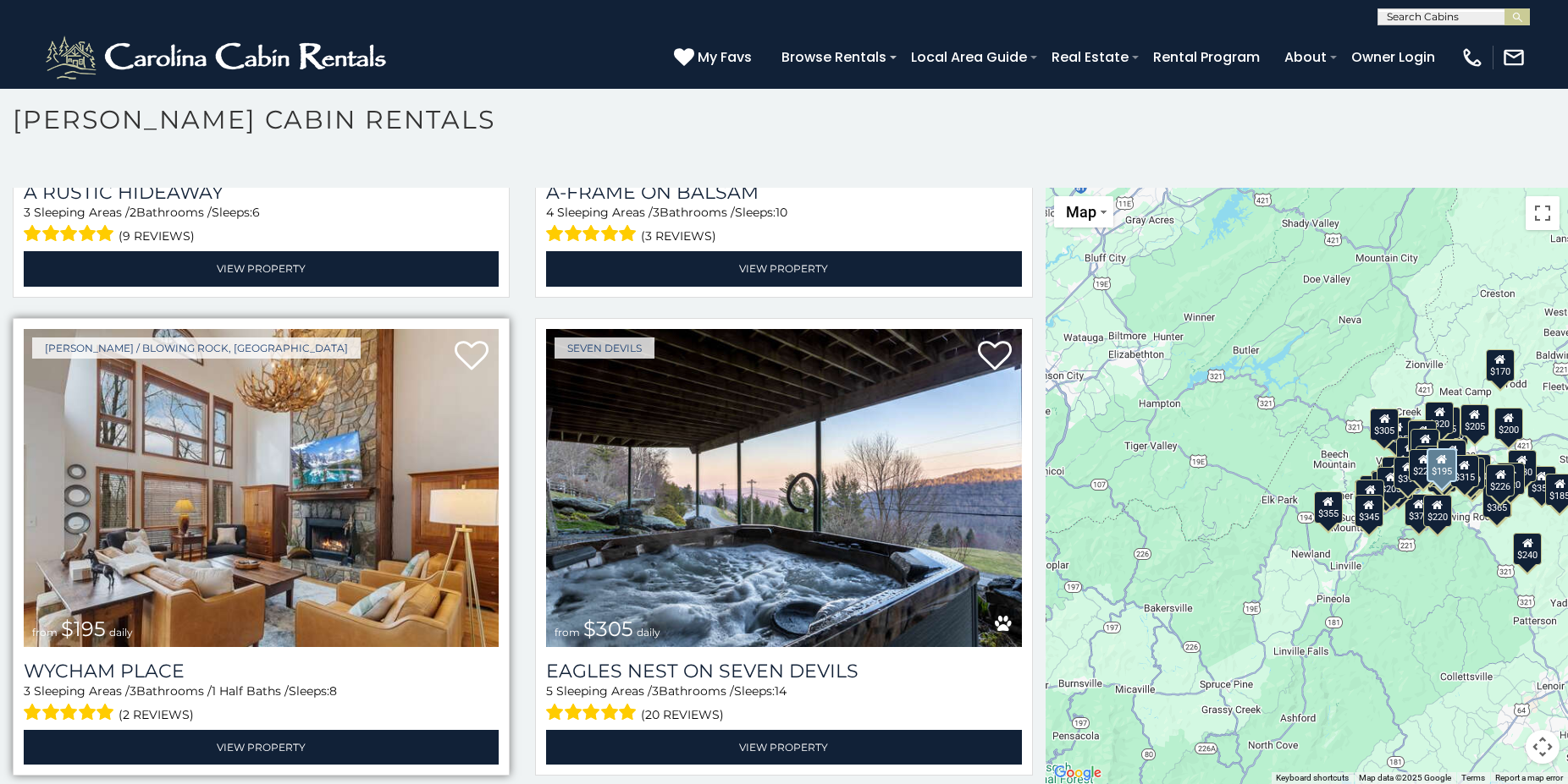
scroll to position [9950, 0]
click at [217, 390] on img at bounding box center [261, 488] width 475 height 318
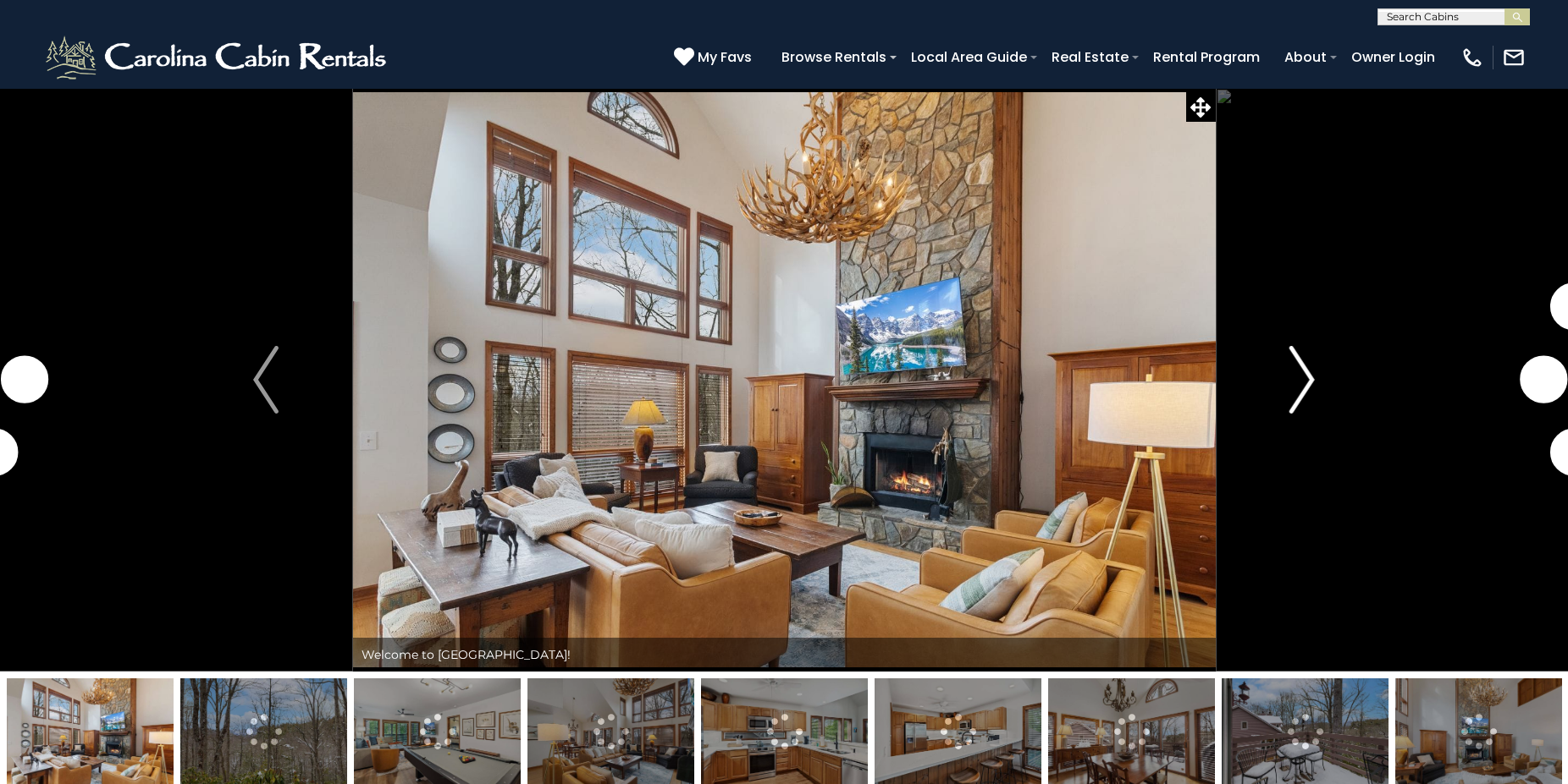
click at [1307, 377] on img "Next" at bounding box center [1302, 379] width 25 height 67
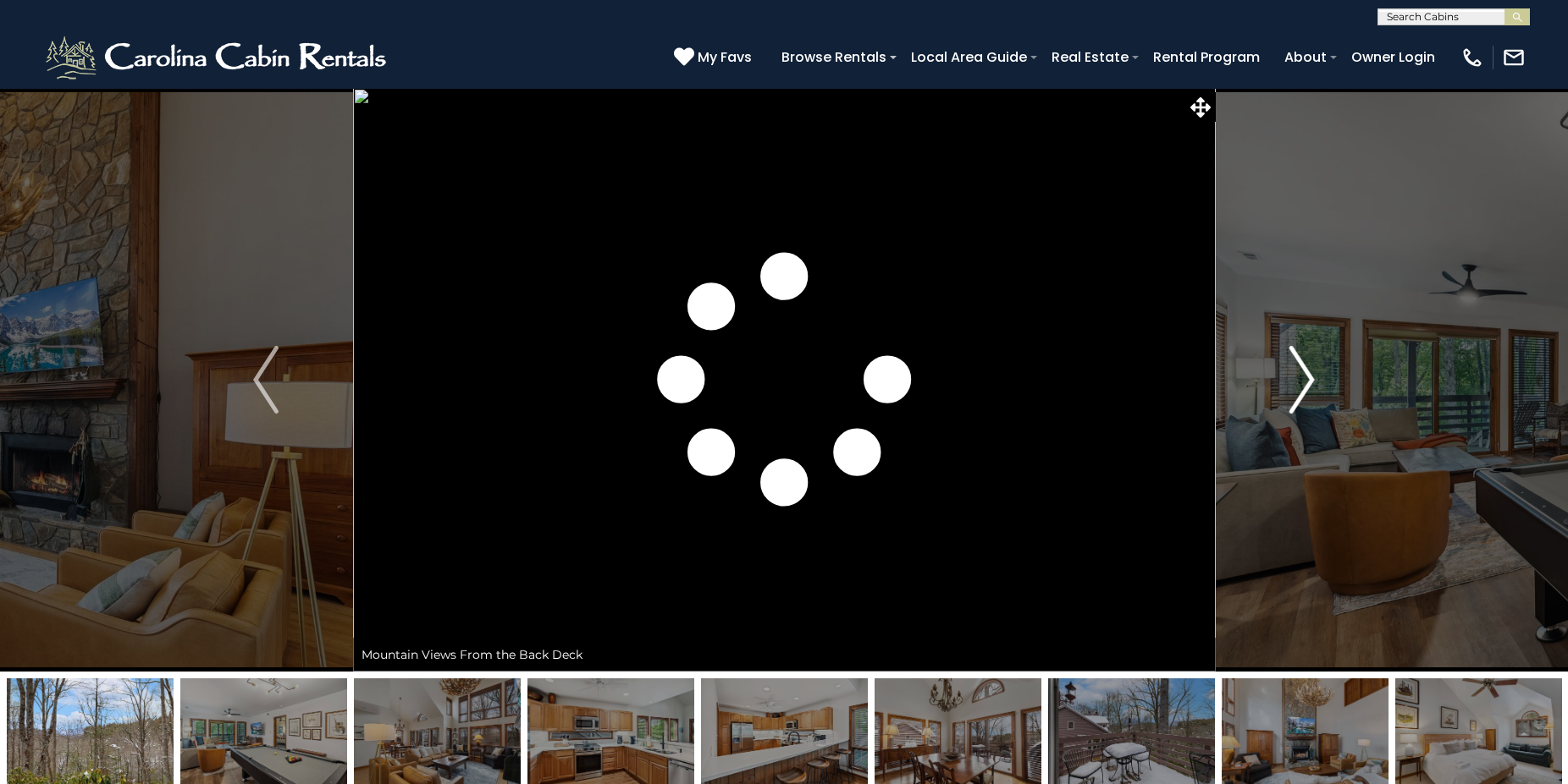
click at [1307, 377] on img "Next" at bounding box center [1302, 379] width 25 height 67
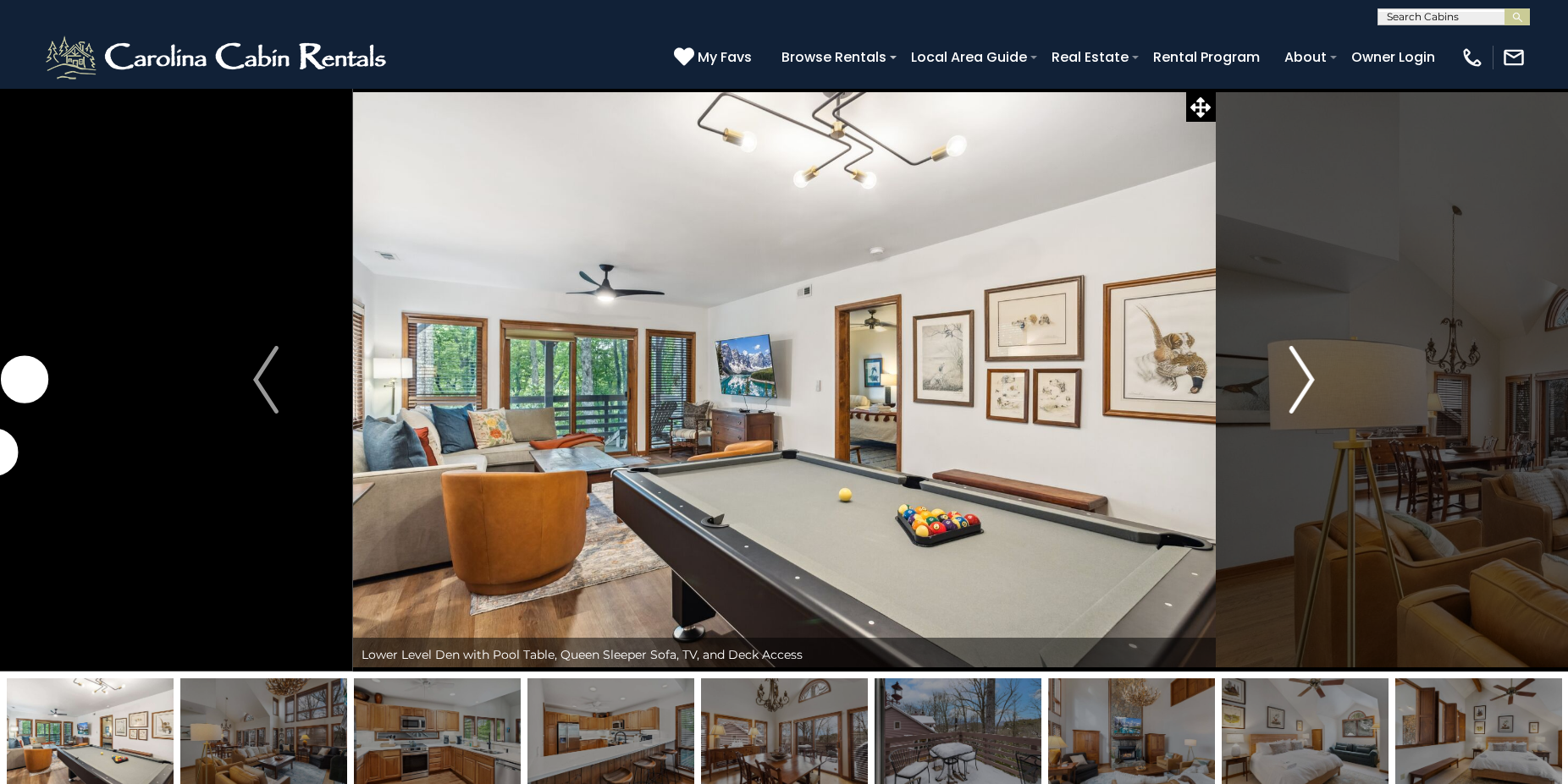
click at [1301, 377] on img "Next" at bounding box center [1302, 379] width 25 height 67
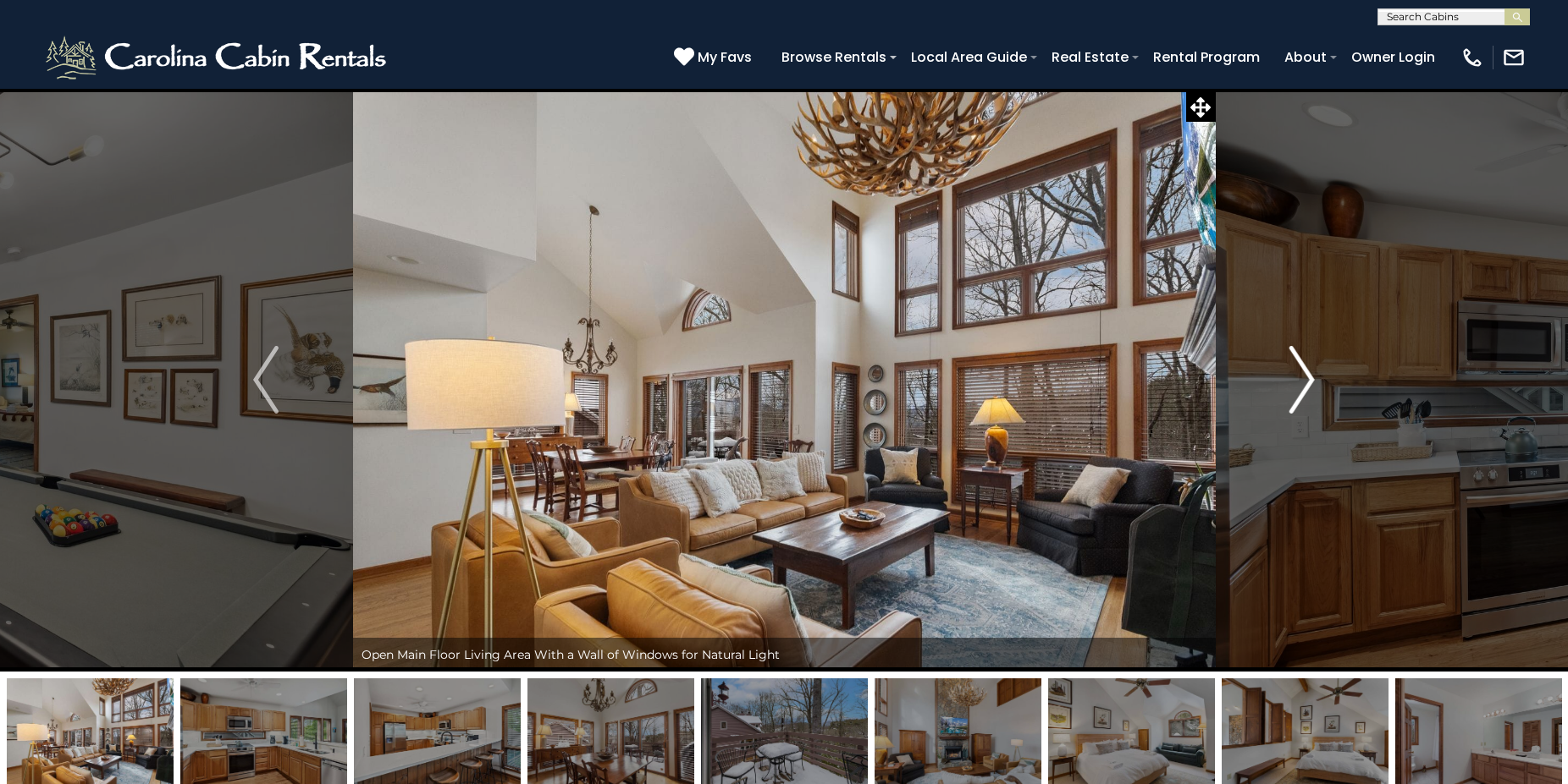
click at [1301, 377] on img "Next" at bounding box center [1302, 379] width 25 height 67
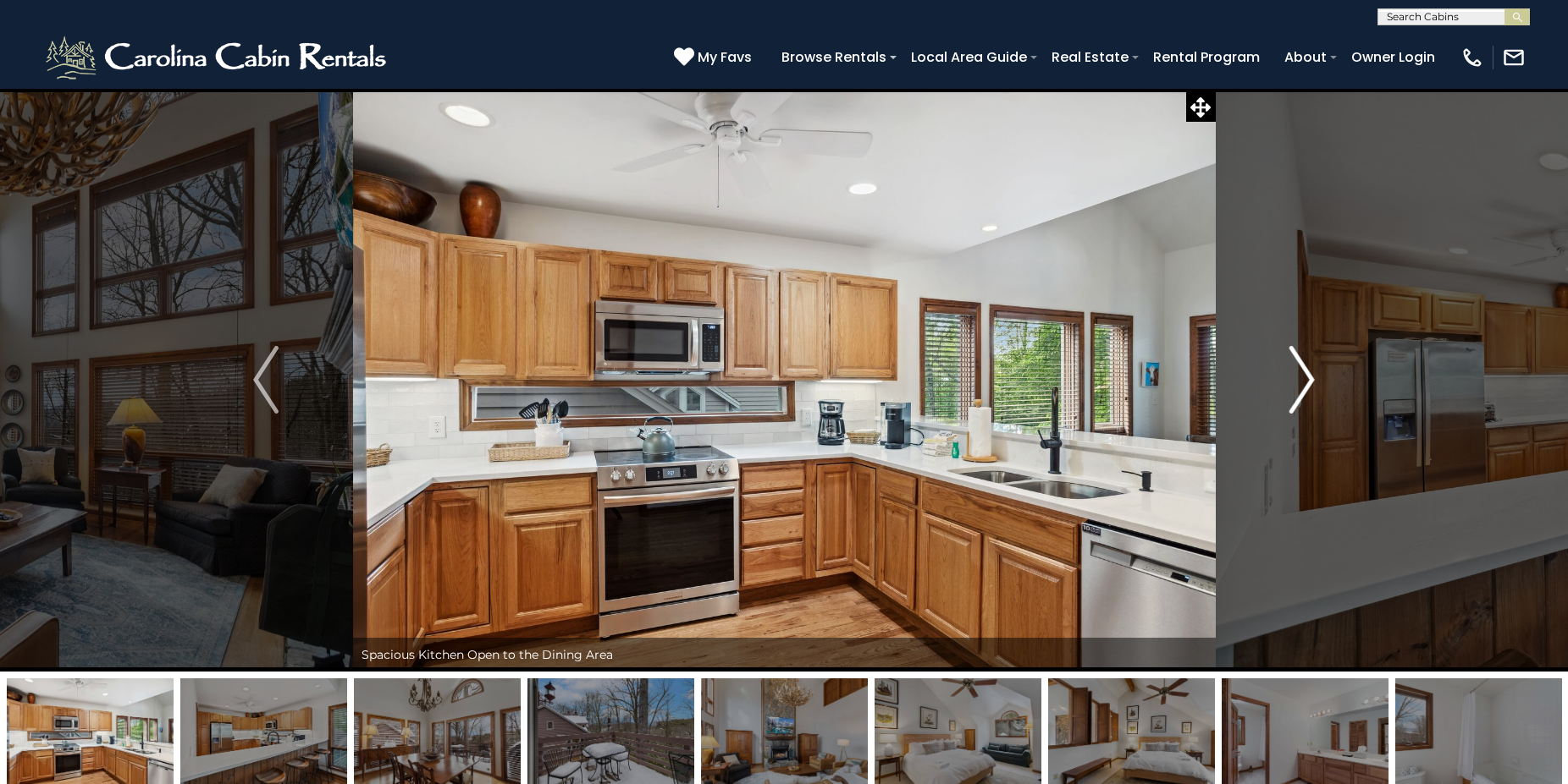
click at [1301, 377] on img "Next" at bounding box center [1302, 379] width 25 height 67
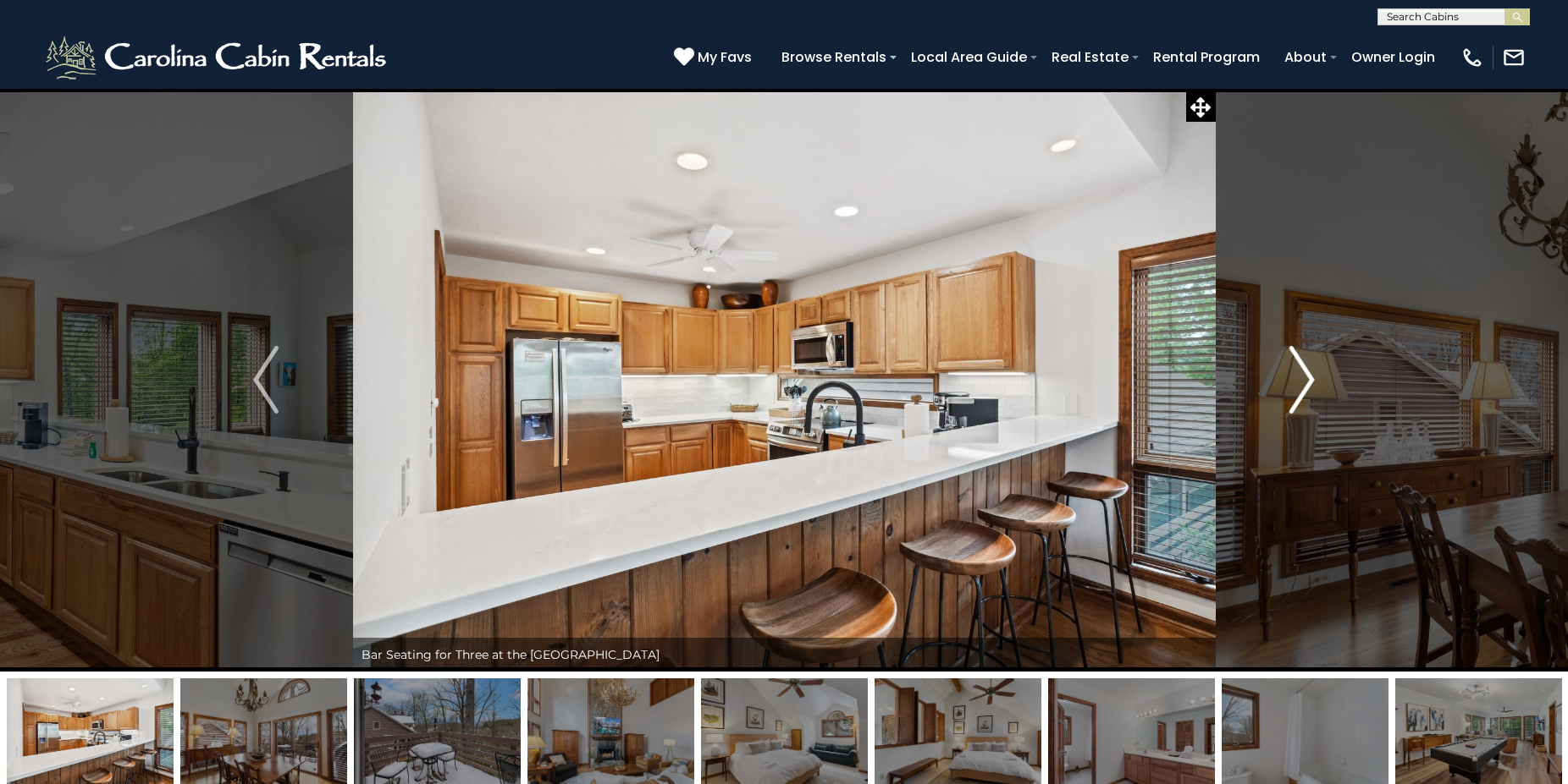
click at [1296, 377] on img "Next" at bounding box center [1302, 379] width 25 height 67
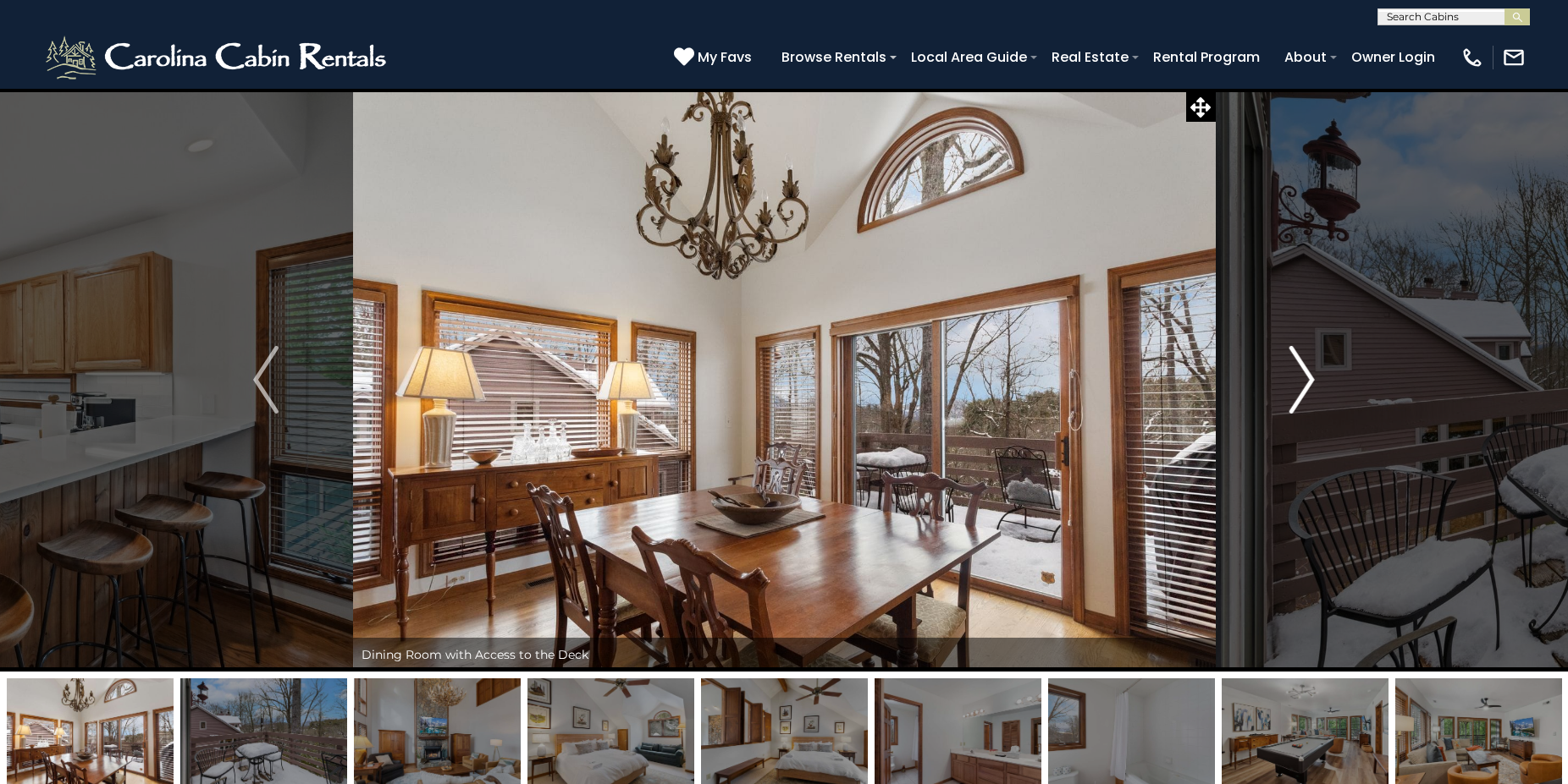
click at [1296, 377] on img "Next" at bounding box center [1302, 379] width 25 height 67
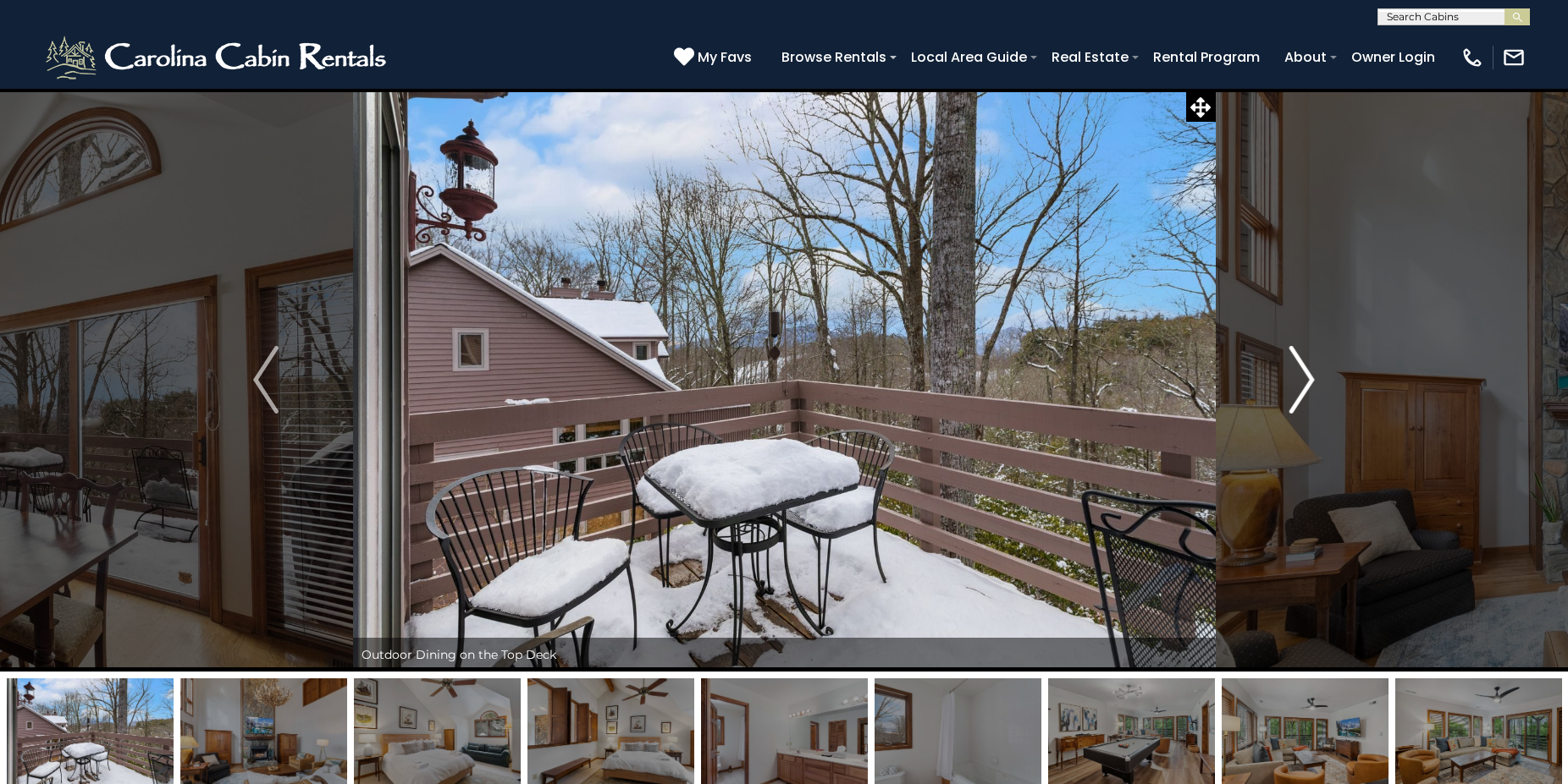
click at [1296, 377] on img "Next" at bounding box center [1302, 379] width 25 height 67
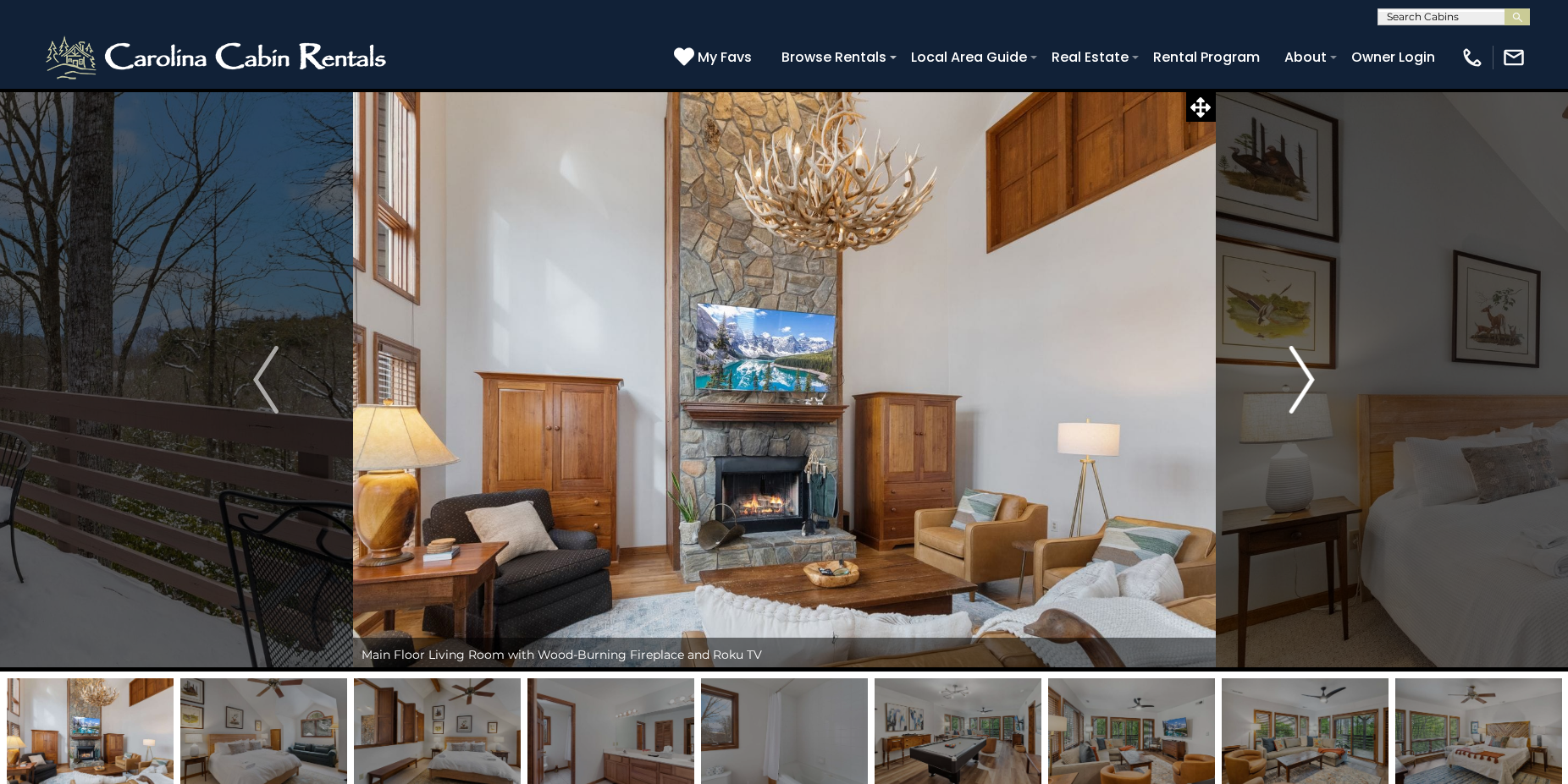
click at [1293, 377] on img "Next" at bounding box center [1302, 379] width 25 height 67
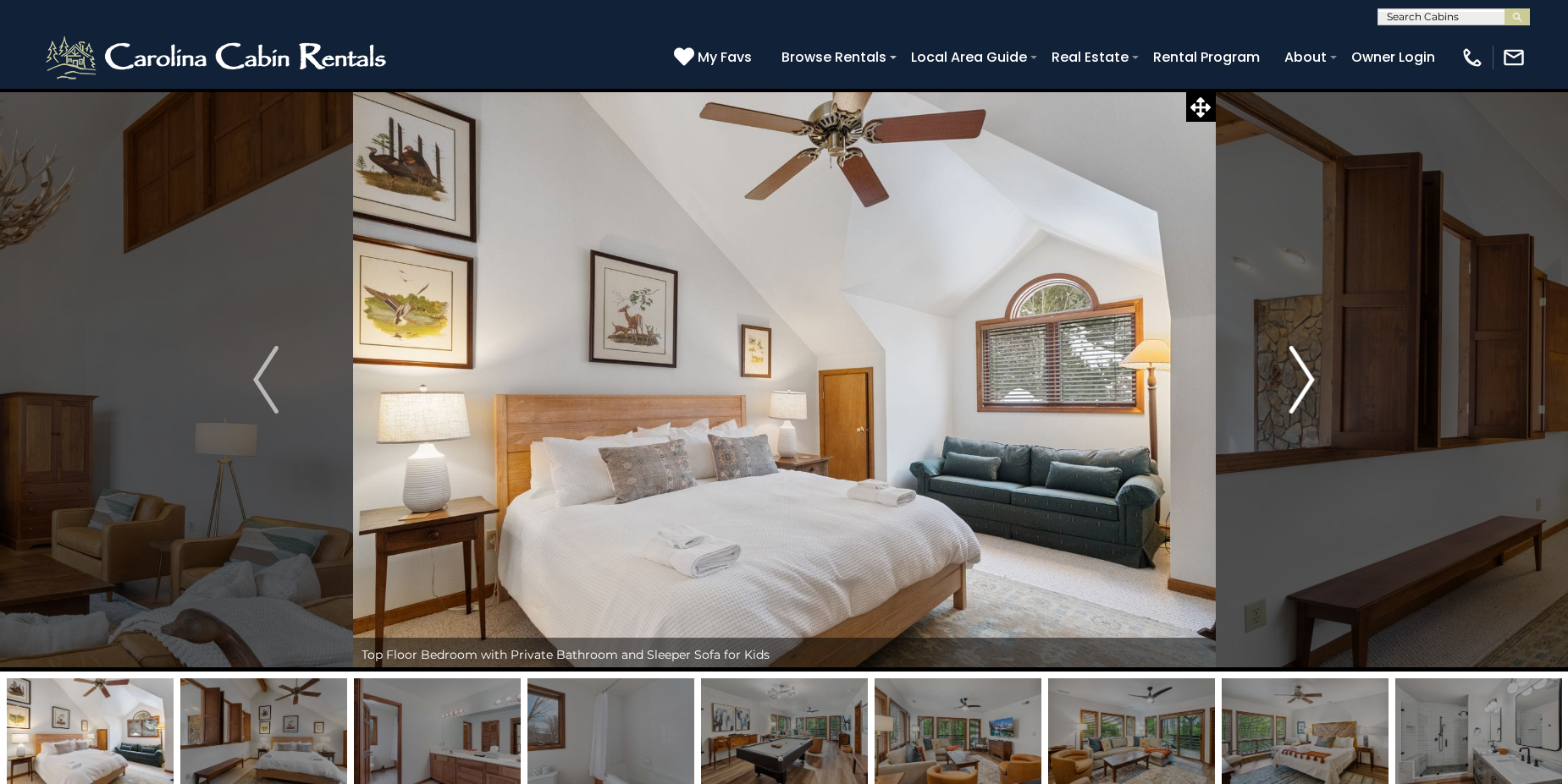
click at [1293, 377] on img "Next" at bounding box center [1302, 379] width 25 height 67
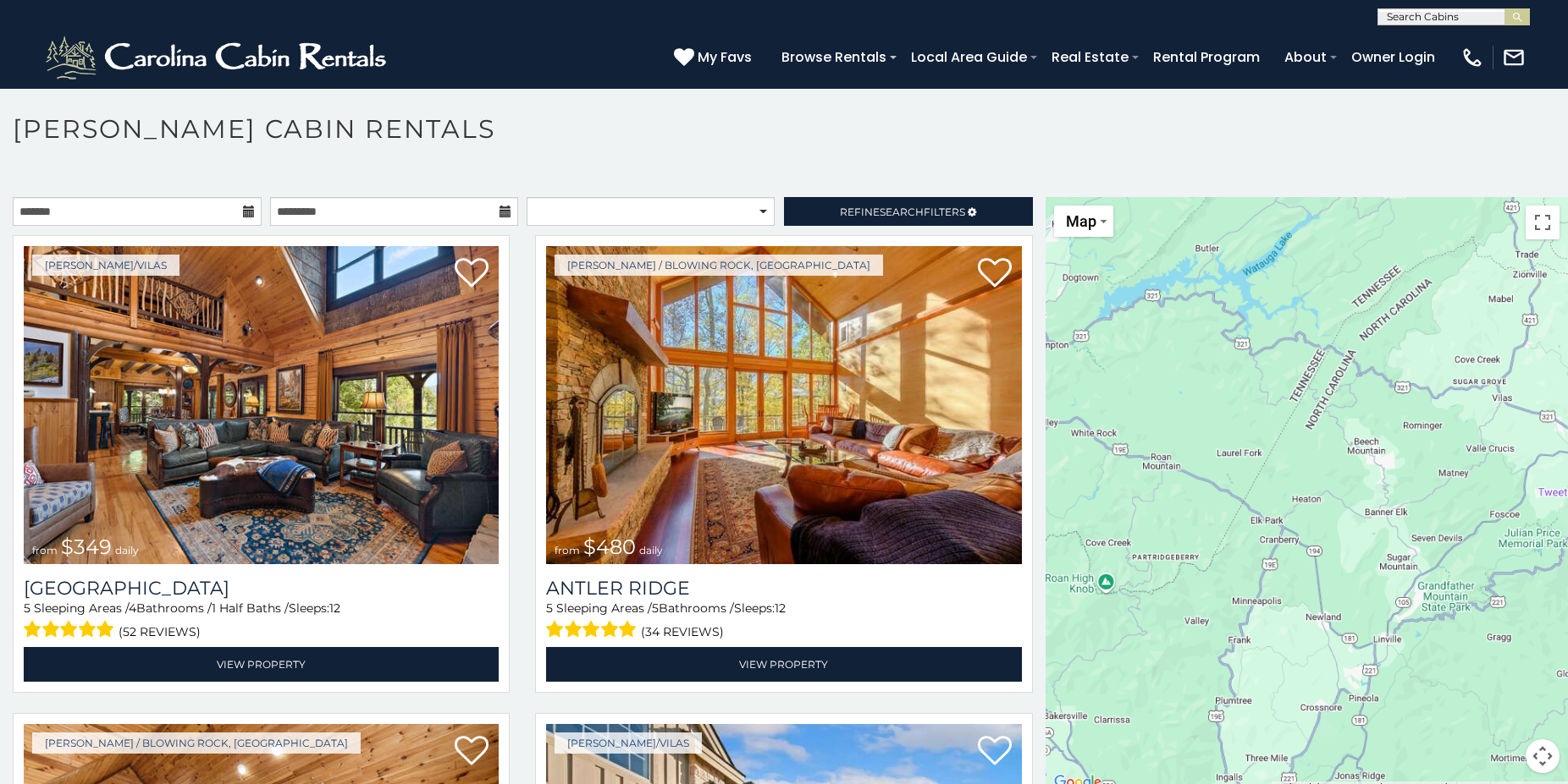
scroll to position [6558, 0]
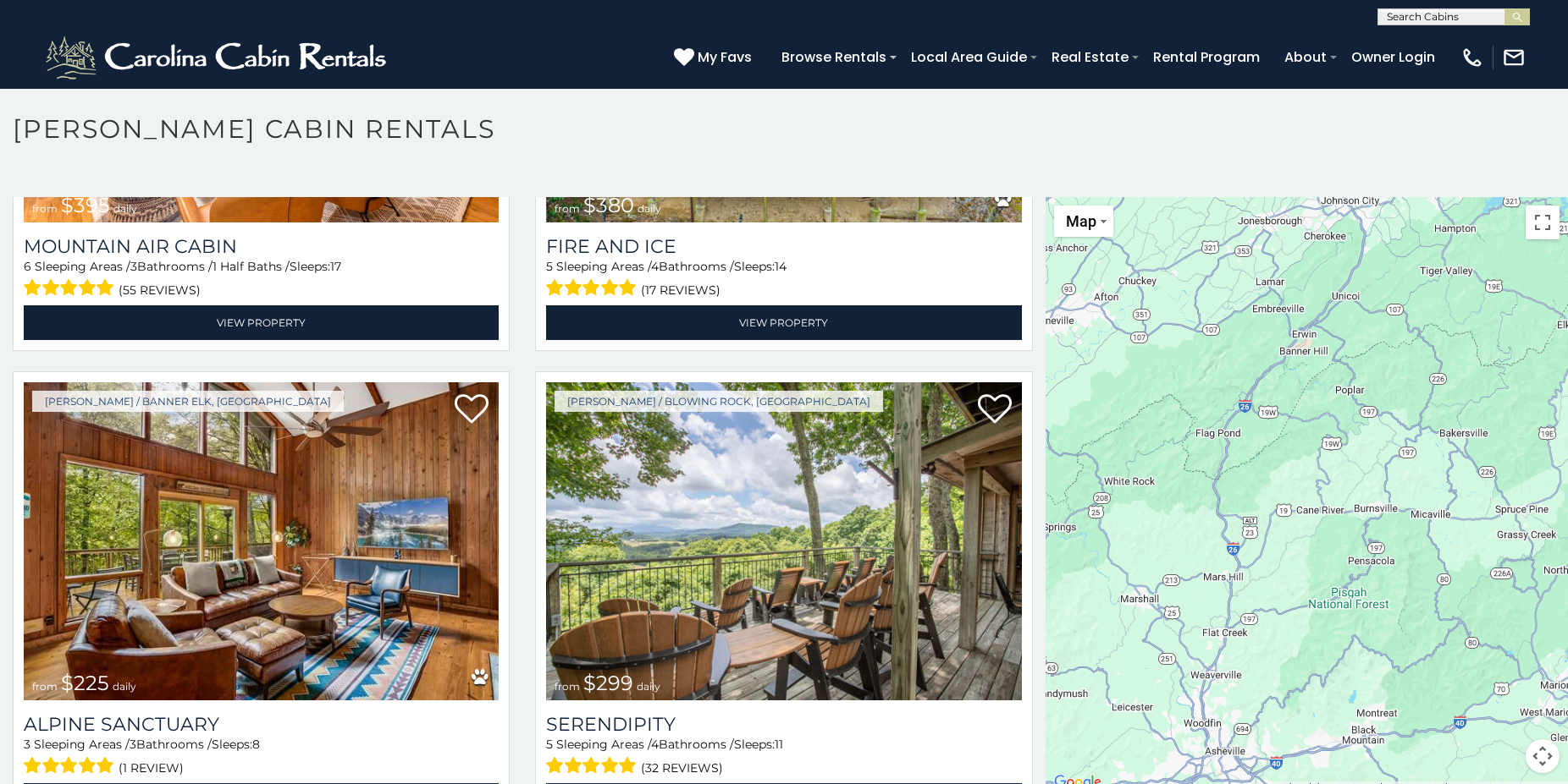
drag, startPoint x: 1116, startPoint y: 681, endPoint x: 1413, endPoint y: 497, distance: 349.4
click at [1413, 497] on div "$349 $480 $315 $425 $355 $635 $930 $675 $400 $451 $330 $400 $485 $460 $395 $250…" at bounding box center [1306, 495] width 523 height 597
click at [1369, 516] on div "$349 $480 $315 $425 $355 $635 $930 $675 $400 $451 $330 $400 $485 $460 $395 $250…" at bounding box center [1306, 495] width 523 height 597
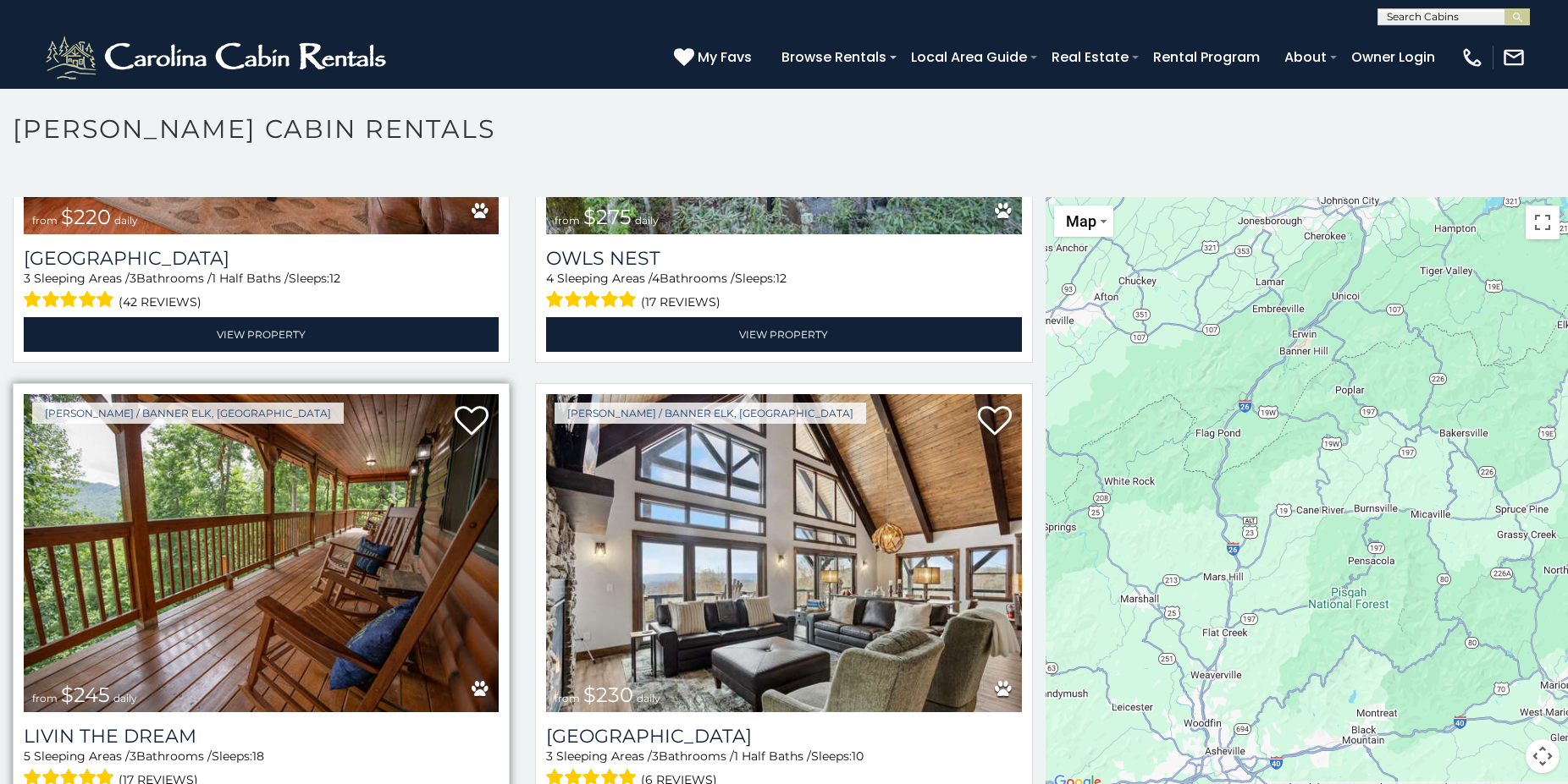
scroll to position [10851, 0]
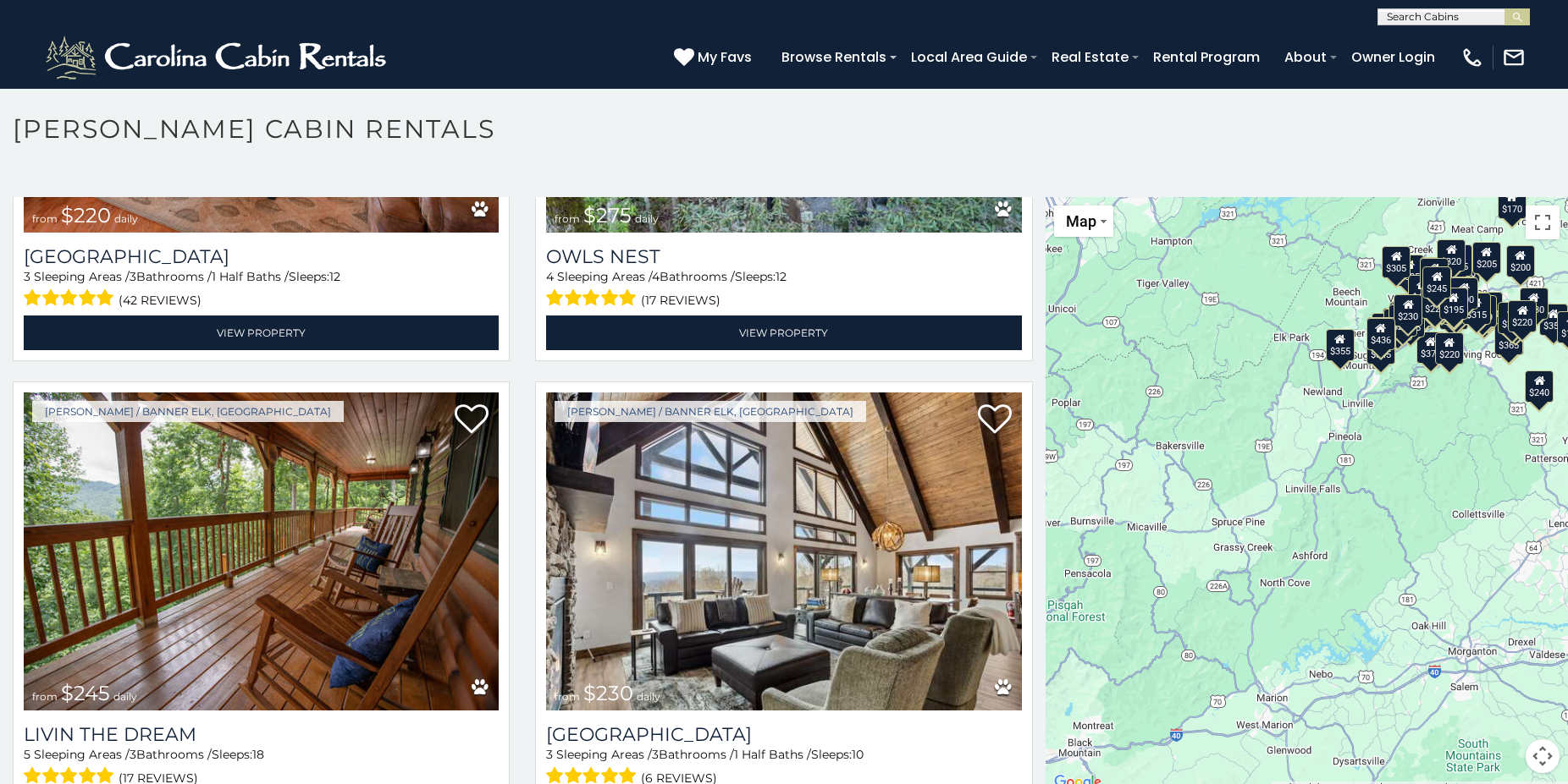
drag, startPoint x: 1374, startPoint y: 563, endPoint x: 1088, endPoint y: 576, distance: 286.3
click at [1088, 576] on div "$349 $480 $315 $425 $355 $635 $930 $675 $400 $451 $330 $400 $485 $460 $395 $250…" at bounding box center [1306, 495] width 523 height 597
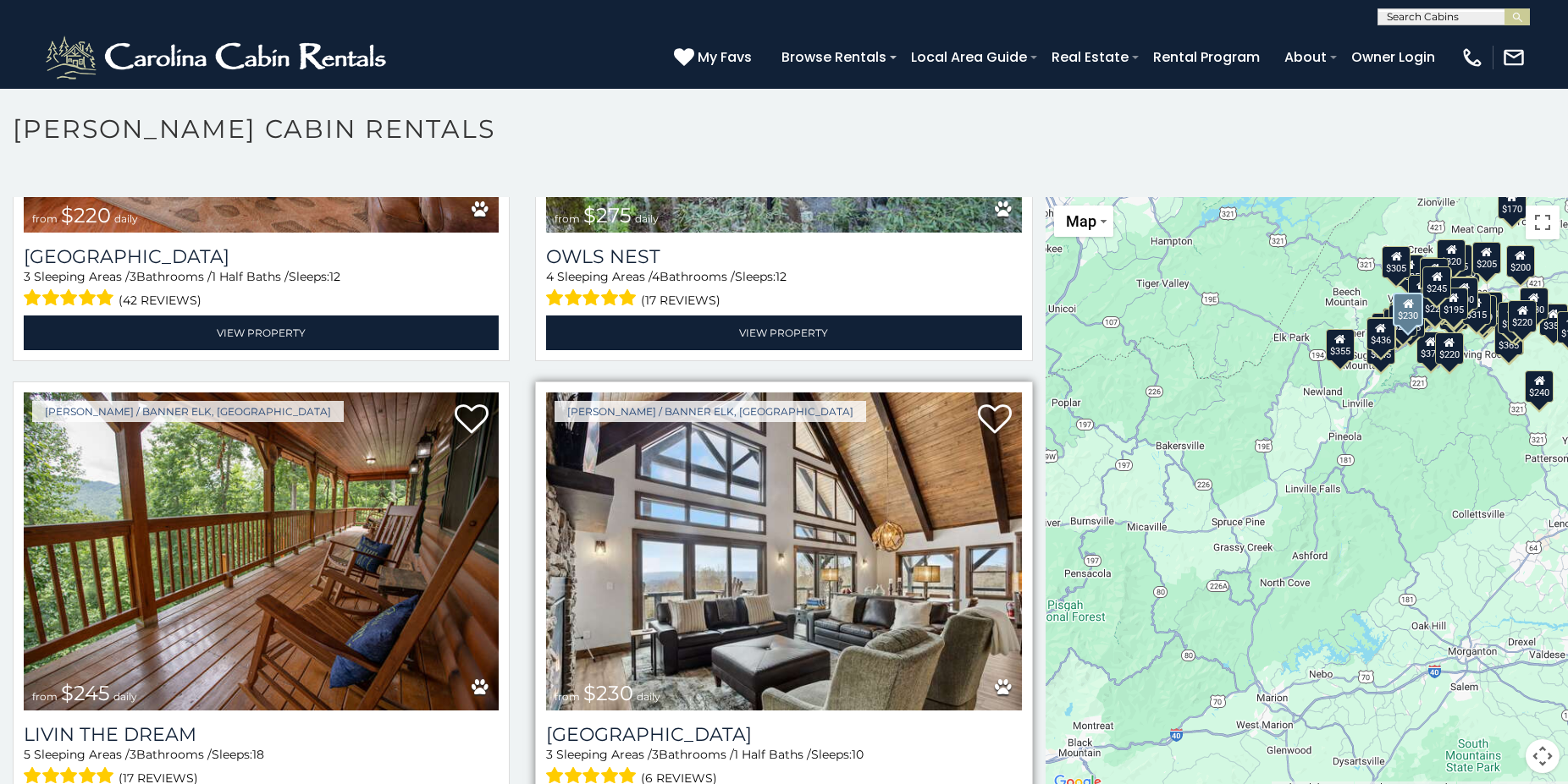
click at [671, 574] on img at bounding box center [784, 552] width 475 height 318
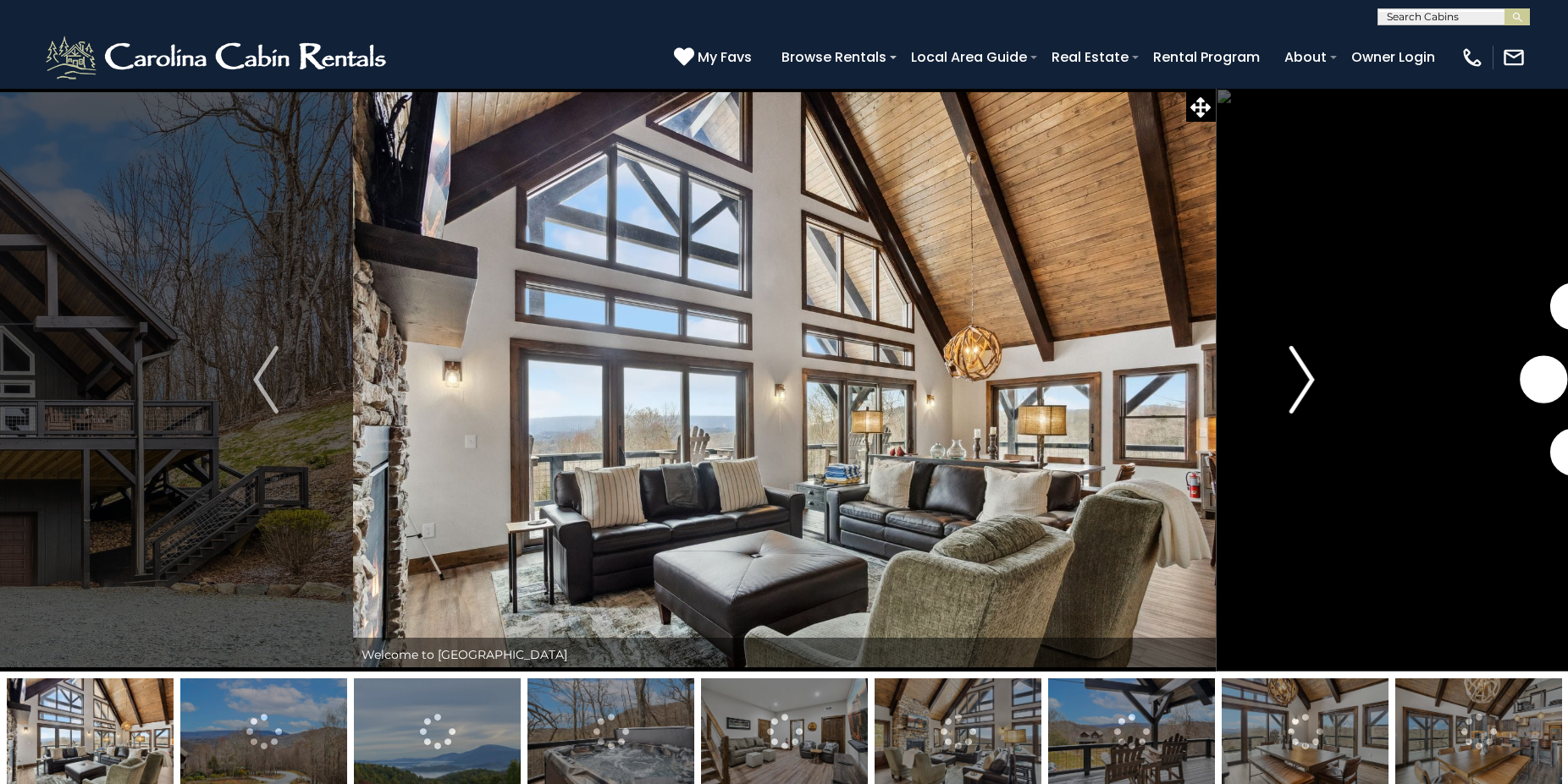
click at [1309, 379] on img "Next" at bounding box center [1302, 379] width 25 height 67
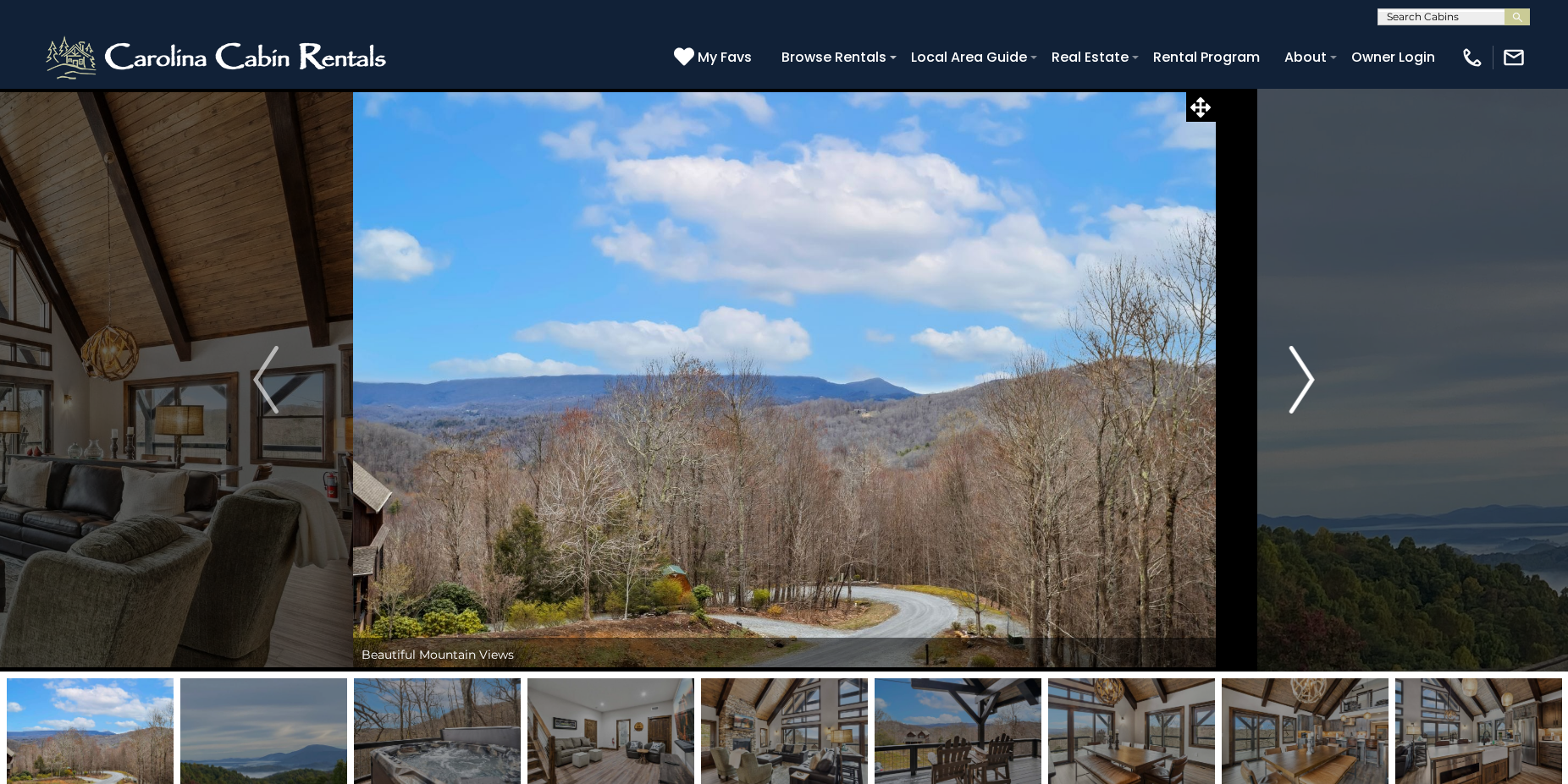
click at [1309, 379] on img "Next" at bounding box center [1302, 379] width 25 height 67
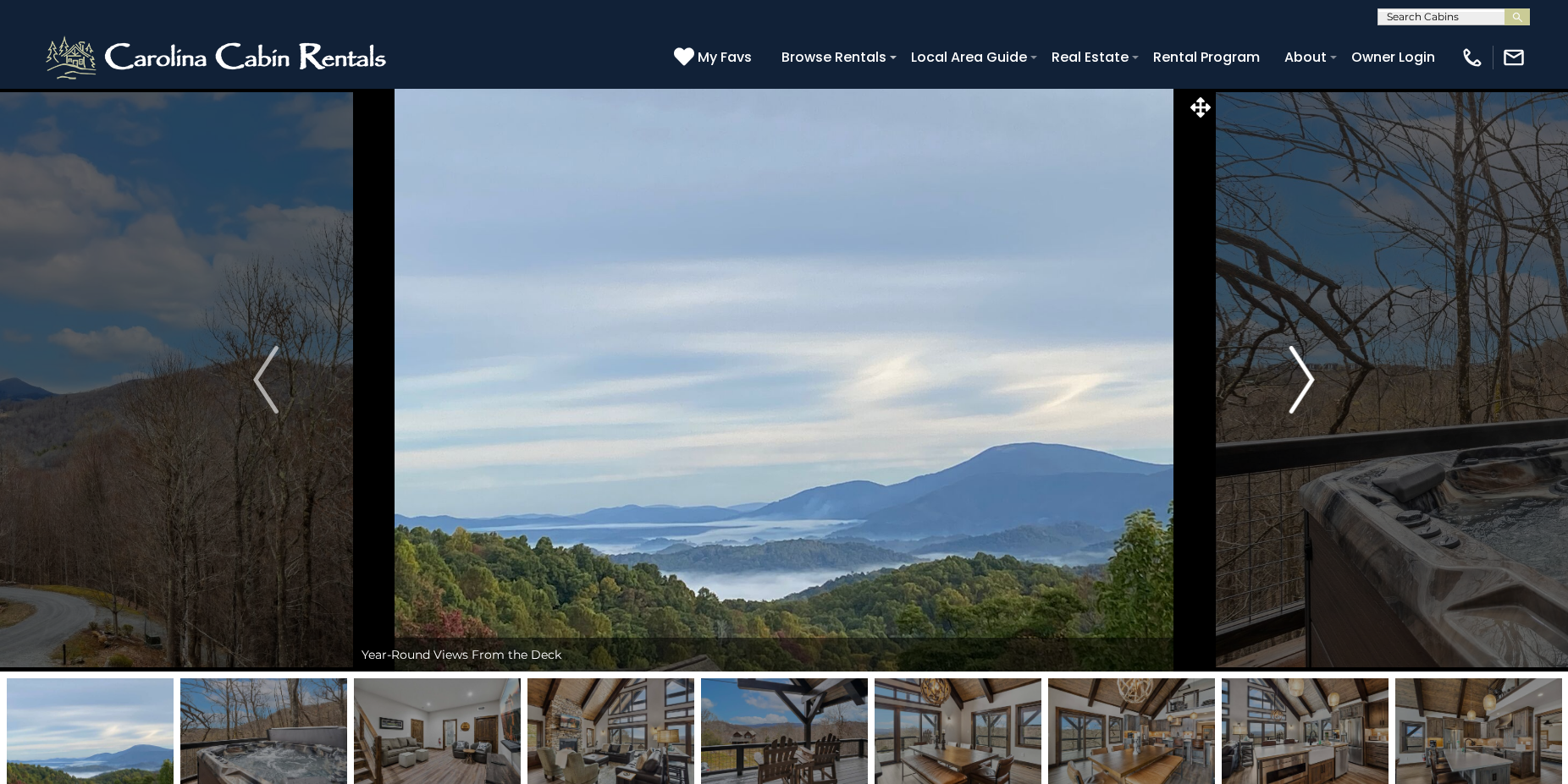
click at [1309, 379] on img "Next" at bounding box center [1302, 379] width 25 height 67
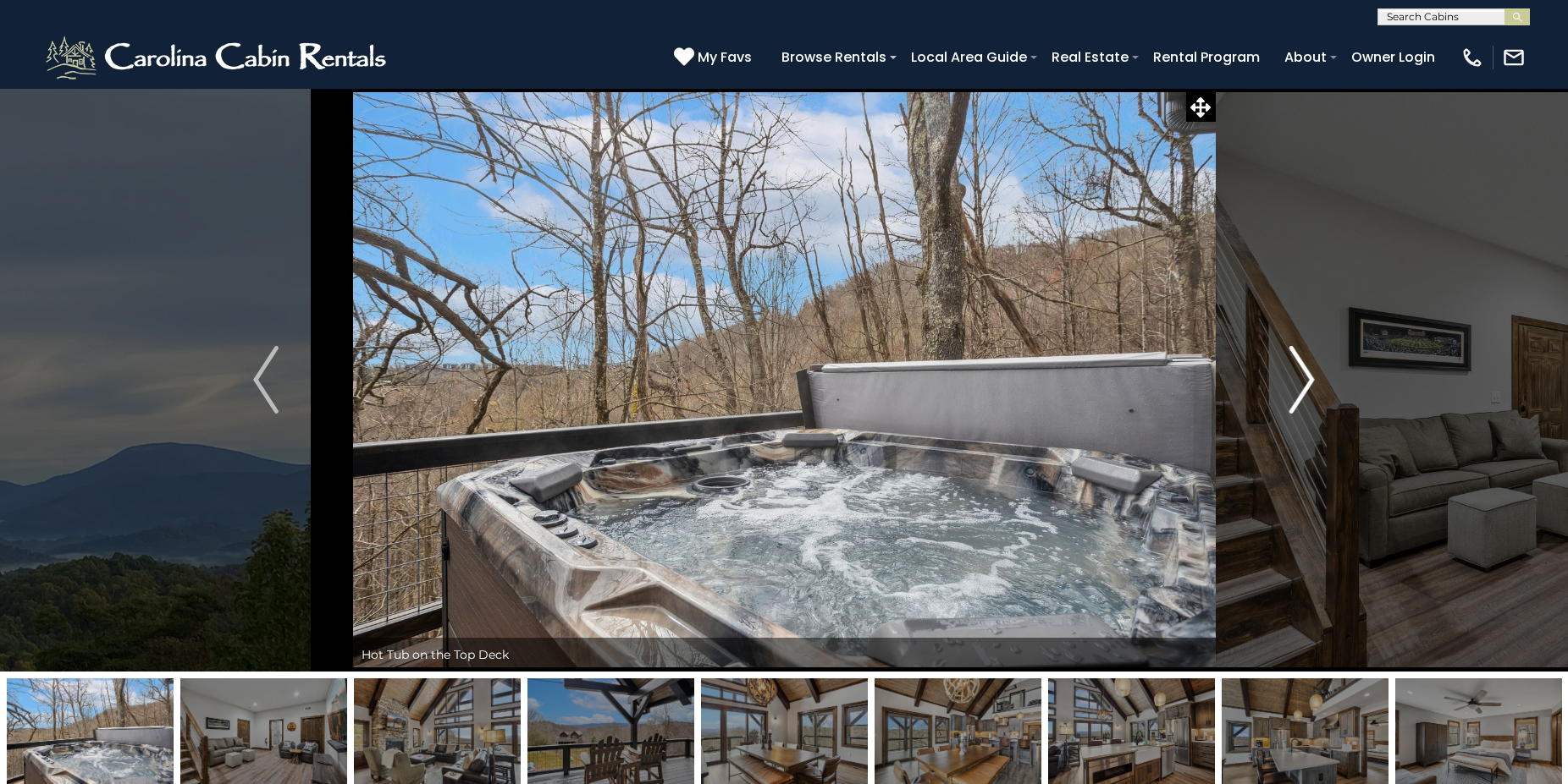
click at [1309, 379] on img "Next" at bounding box center [1302, 379] width 25 height 67
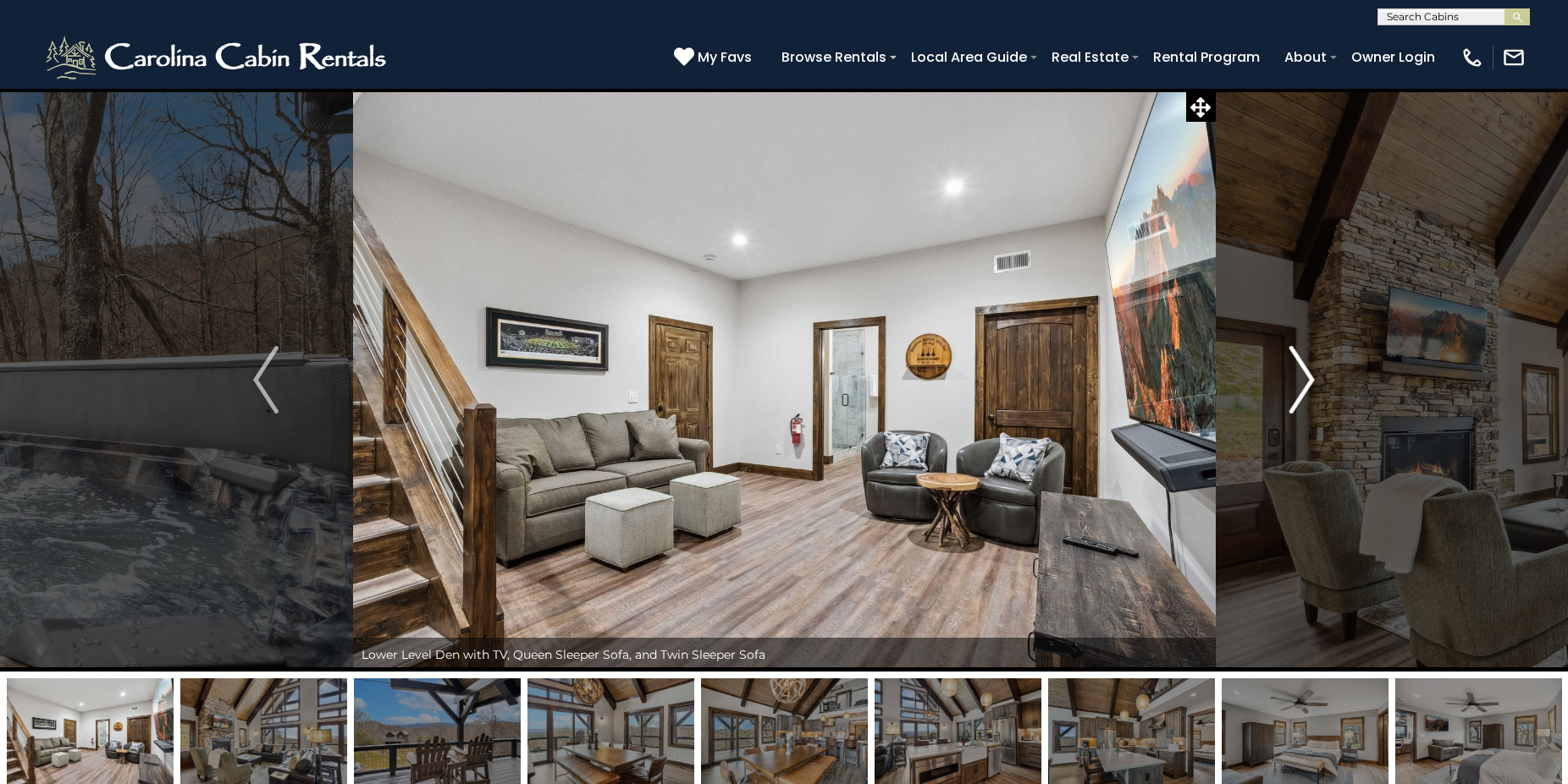
click at [1309, 379] on img "Next" at bounding box center [1302, 379] width 25 height 67
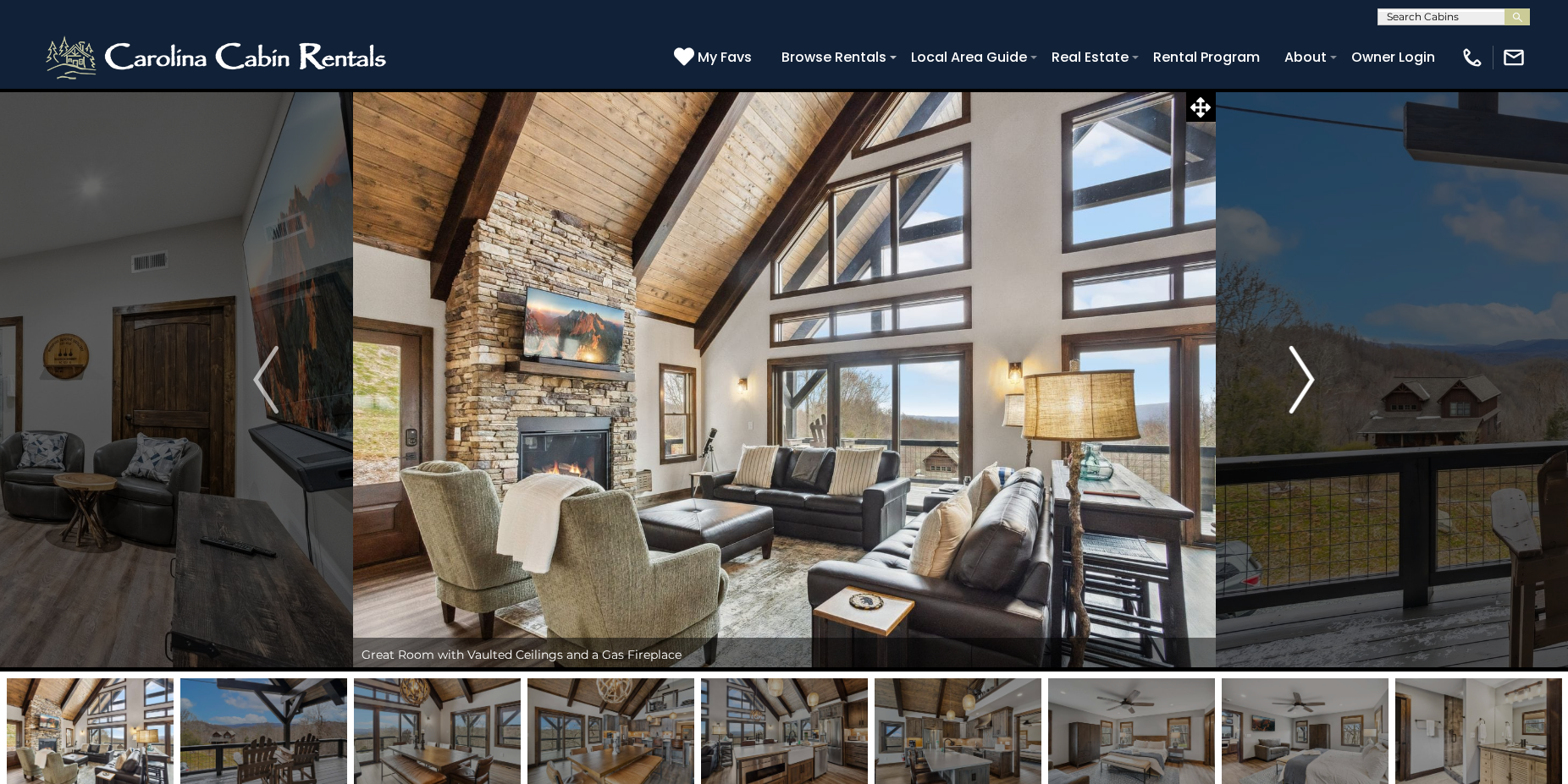
click at [1309, 379] on img "Next" at bounding box center [1302, 379] width 25 height 67
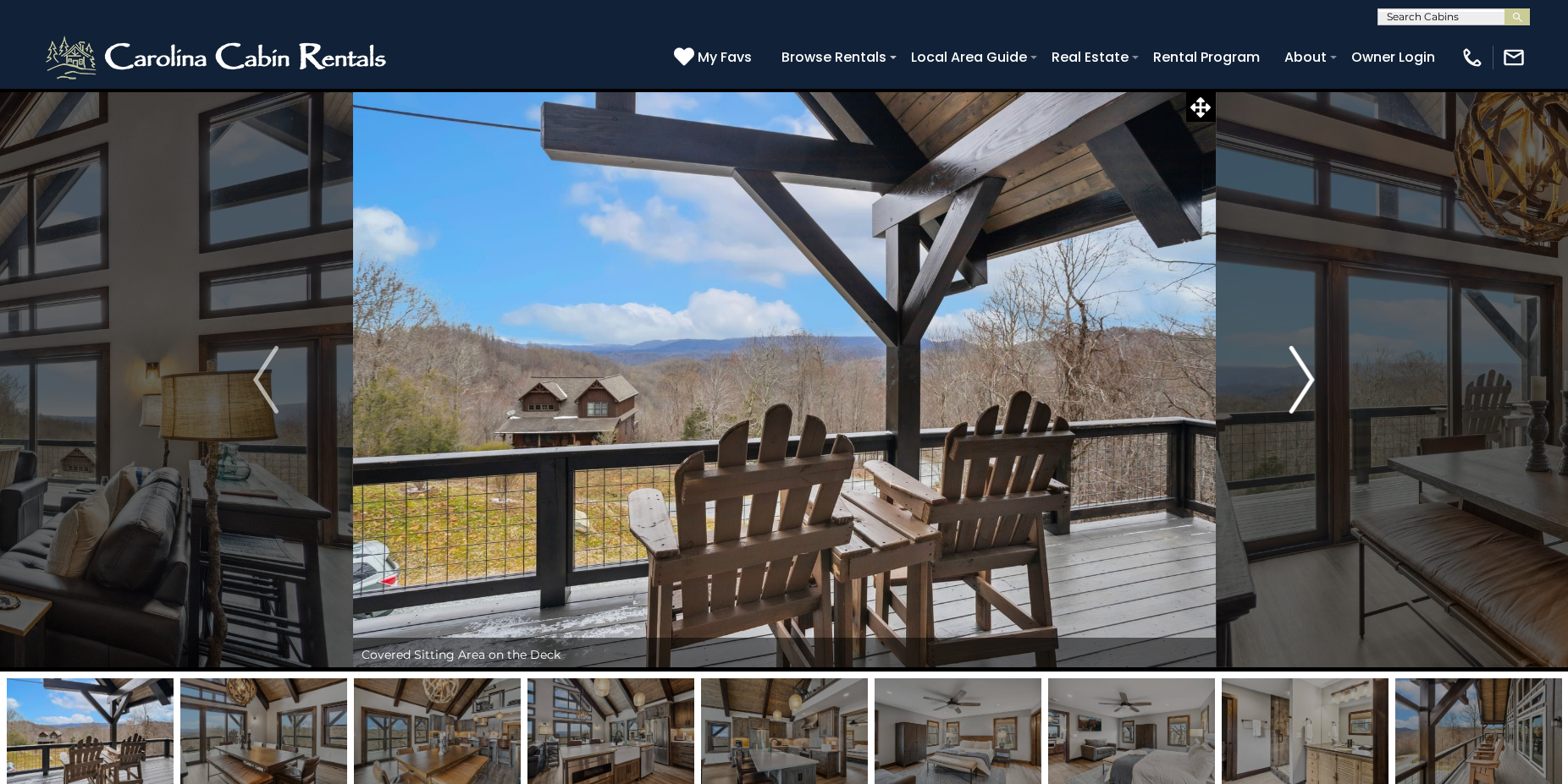
click at [1309, 379] on img "Next" at bounding box center [1302, 379] width 25 height 67
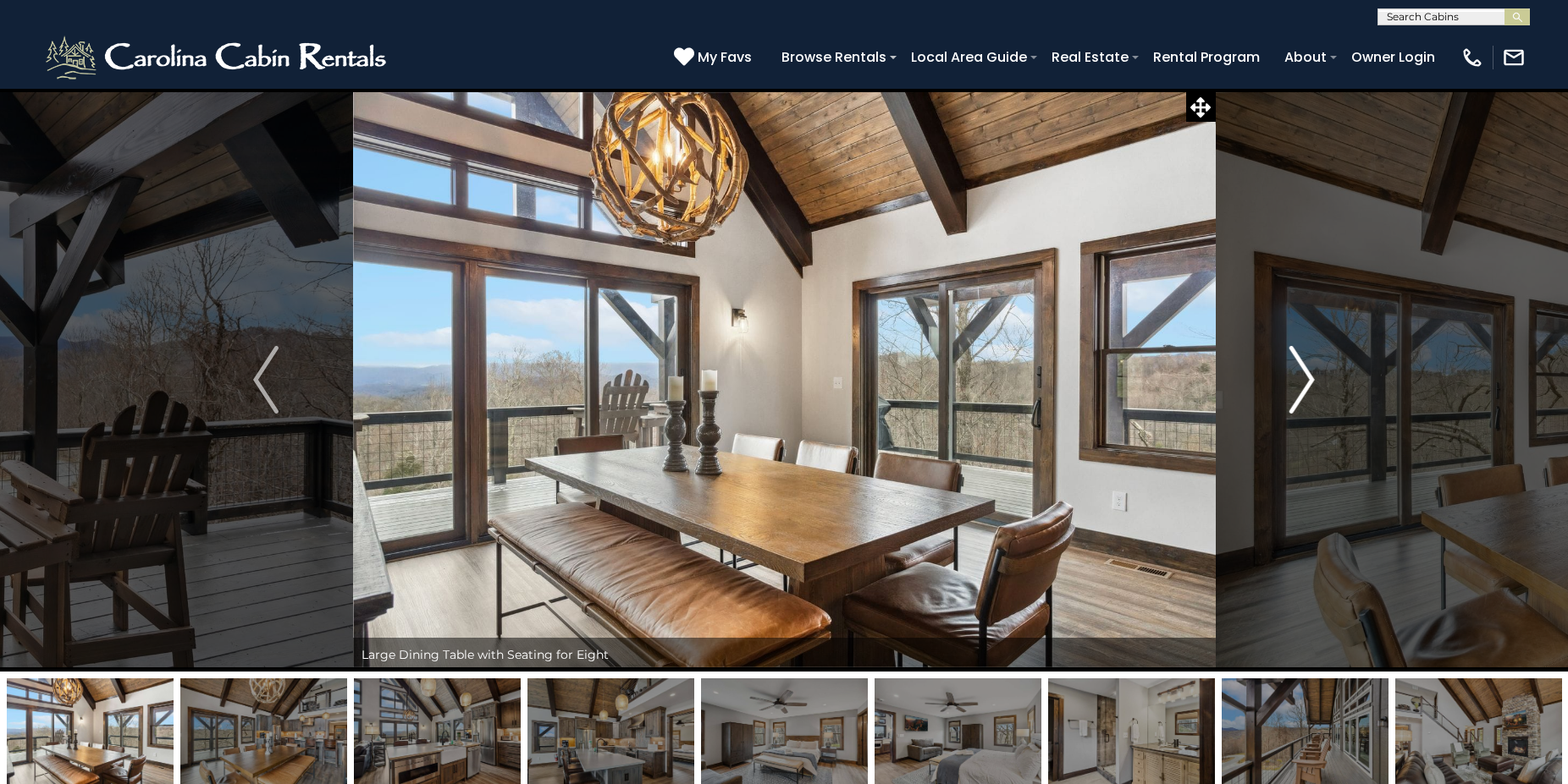
click at [1309, 379] on img "Next" at bounding box center [1302, 379] width 25 height 67
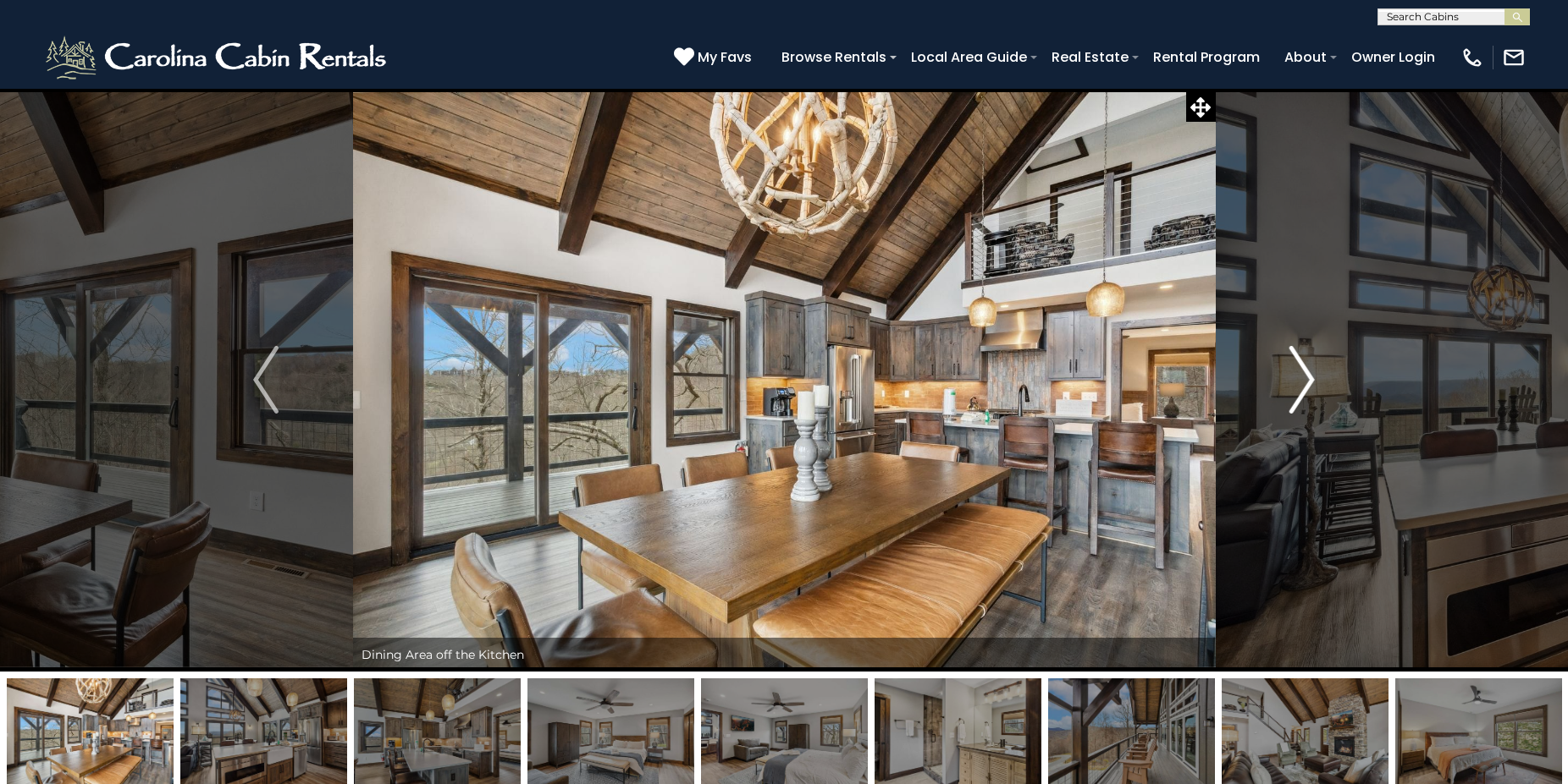
click at [1309, 379] on img "Next" at bounding box center [1302, 379] width 25 height 67
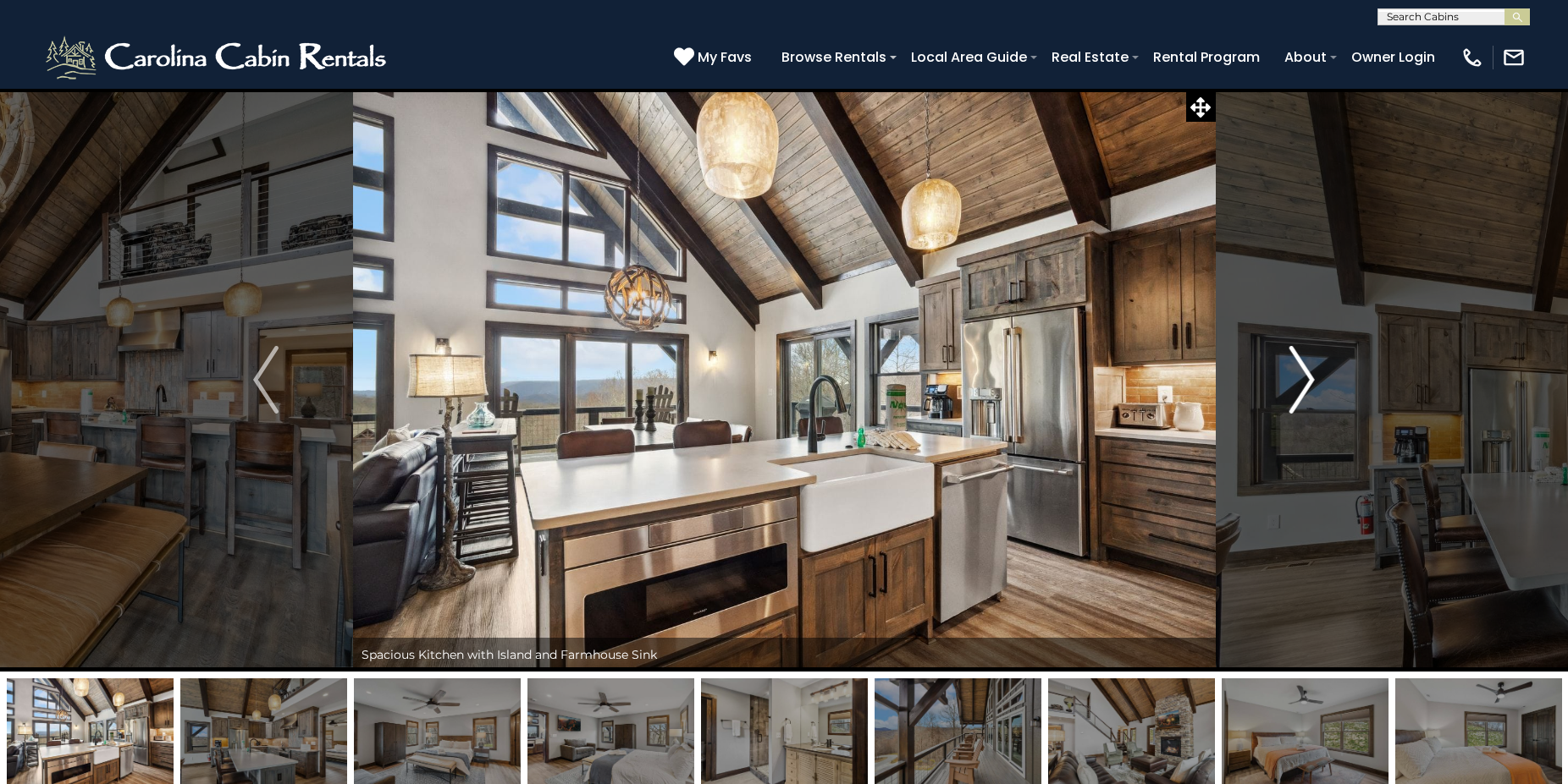
click at [1309, 379] on img "Next" at bounding box center [1302, 379] width 25 height 67
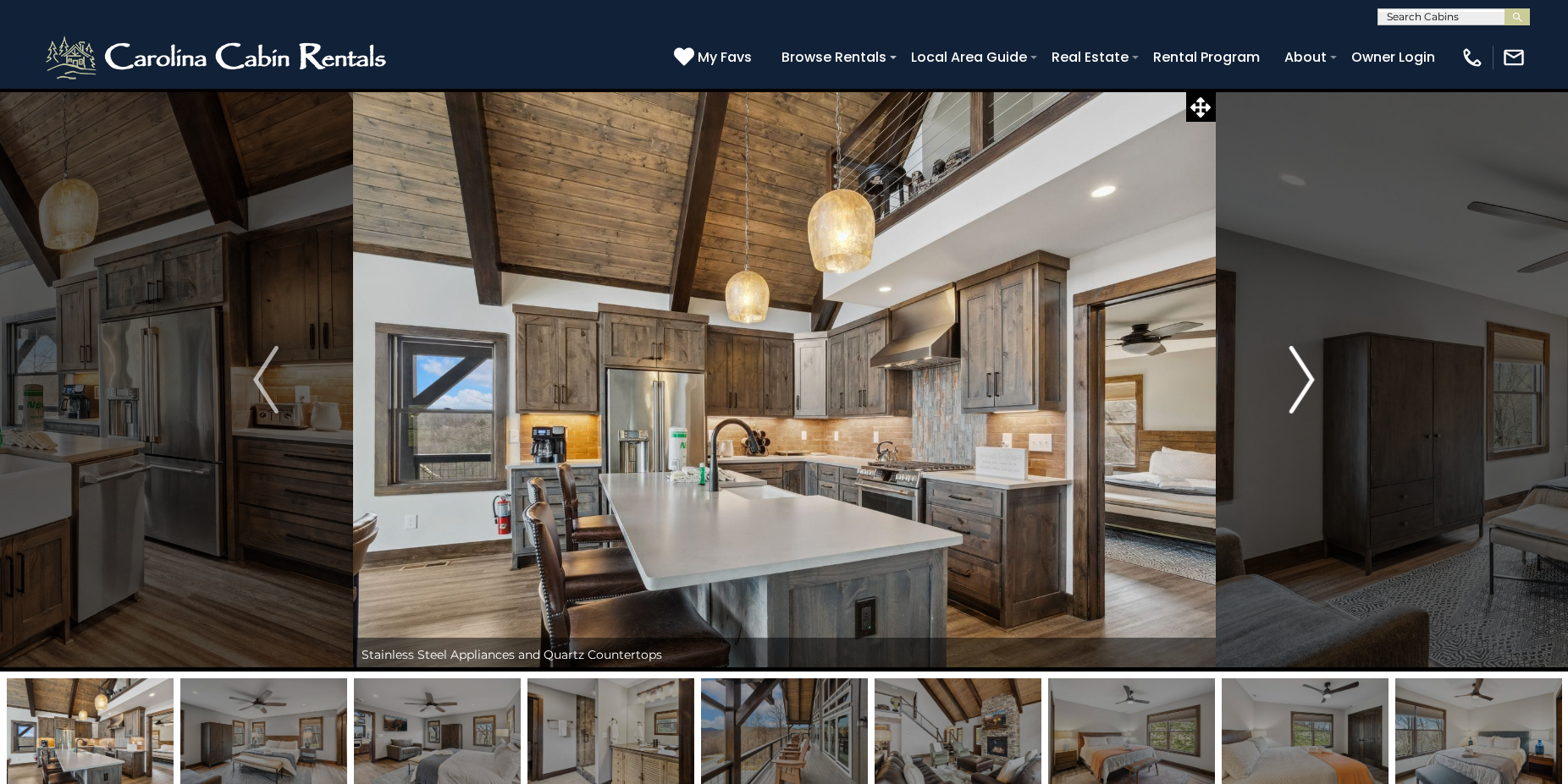
click at [1309, 379] on img "Next" at bounding box center [1302, 379] width 25 height 67
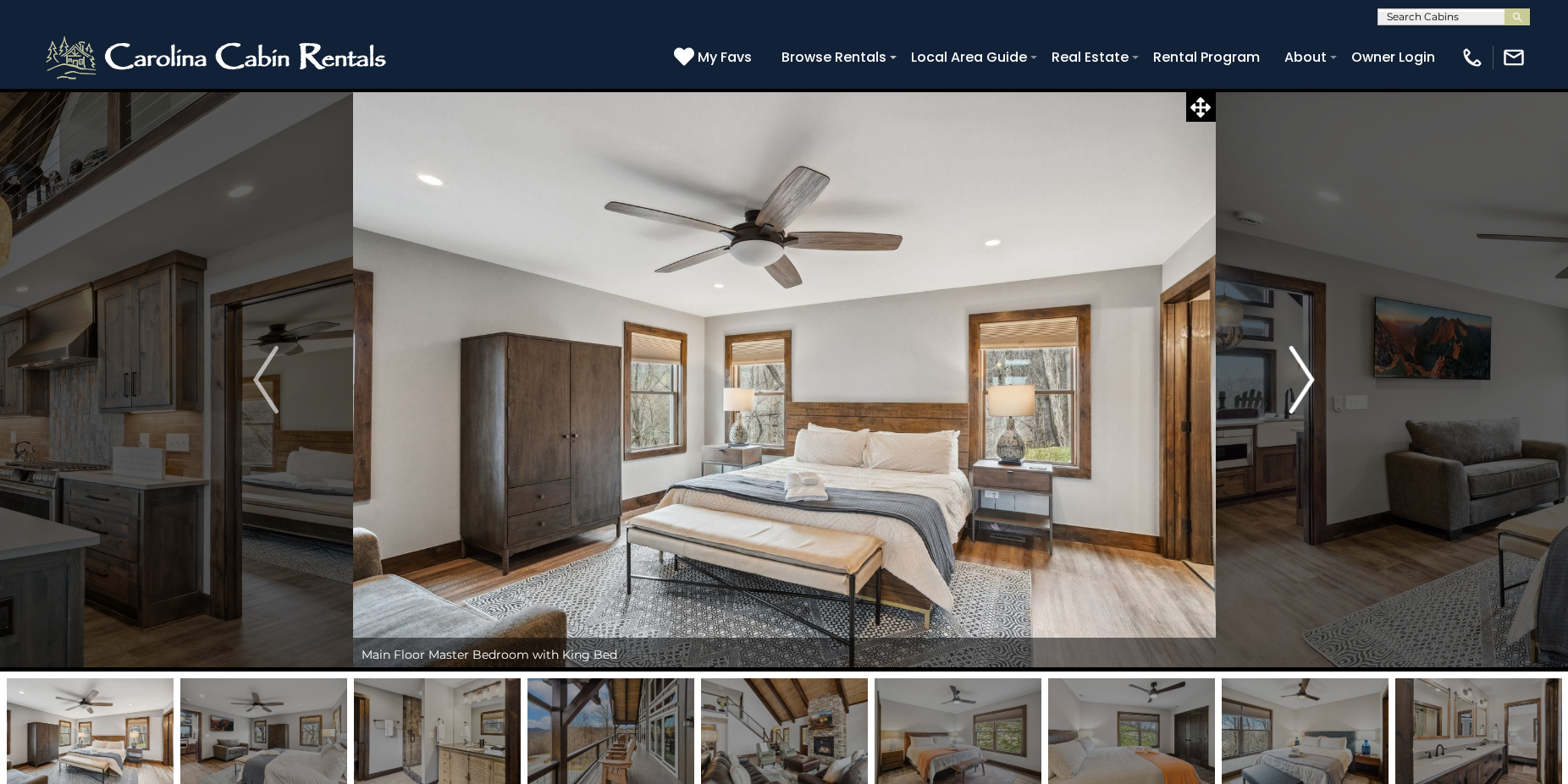
click at [1309, 379] on img "Next" at bounding box center [1302, 379] width 25 height 67
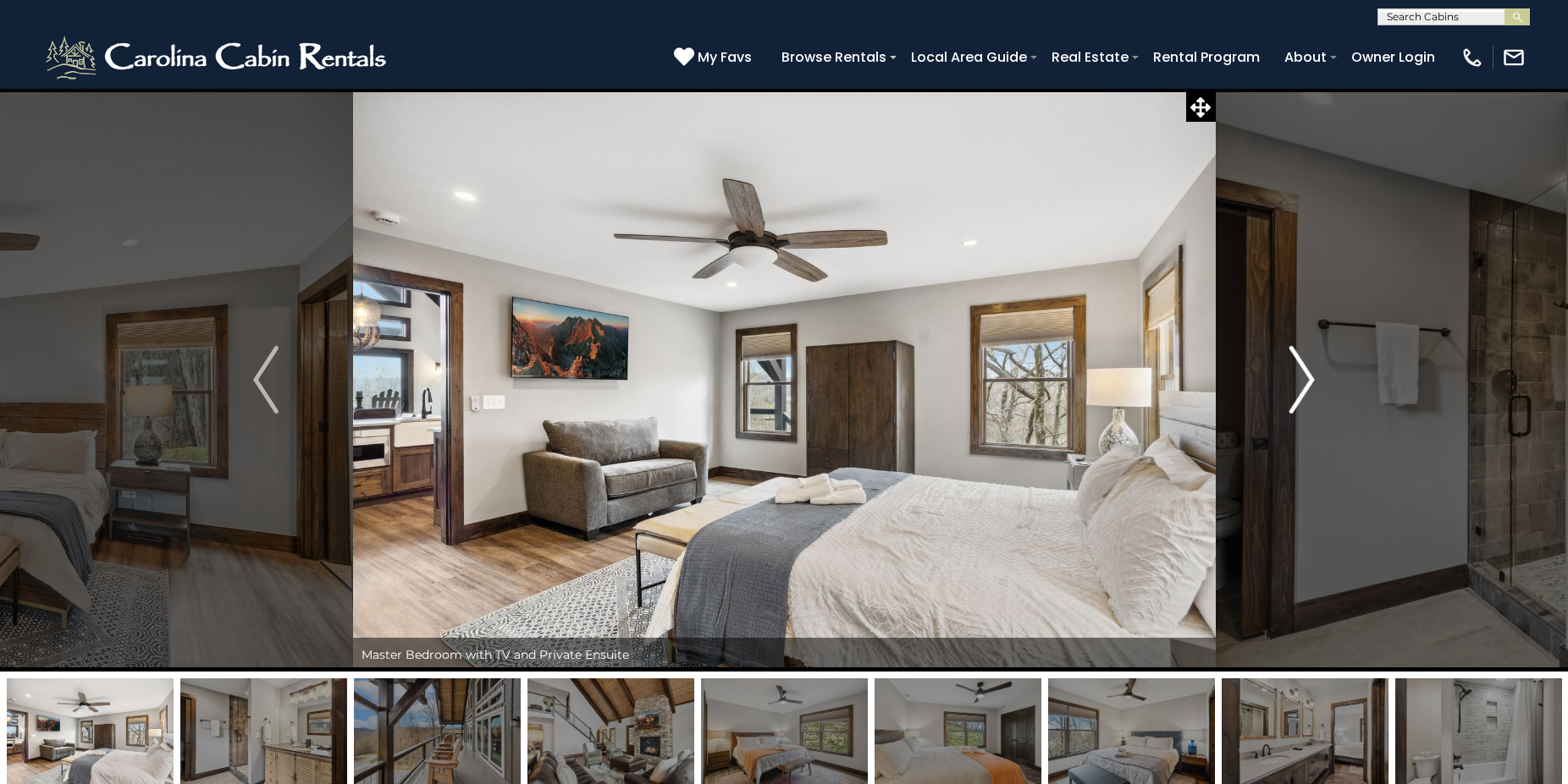
click at [1309, 379] on img "Next" at bounding box center [1302, 379] width 25 height 67
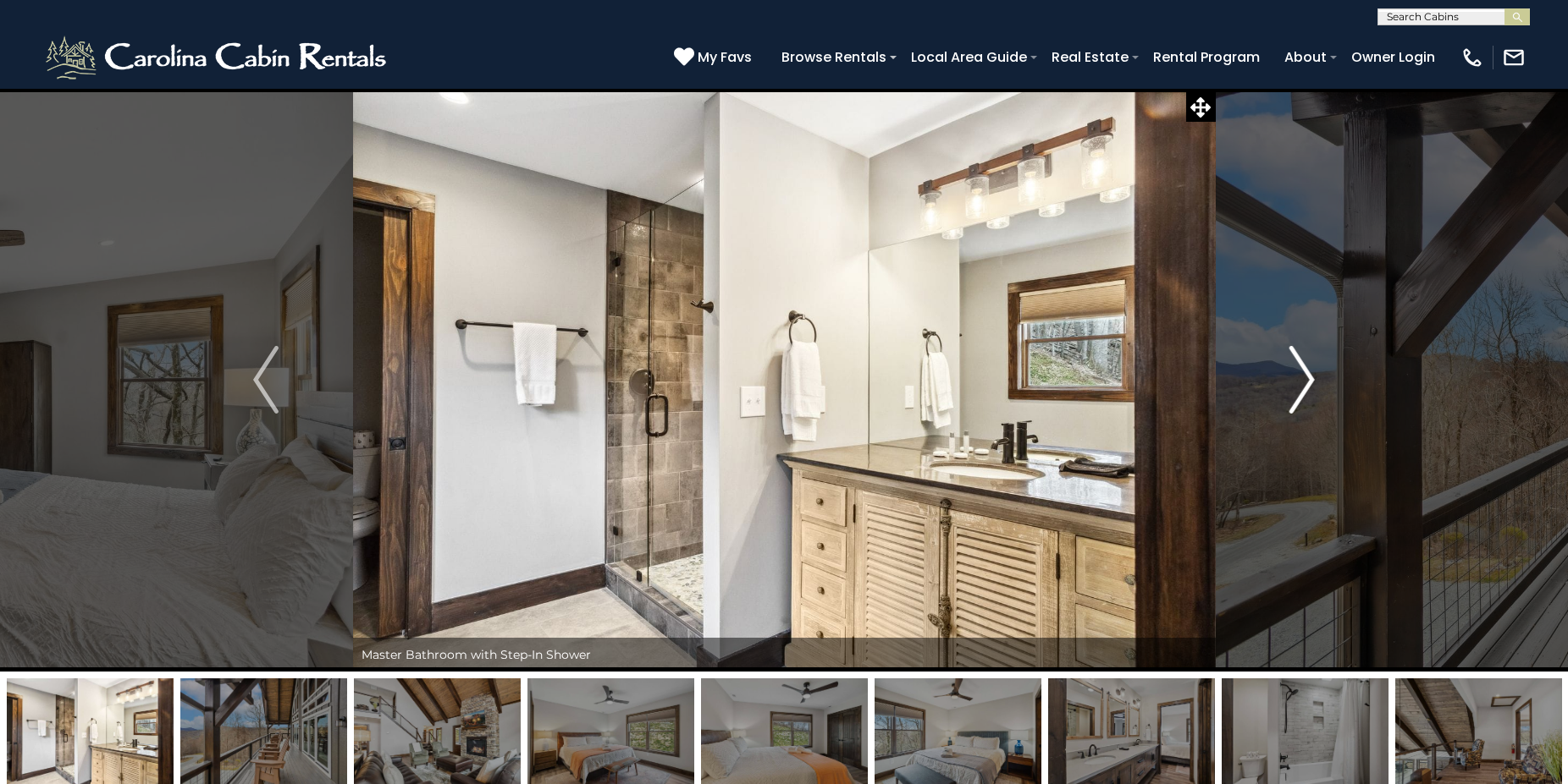
click at [1309, 379] on img "Next" at bounding box center [1302, 379] width 25 height 67
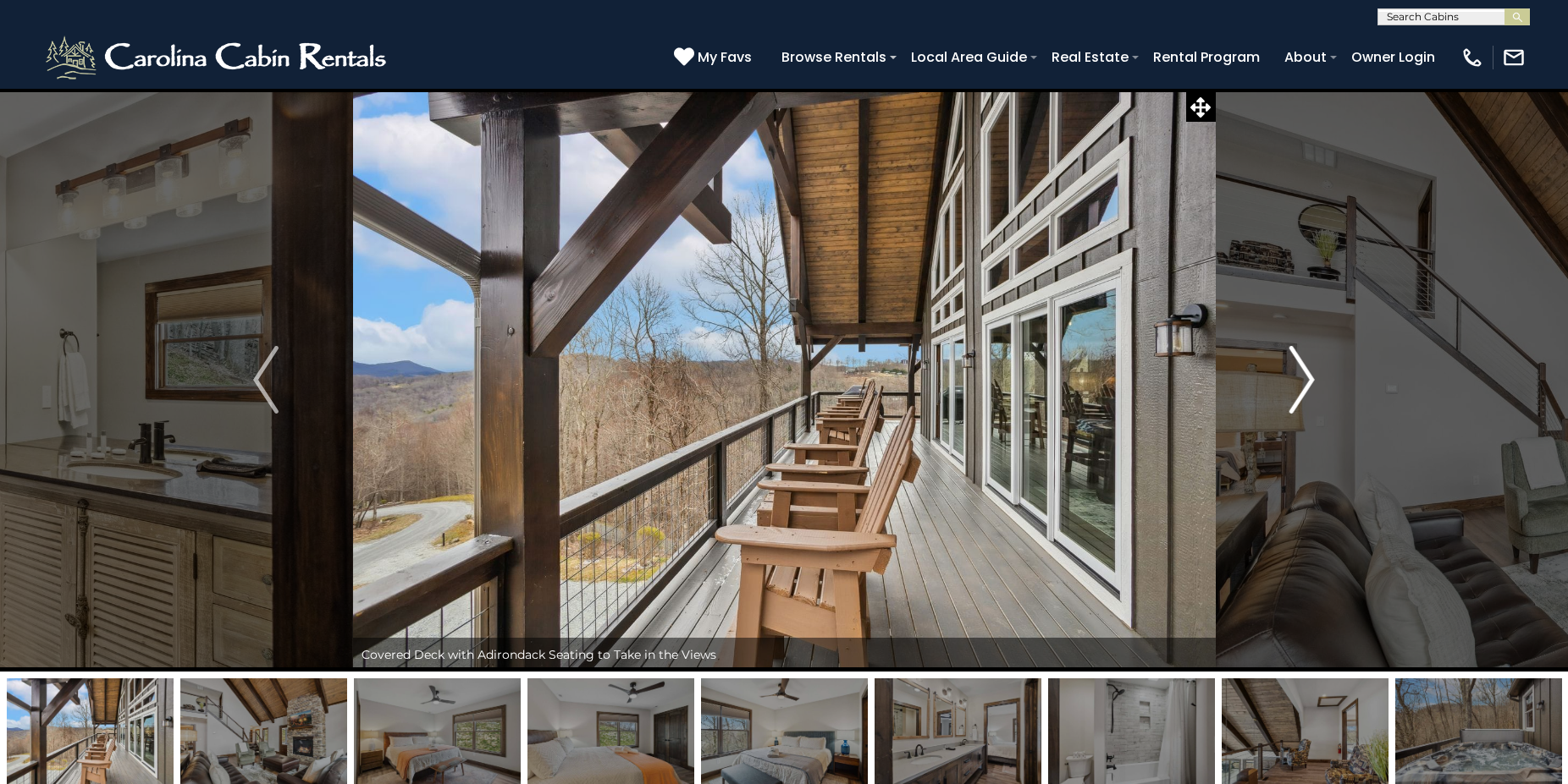
click at [1309, 379] on img "Next" at bounding box center [1302, 379] width 25 height 67
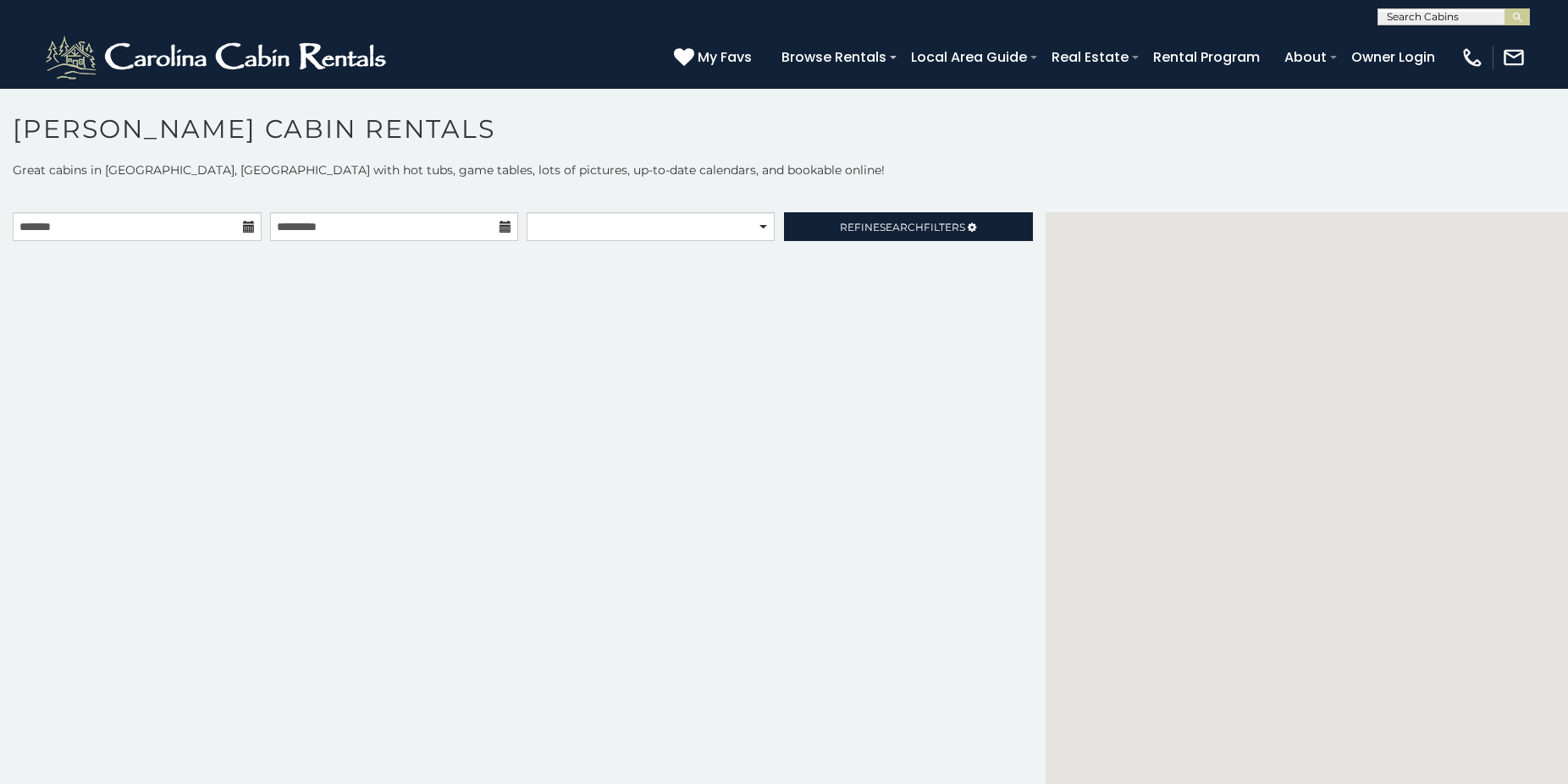
scroll to position [16, 0]
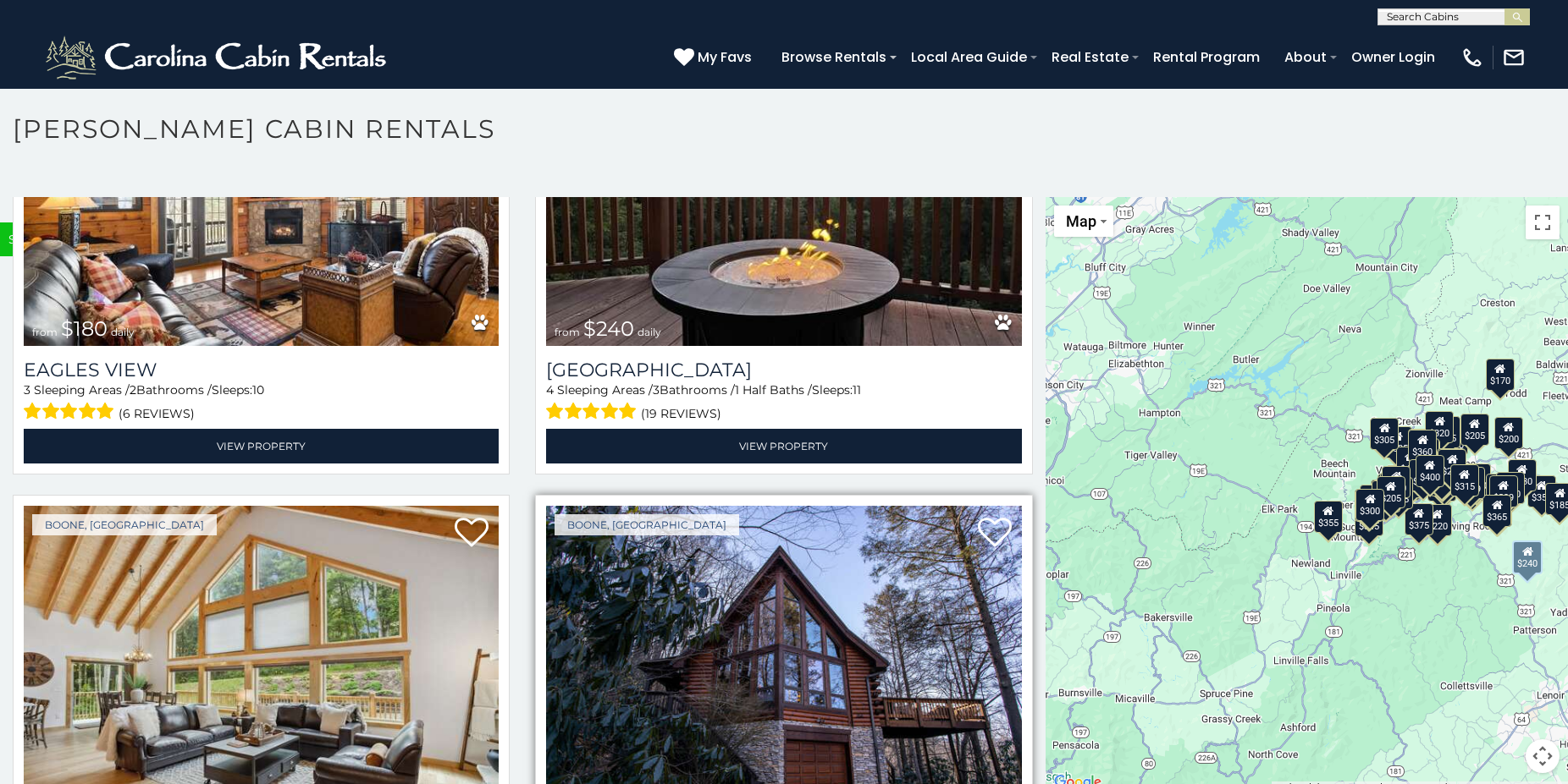
scroll to position [13674, 0]
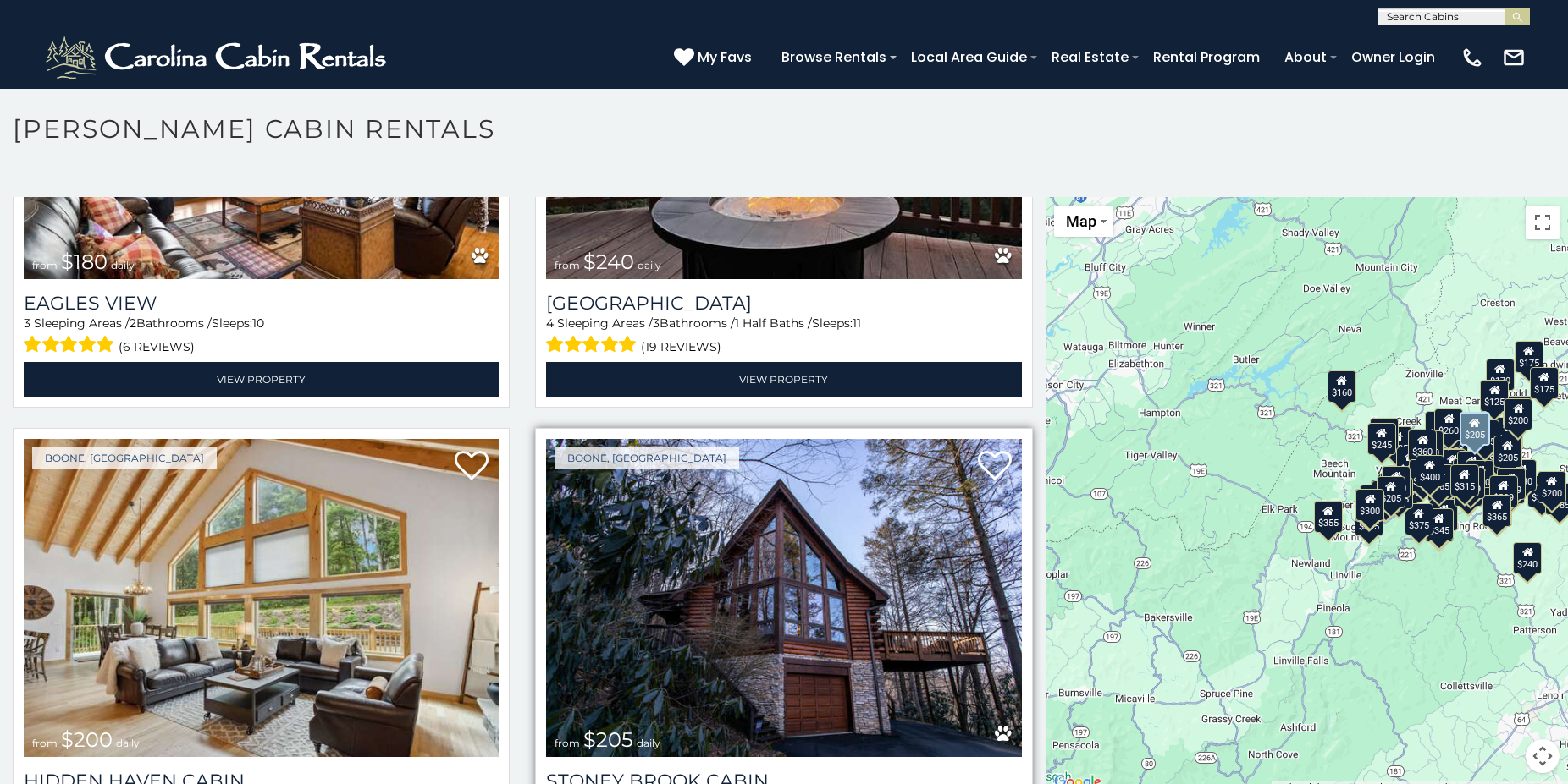
click at [768, 453] on img at bounding box center [784, 598] width 475 height 318
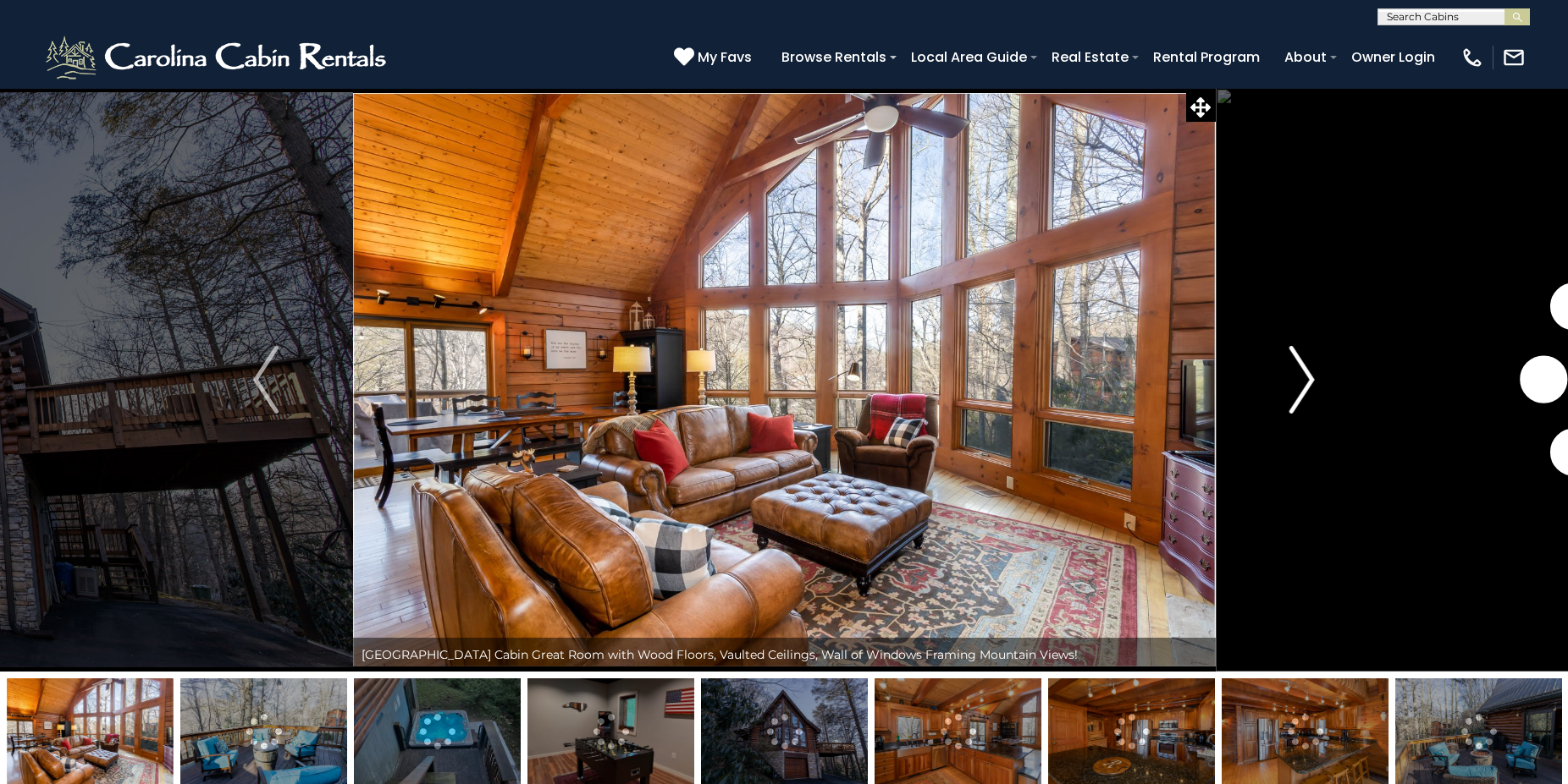
click at [1299, 394] on img "Next" at bounding box center [1302, 379] width 25 height 67
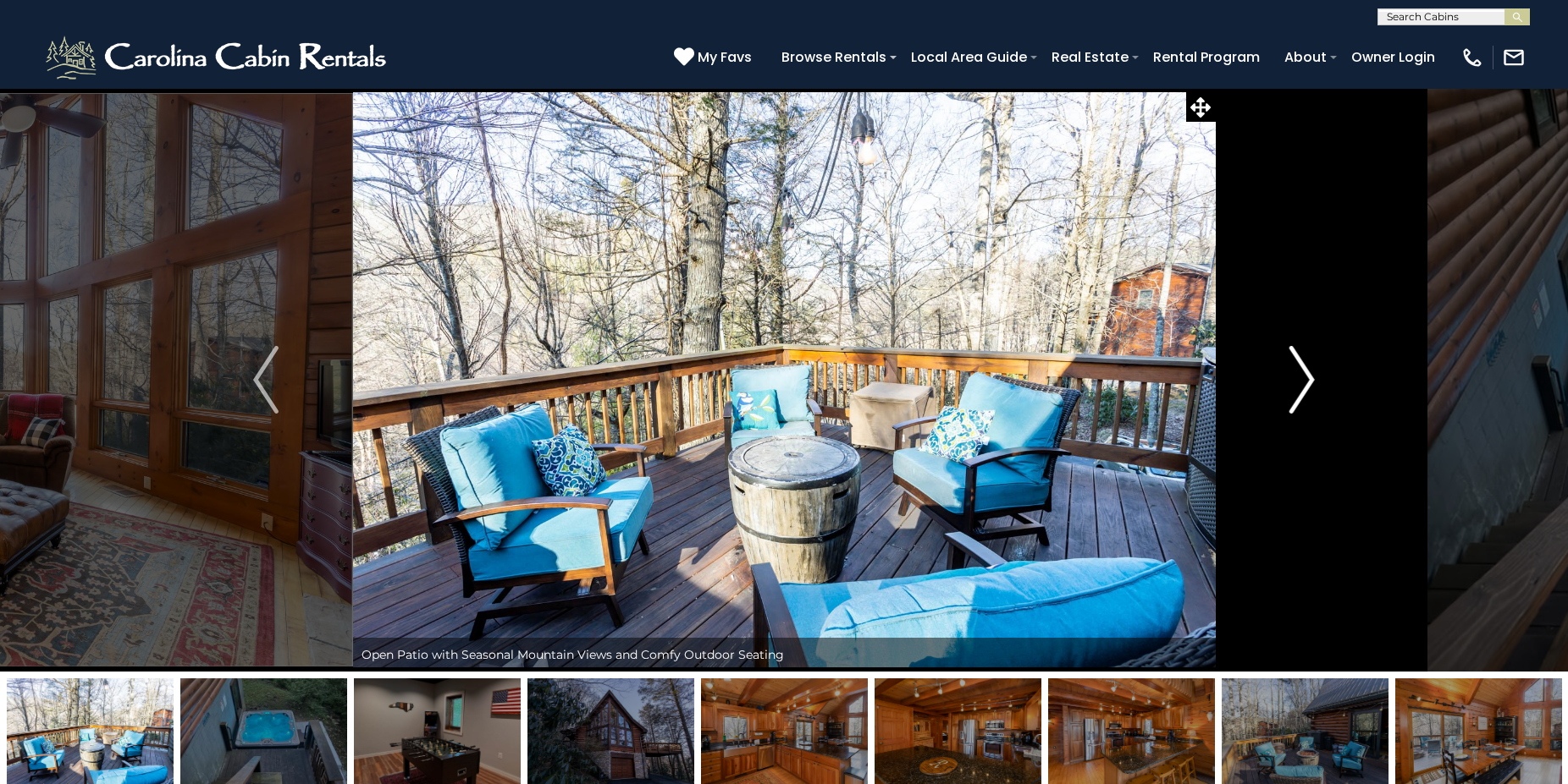
click at [1295, 392] on img "Next" at bounding box center [1302, 379] width 25 height 67
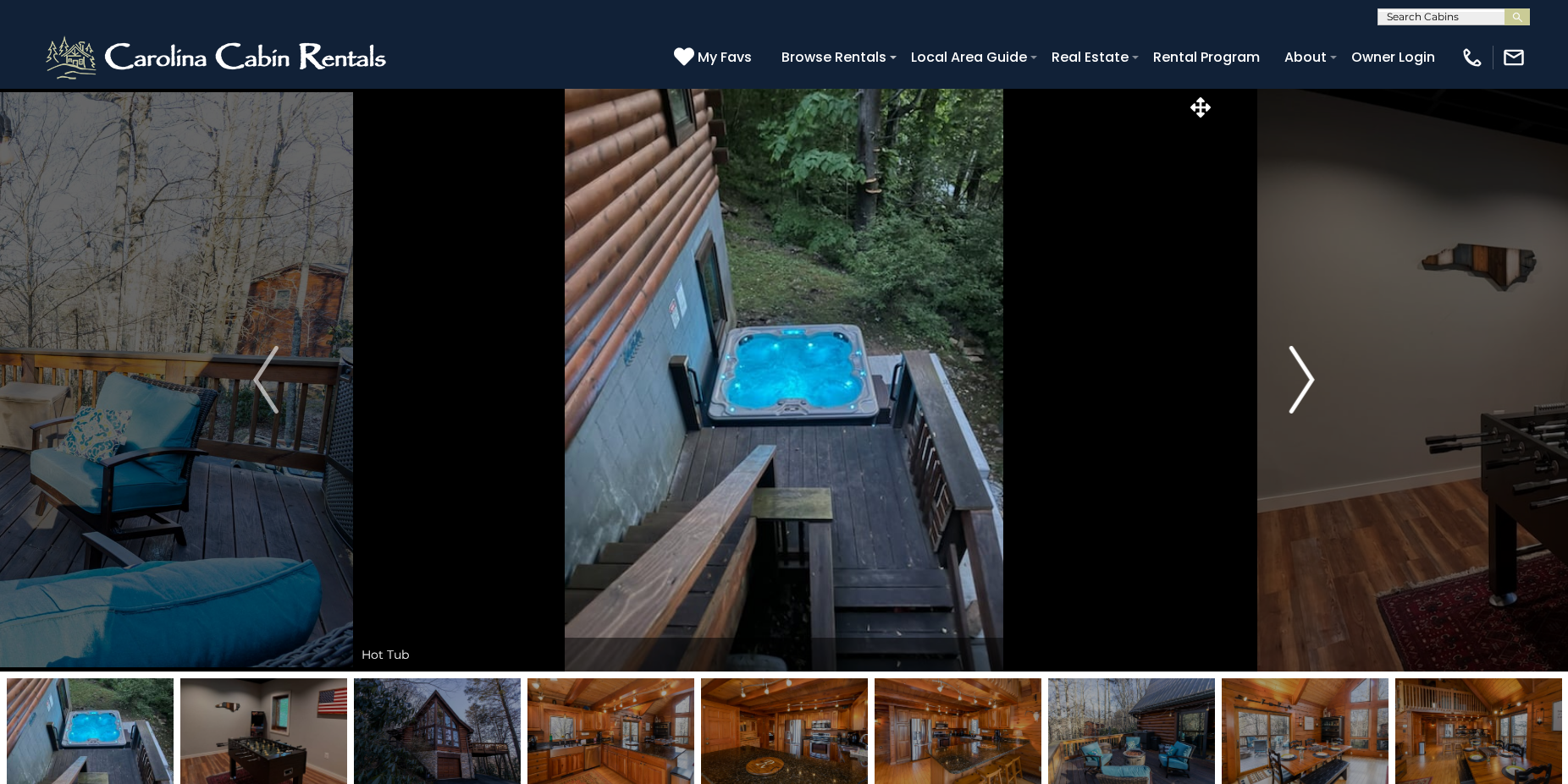
click at [1295, 392] on img "Next" at bounding box center [1302, 379] width 25 height 67
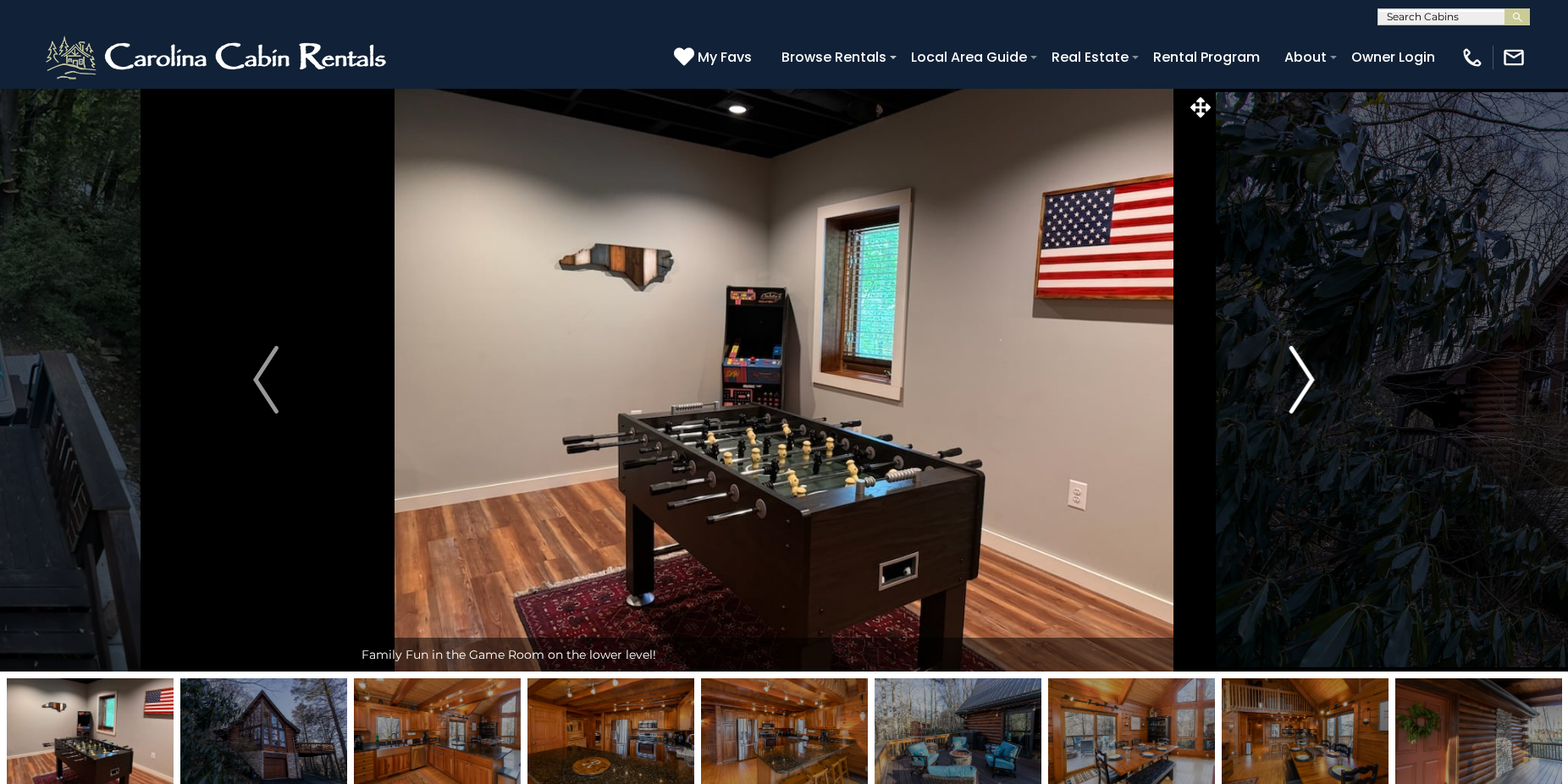
click at [1295, 392] on img "Next" at bounding box center [1302, 379] width 25 height 67
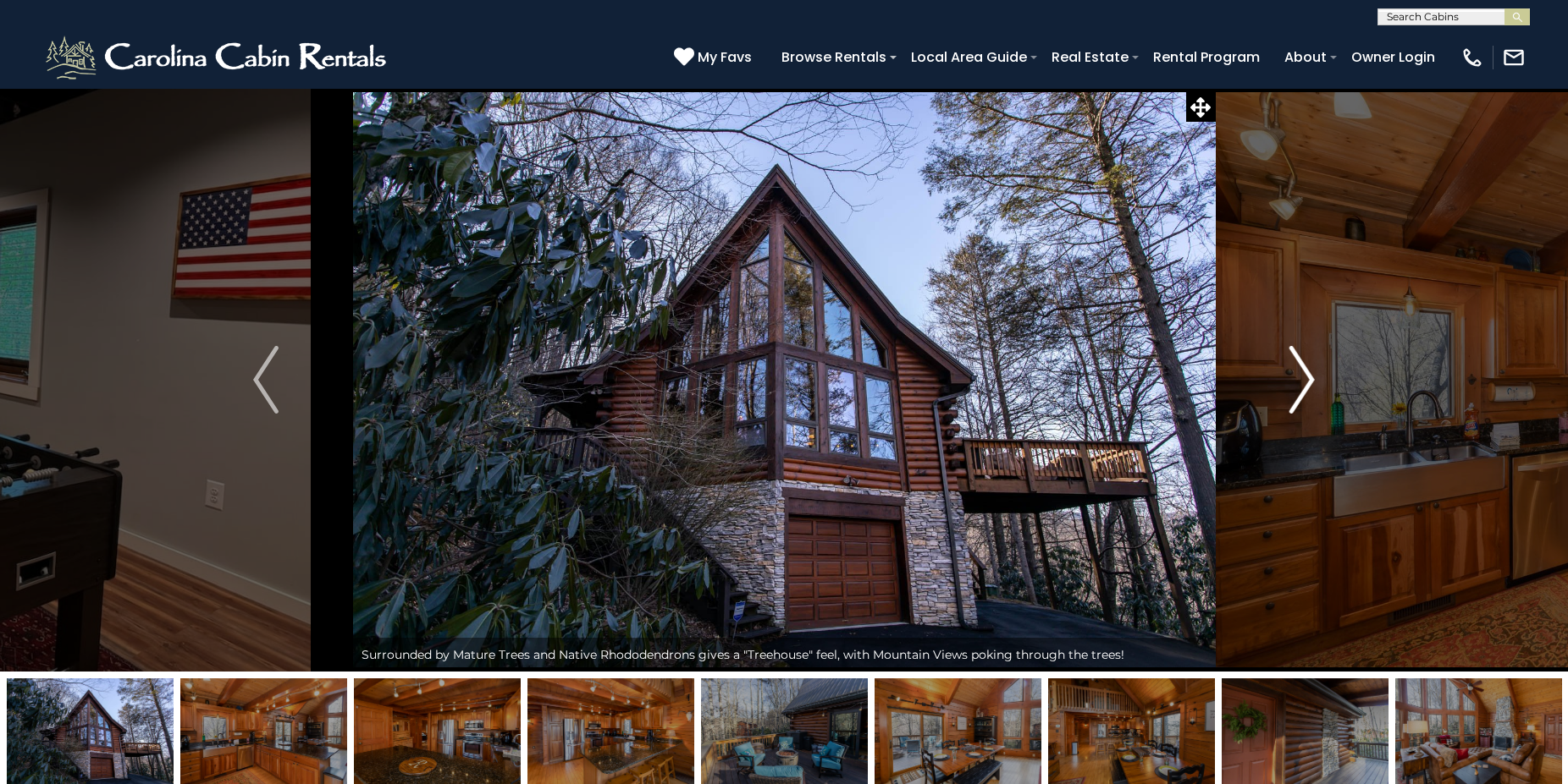
click at [1291, 390] on img "Next" at bounding box center [1302, 379] width 25 height 67
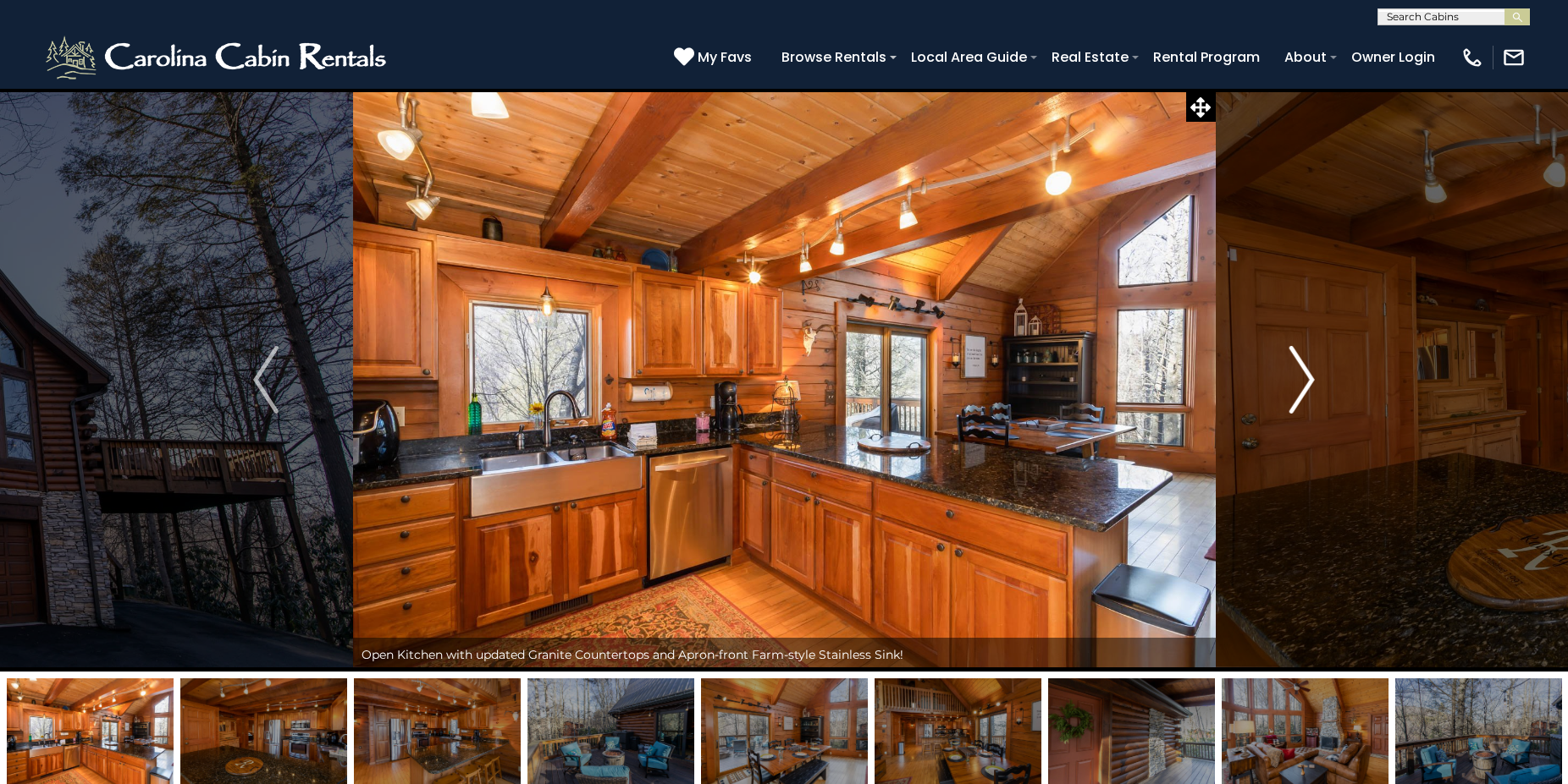
click at [1293, 390] on img "Next" at bounding box center [1302, 379] width 25 height 67
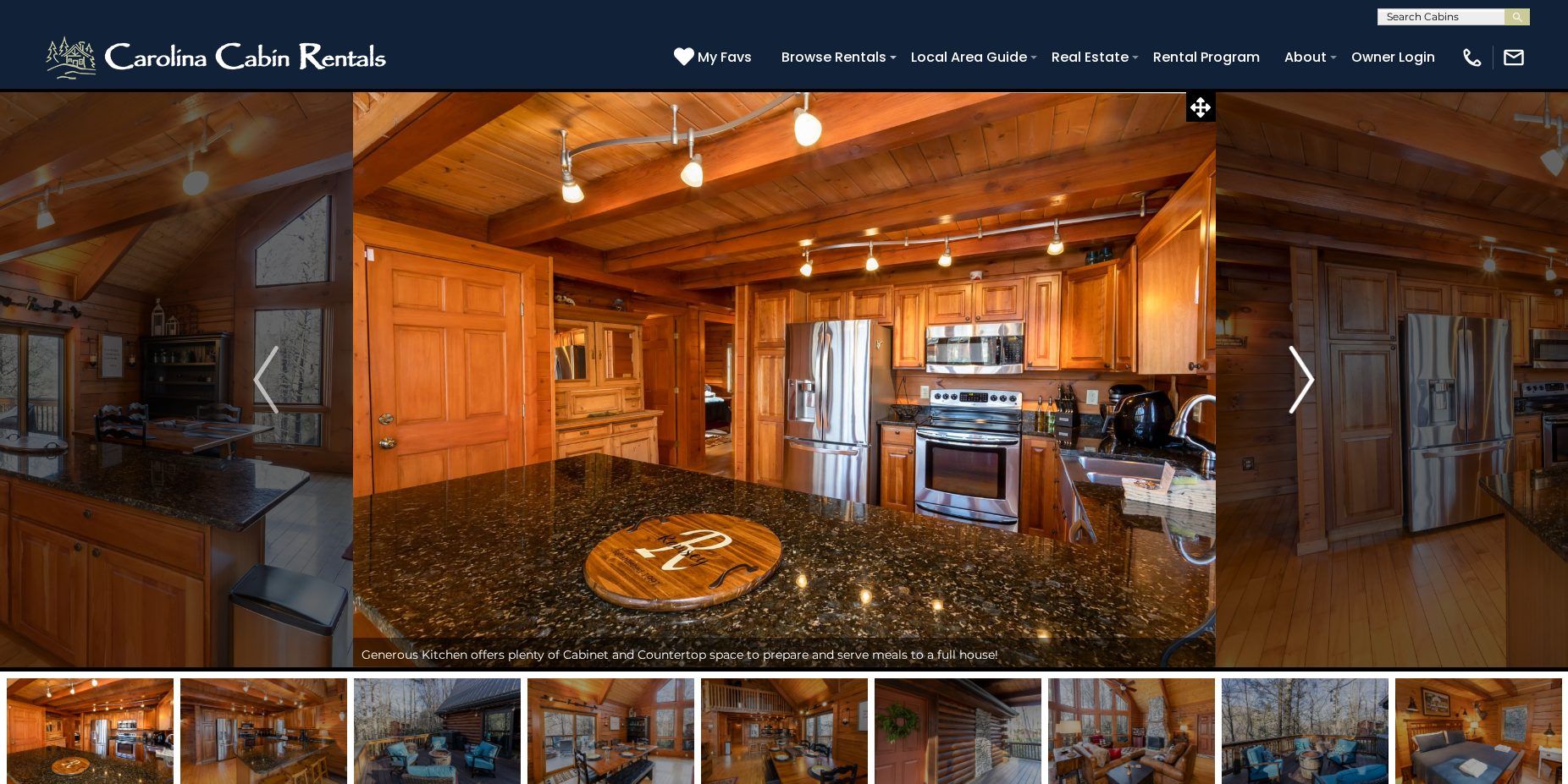
click at [1293, 390] on img "Next" at bounding box center [1302, 379] width 25 height 67
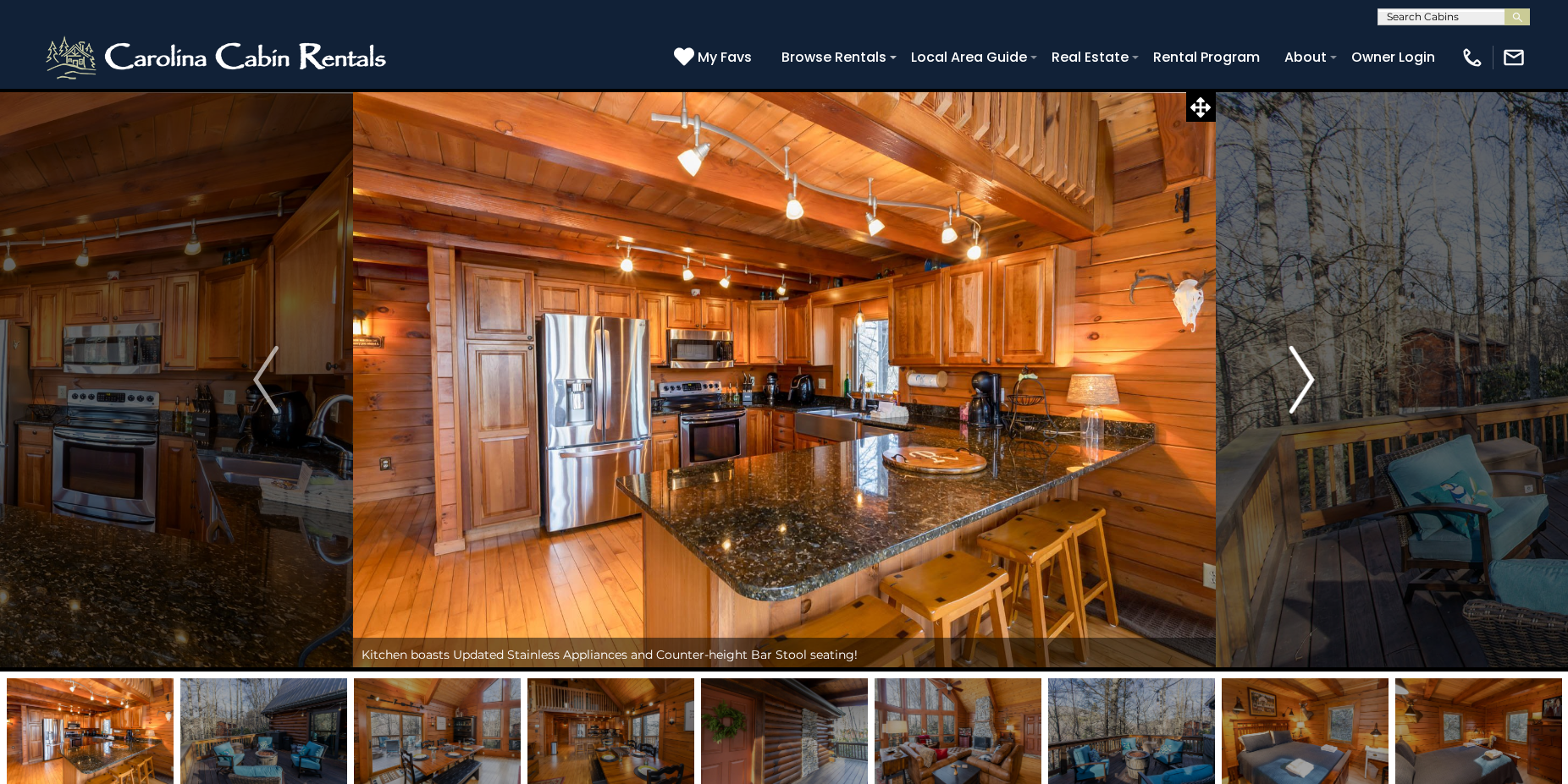
click at [1293, 390] on img "Next" at bounding box center [1302, 379] width 25 height 67
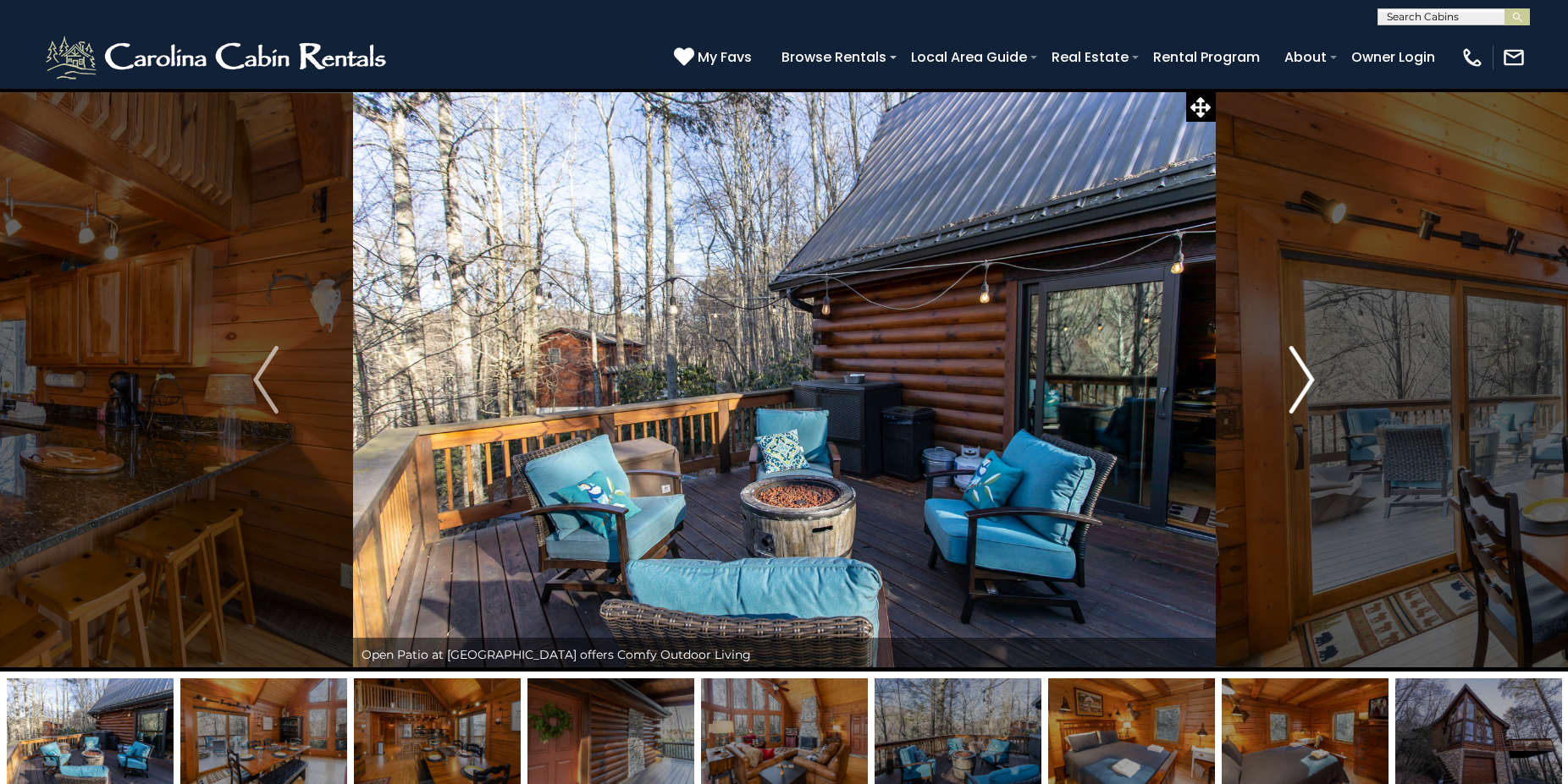
click at [1293, 390] on img "Next" at bounding box center [1302, 379] width 25 height 67
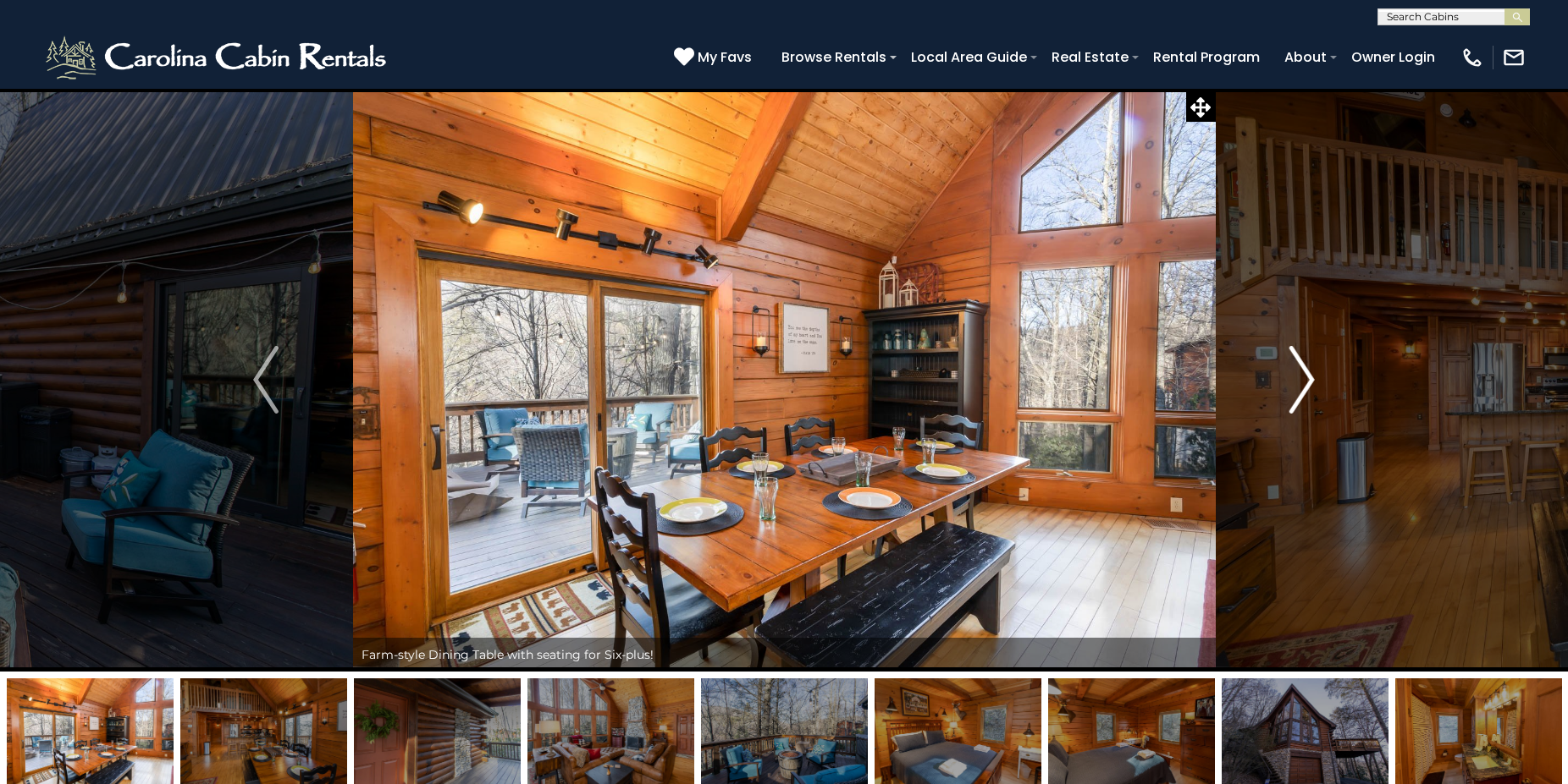
click at [1293, 390] on img "Next" at bounding box center [1302, 379] width 25 height 67
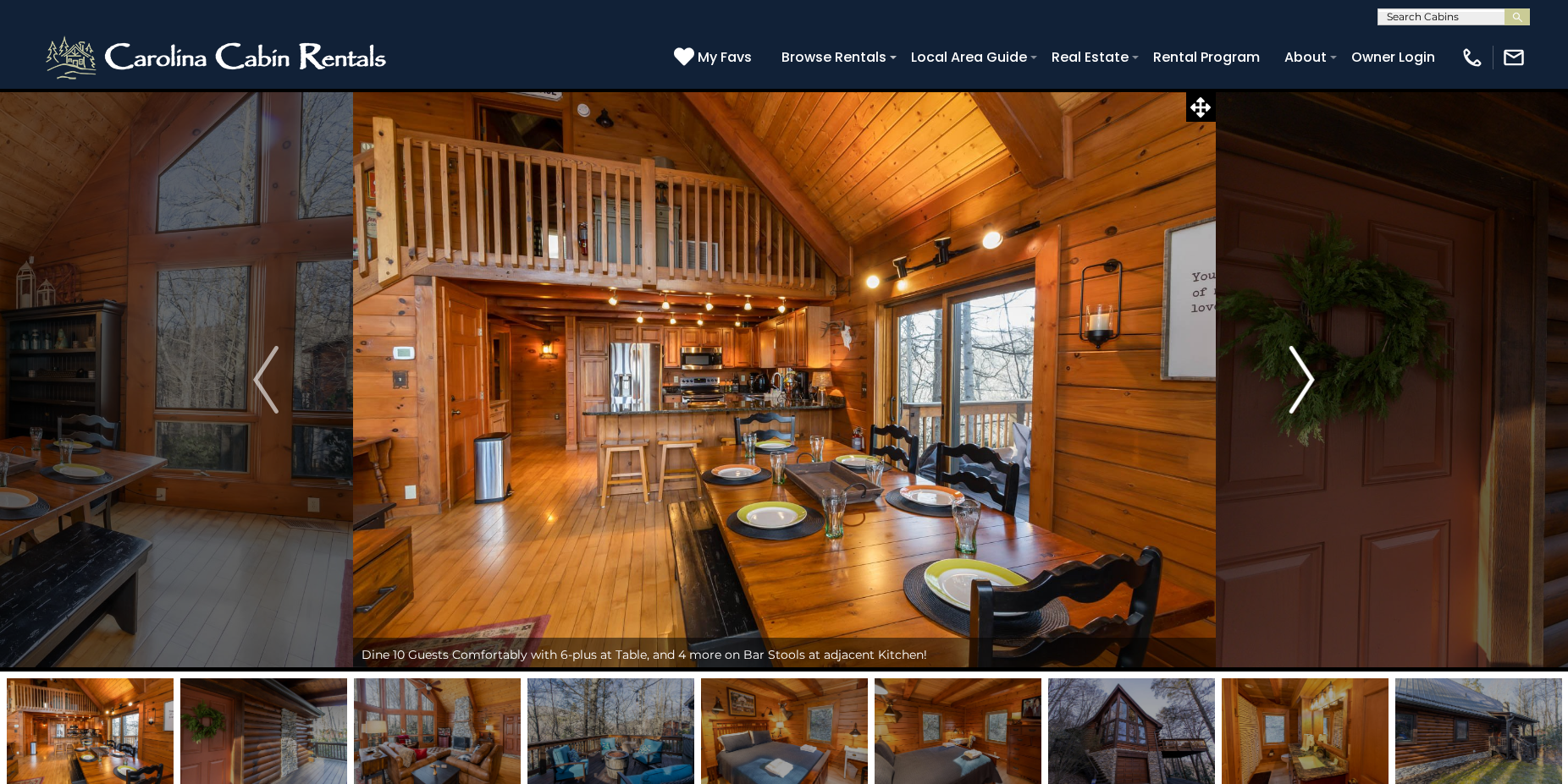
click at [1293, 390] on img "Next" at bounding box center [1302, 379] width 25 height 67
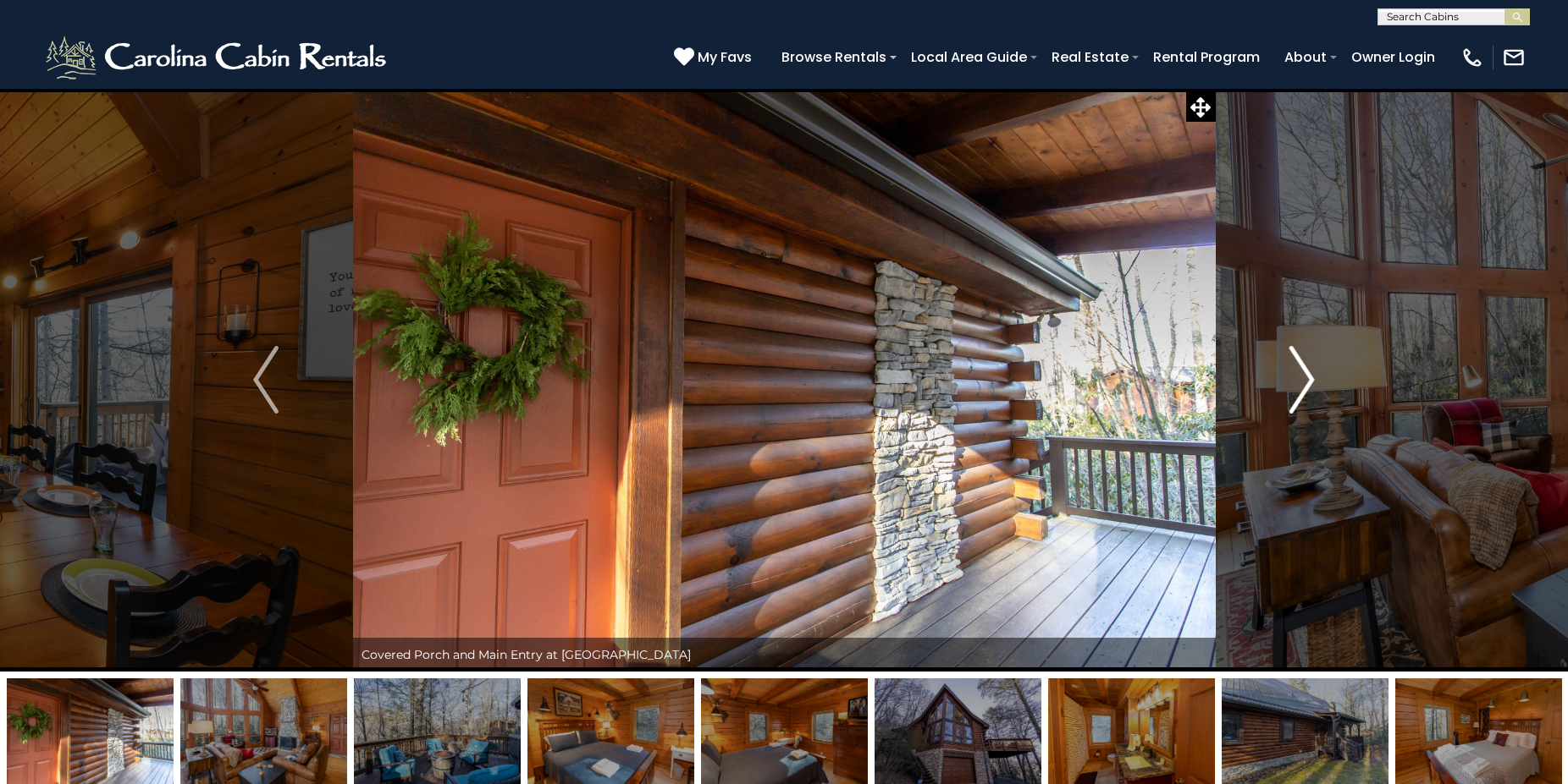
click at [1293, 390] on img "Next" at bounding box center [1302, 379] width 25 height 67
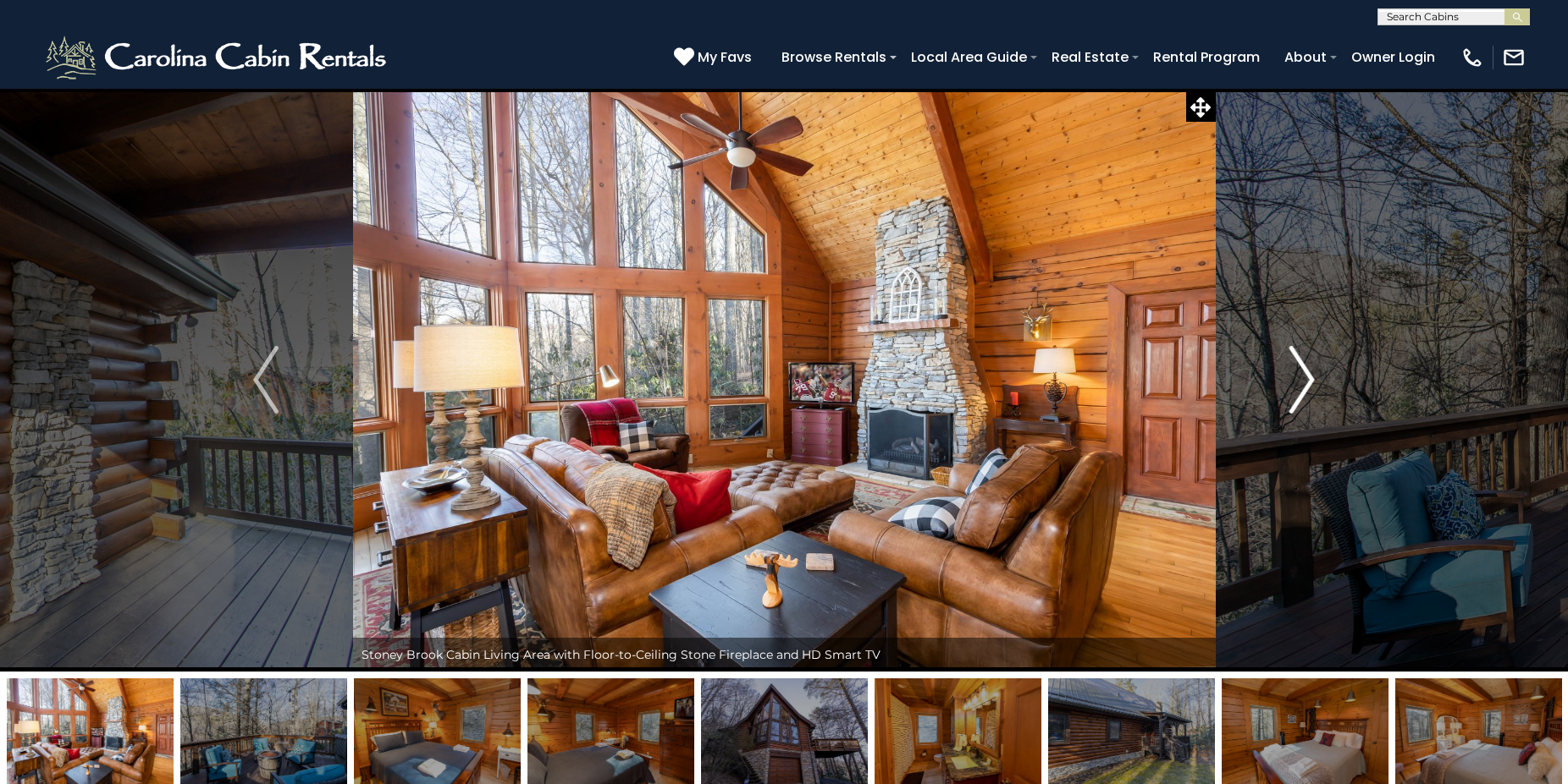
click at [1293, 390] on img "Next" at bounding box center [1302, 379] width 25 height 67
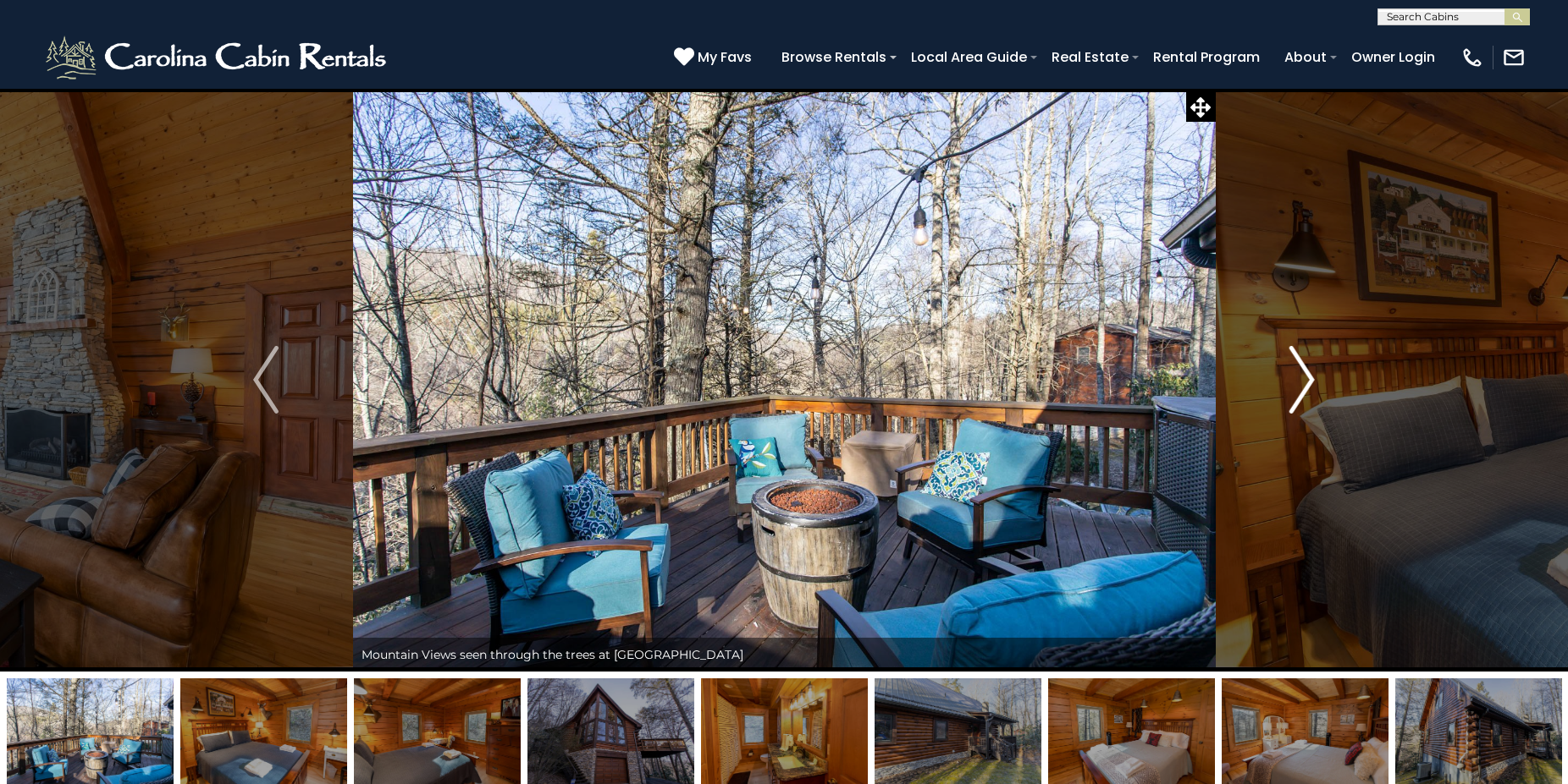
click at [1293, 390] on img "Next" at bounding box center [1302, 379] width 25 height 67
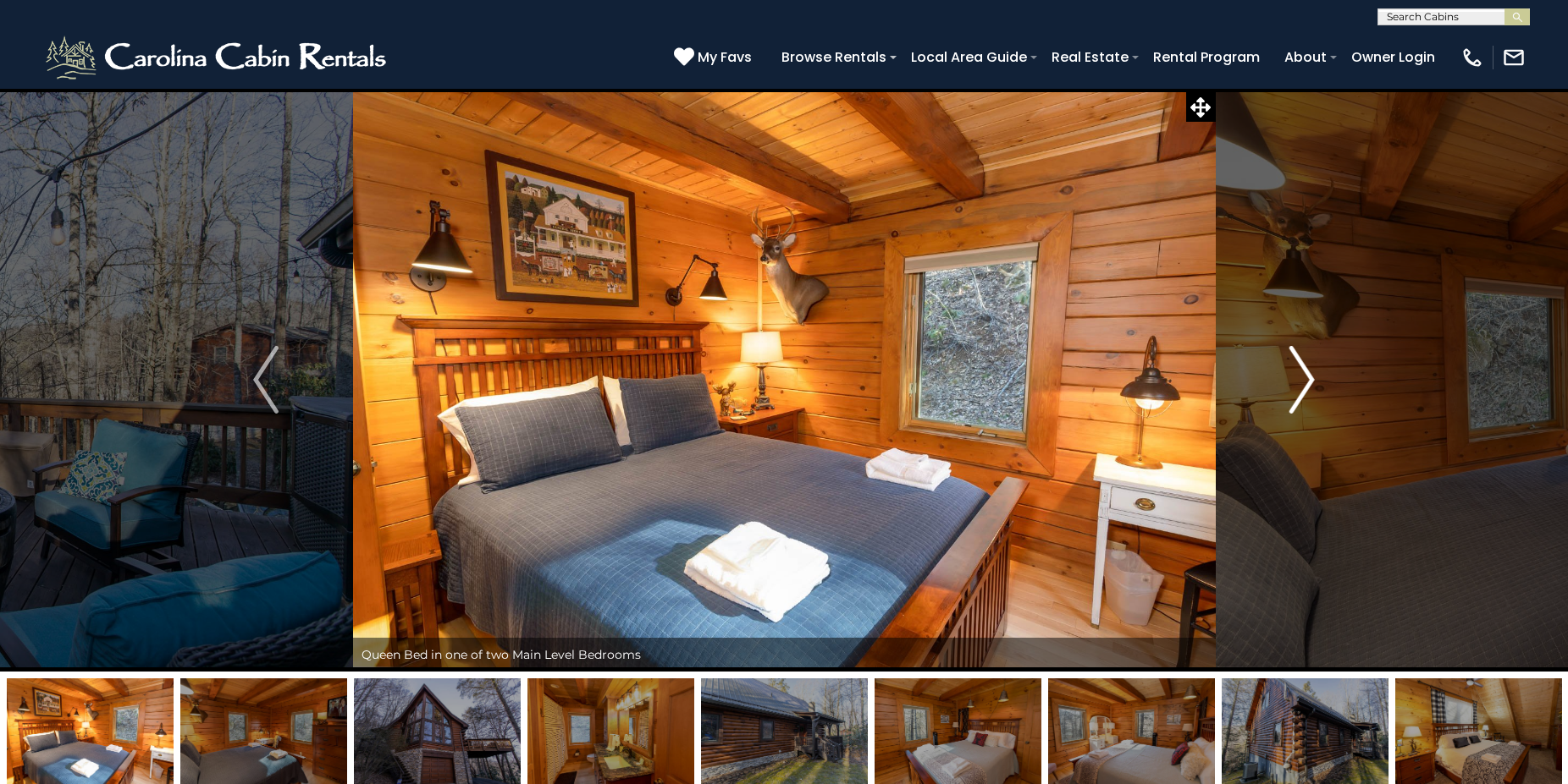
click at [1293, 390] on img "Next" at bounding box center [1302, 379] width 25 height 67
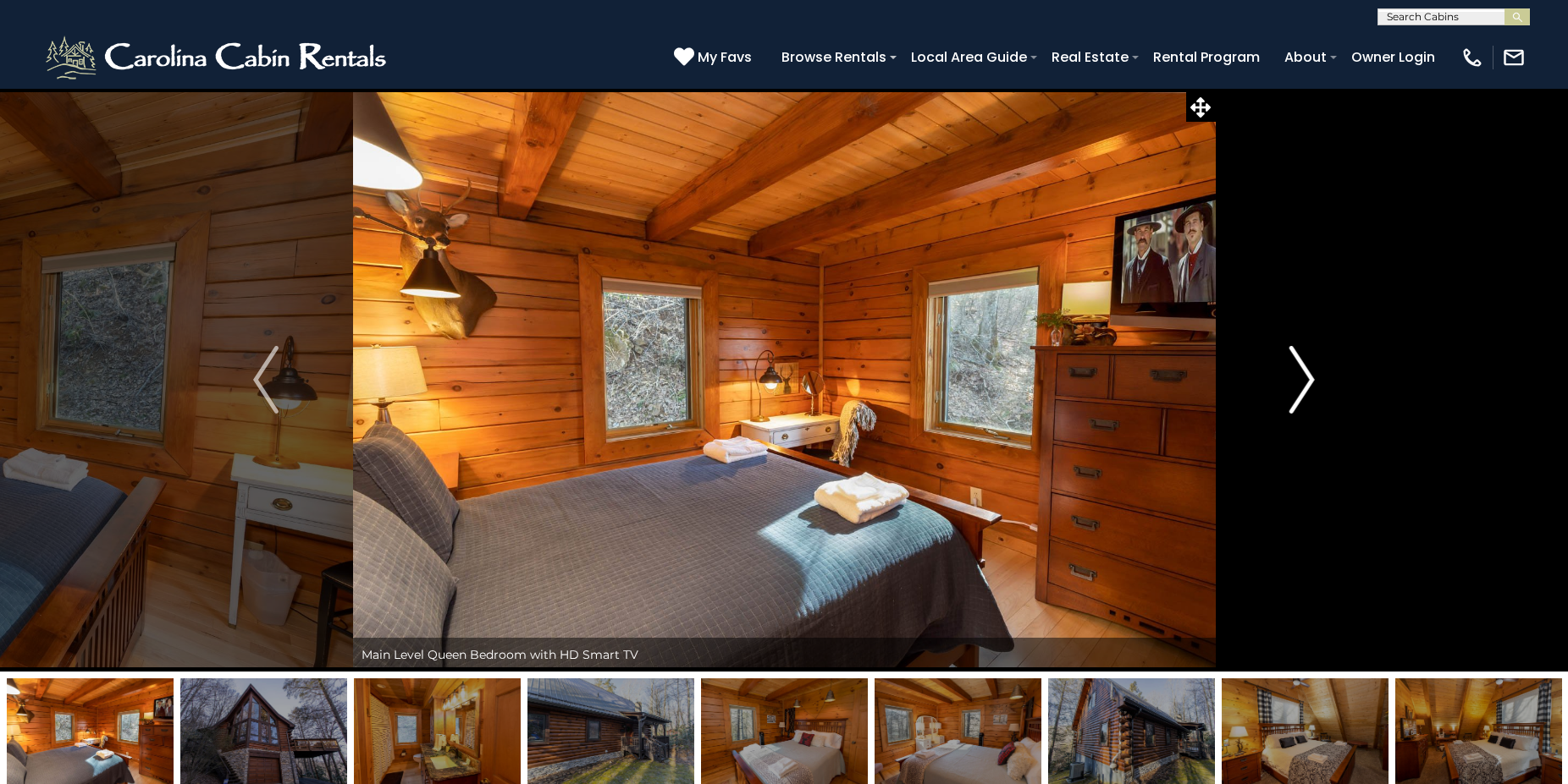
click at [1293, 390] on img "Next" at bounding box center [1302, 379] width 25 height 67
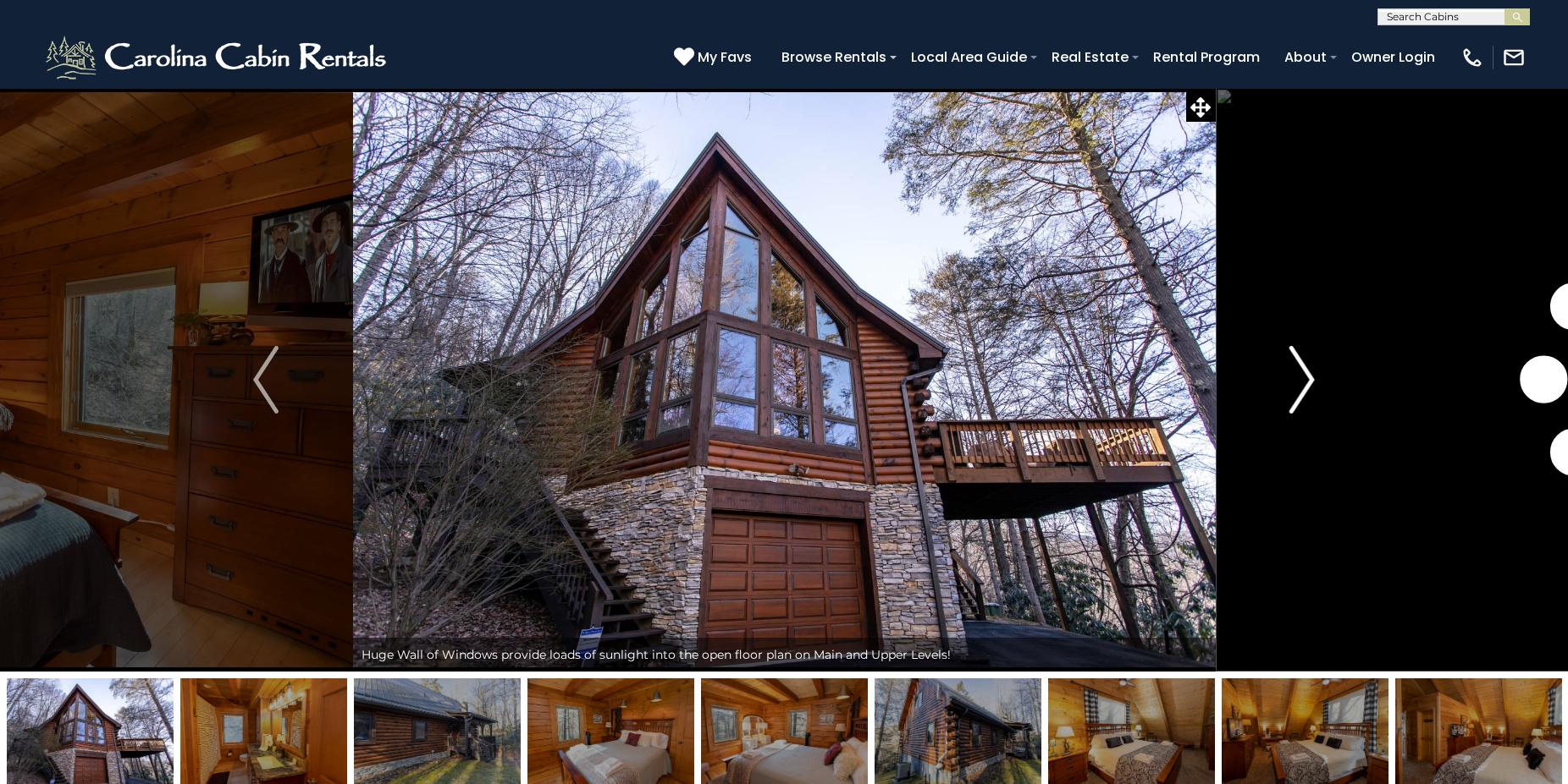
click at [1293, 390] on img "Next" at bounding box center [1302, 379] width 25 height 67
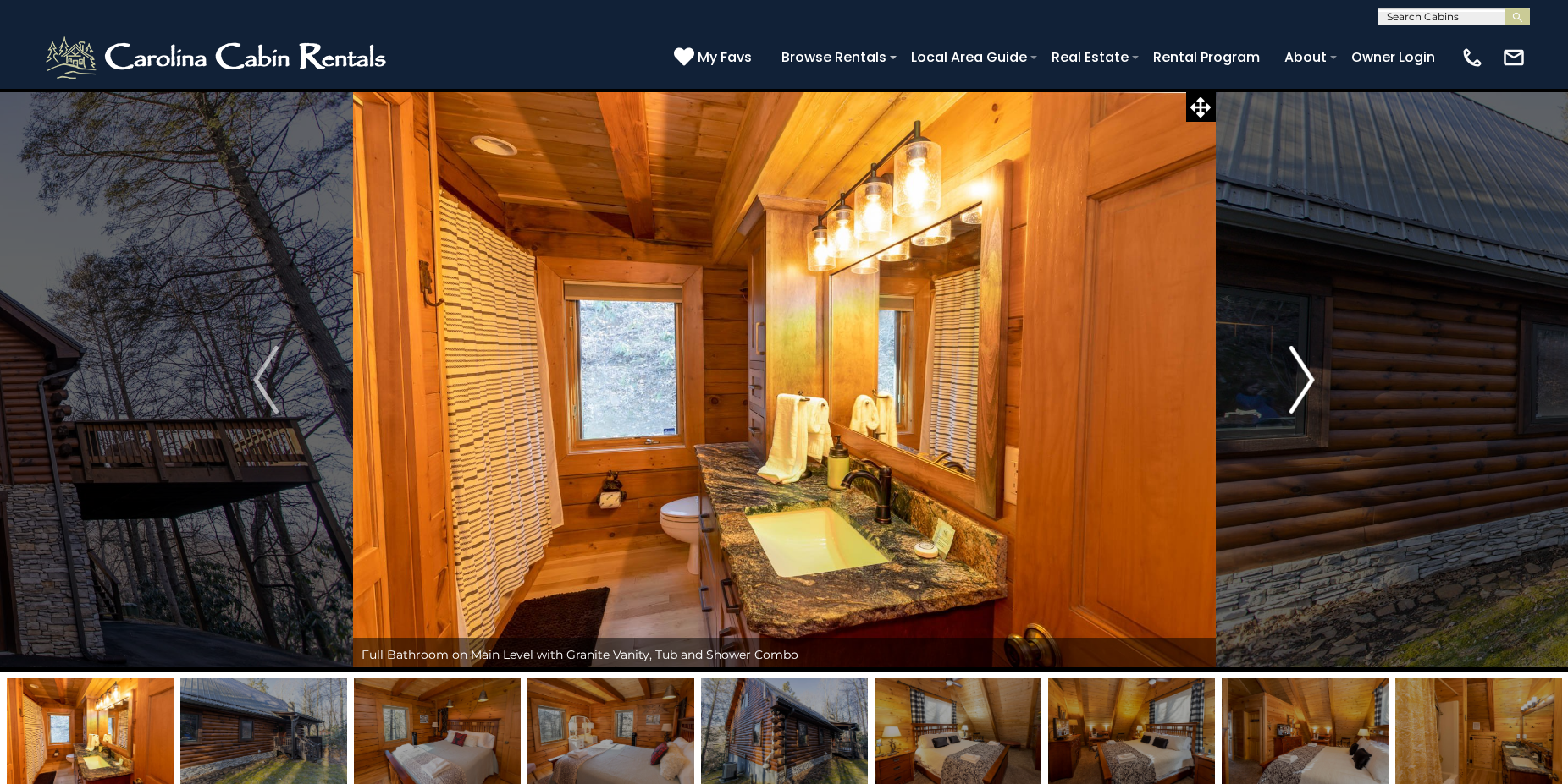
click at [1293, 390] on img "Next" at bounding box center [1302, 379] width 25 height 67
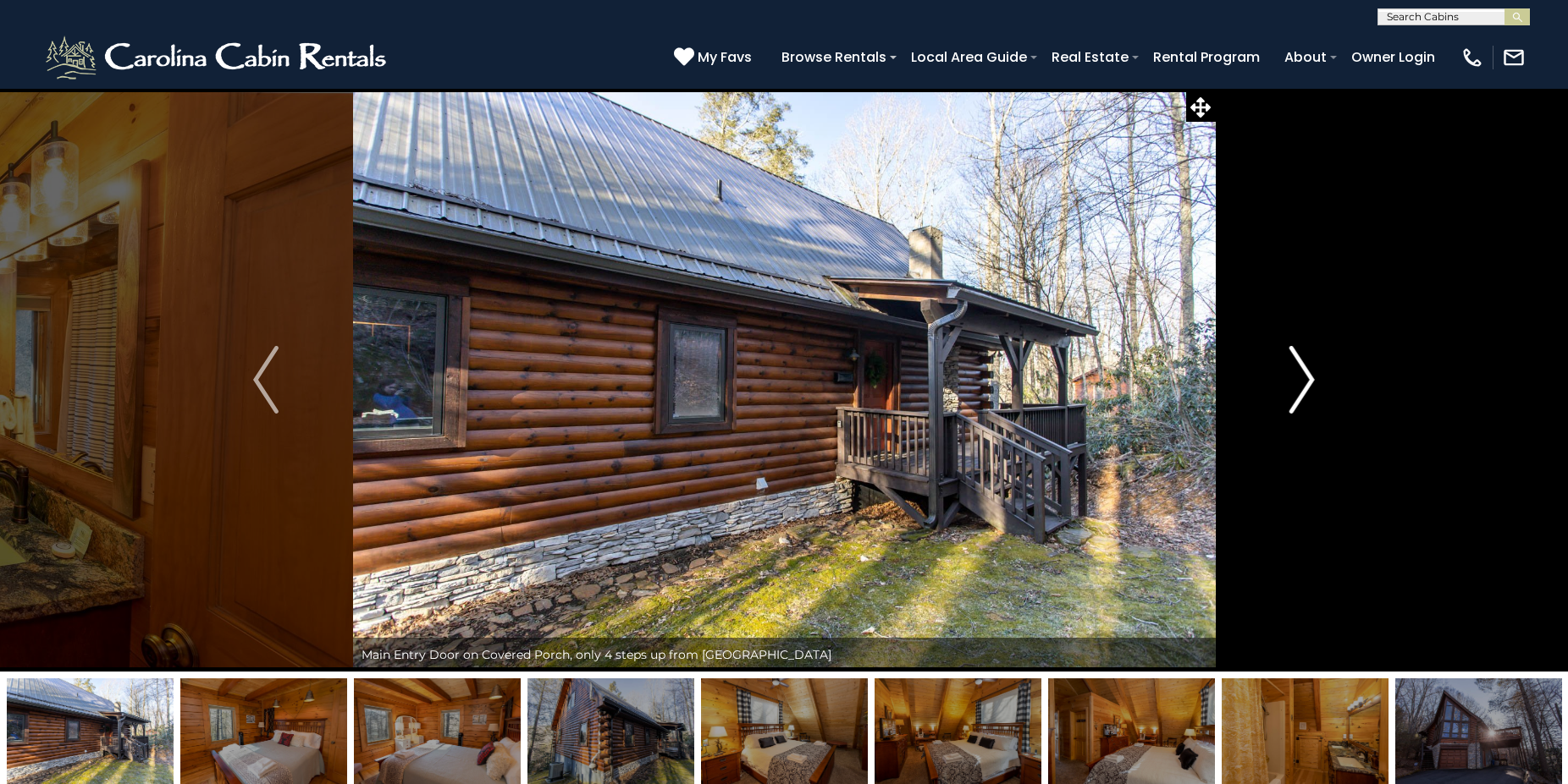
click at [1293, 390] on img "Next" at bounding box center [1302, 379] width 25 height 67
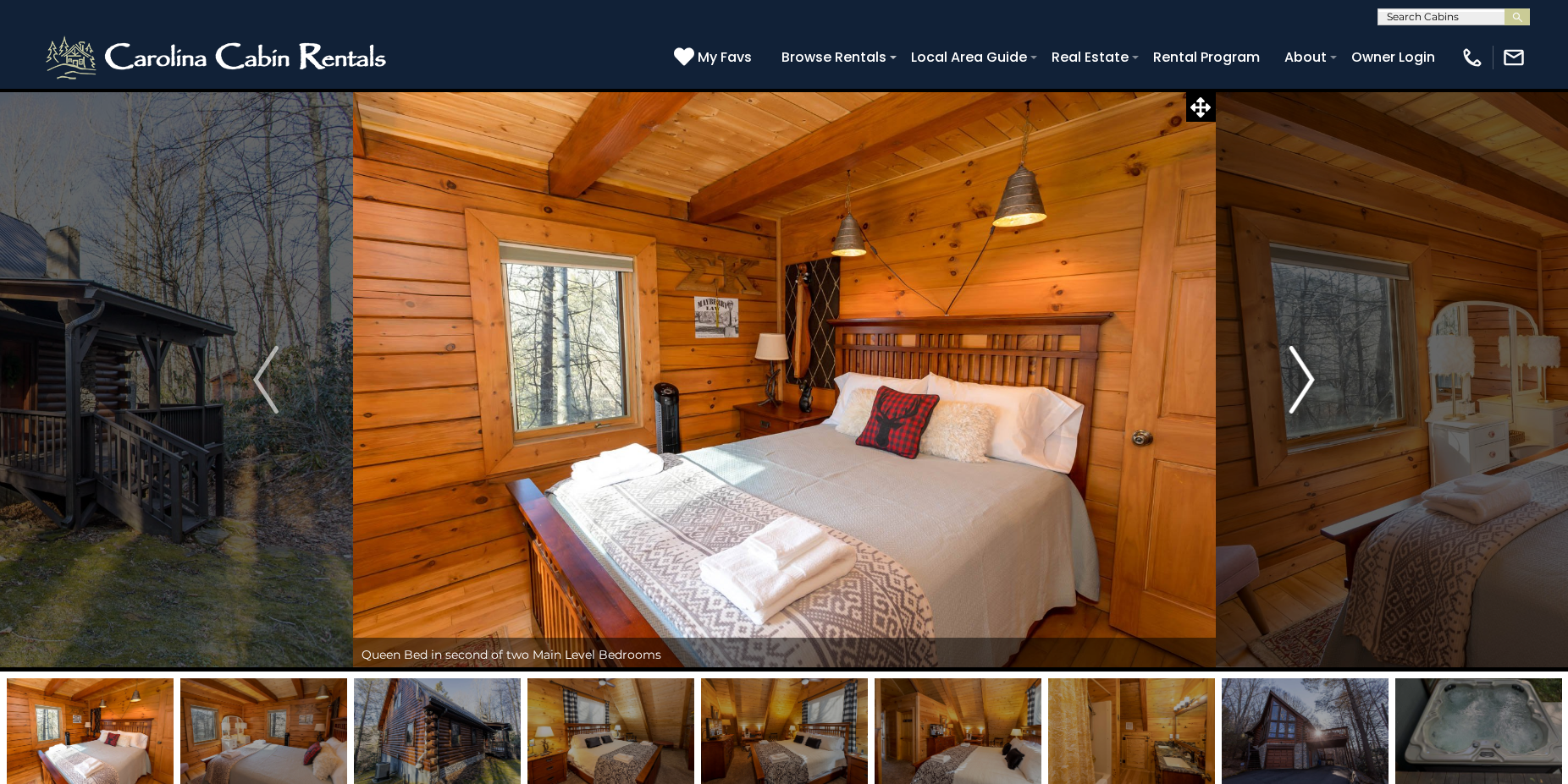
click at [1293, 390] on img "Next" at bounding box center [1302, 379] width 25 height 67
